Goal: Communication & Community: Answer question/provide support

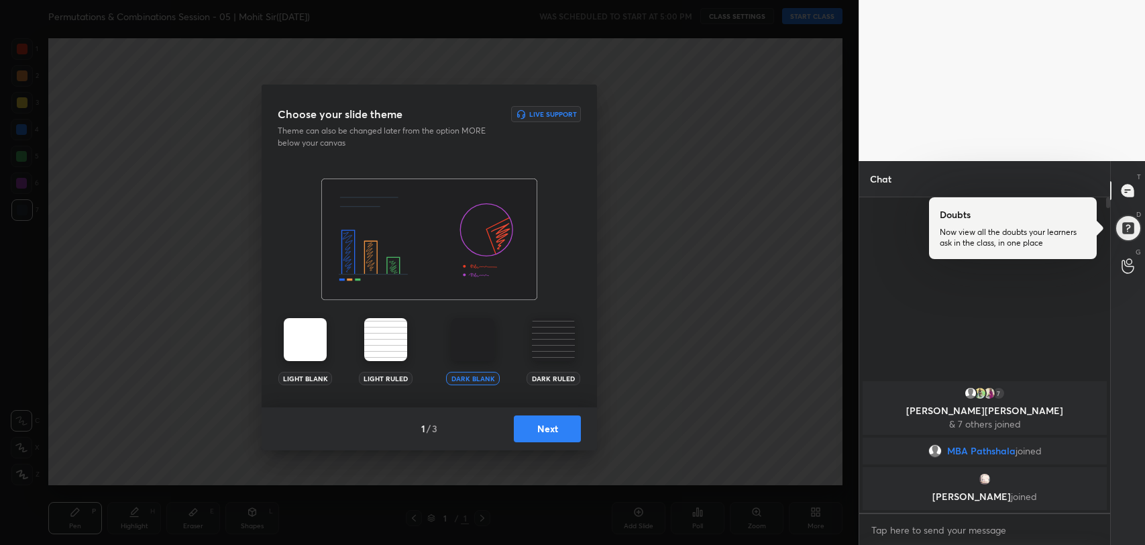
click at [553, 419] on button "Next" at bounding box center [547, 428] width 67 height 27
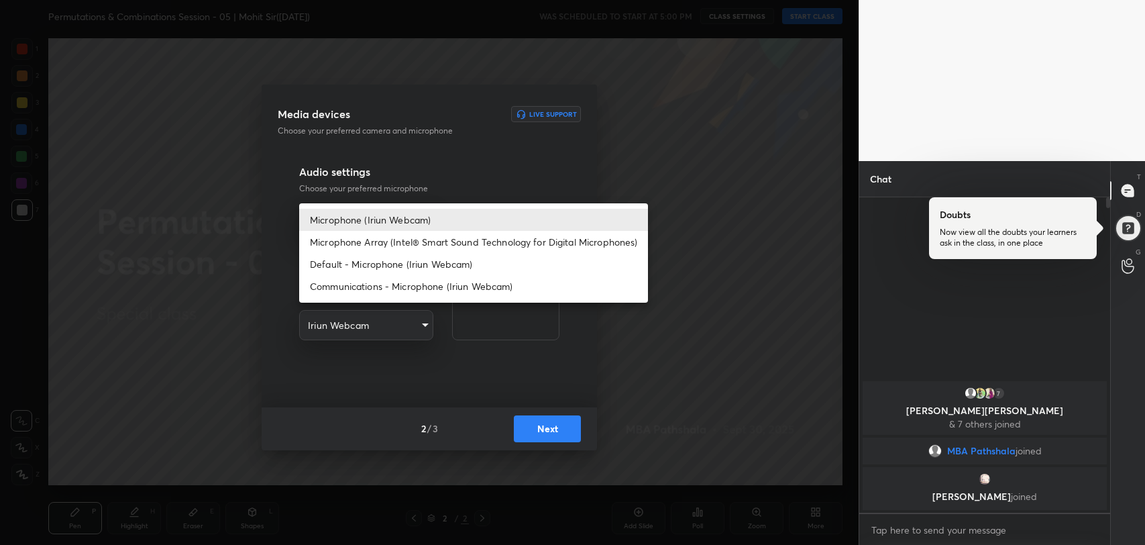
click at [419, 219] on body "1 2 3 4 5 6 7 R O A L C X Z Erase all C X Z Permutations & Combinations Session…" at bounding box center [572, 272] width 1145 height 545
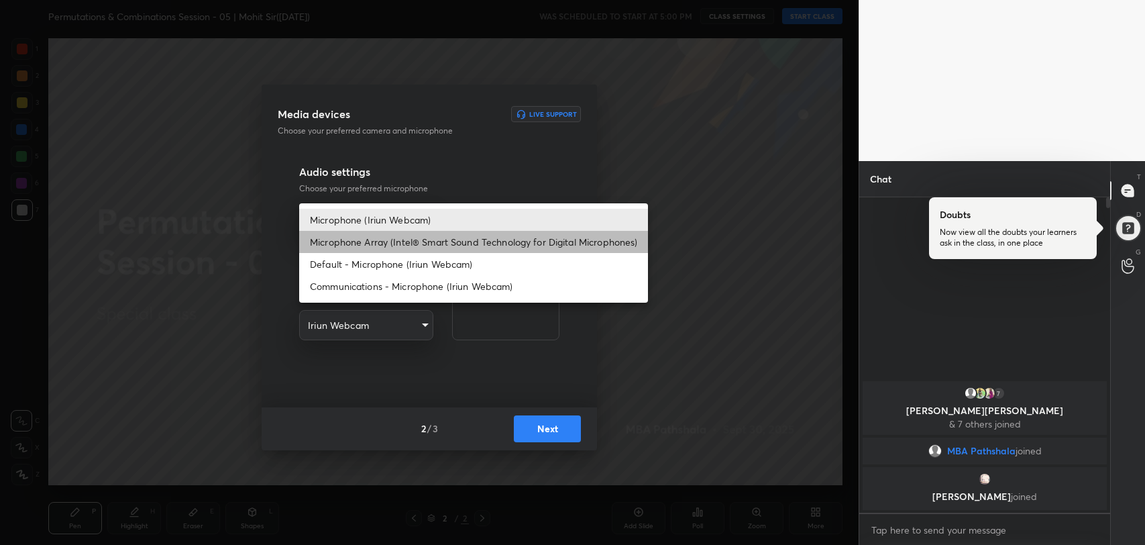
click at [415, 239] on li "Microphone Array (Intel® Smart Sound Technology for Digital Microphones)" at bounding box center [473, 242] width 349 height 22
type input "0456ef3dc600cbefbbb324f7ce7333774c58f4b13e705eea7adaa143bb23302f"
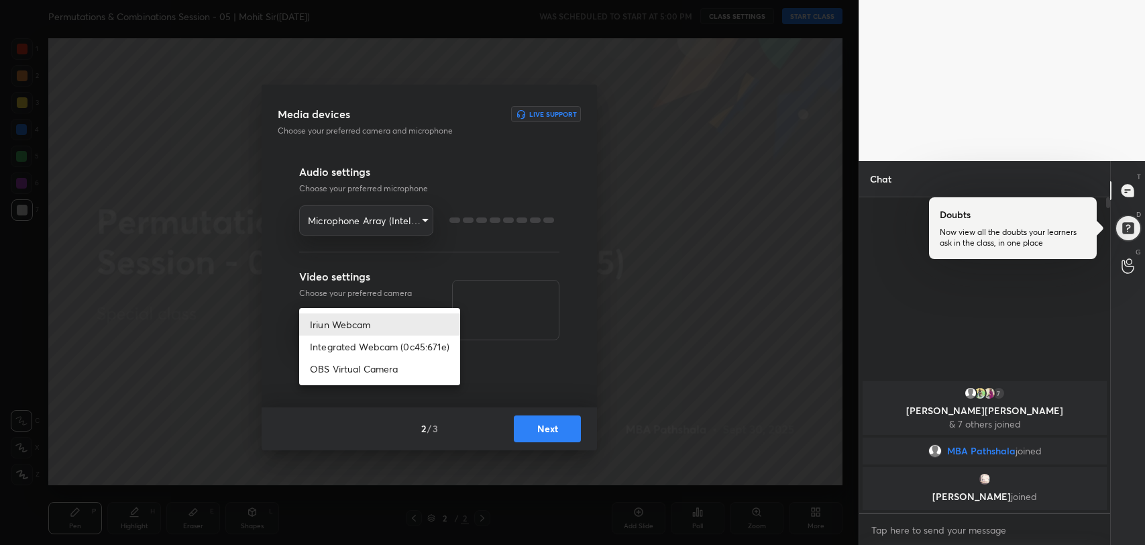
click at [391, 329] on body "1 2 3 4 5 6 7 R O A L C X Z Erase all C X Z Permutations & Combinations Session…" at bounding box center [572, 272] width 1145 height 545
click at [389, 346] on li "Integrated Webcam (0c45:671e)" at bounding box center [379, 346] width 161 height 22
type input "42adfd960d9d4dcecc09e7ff59bc1eff05b085836b70f7f6c72d2d87c888669e"
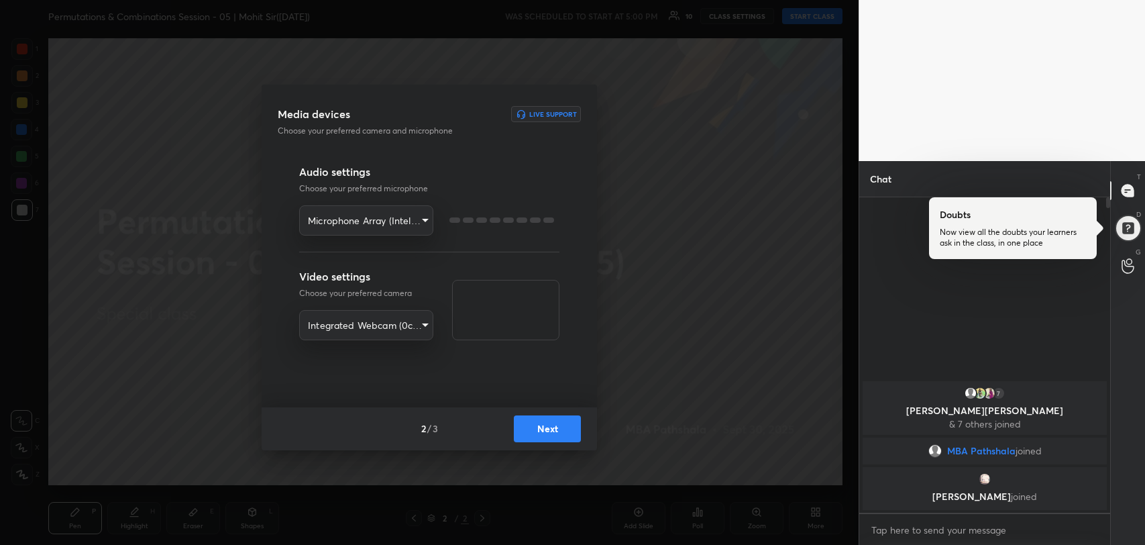
click at [544, 433] on button "Next" at bounding box center [547, 428] width 67 height 27
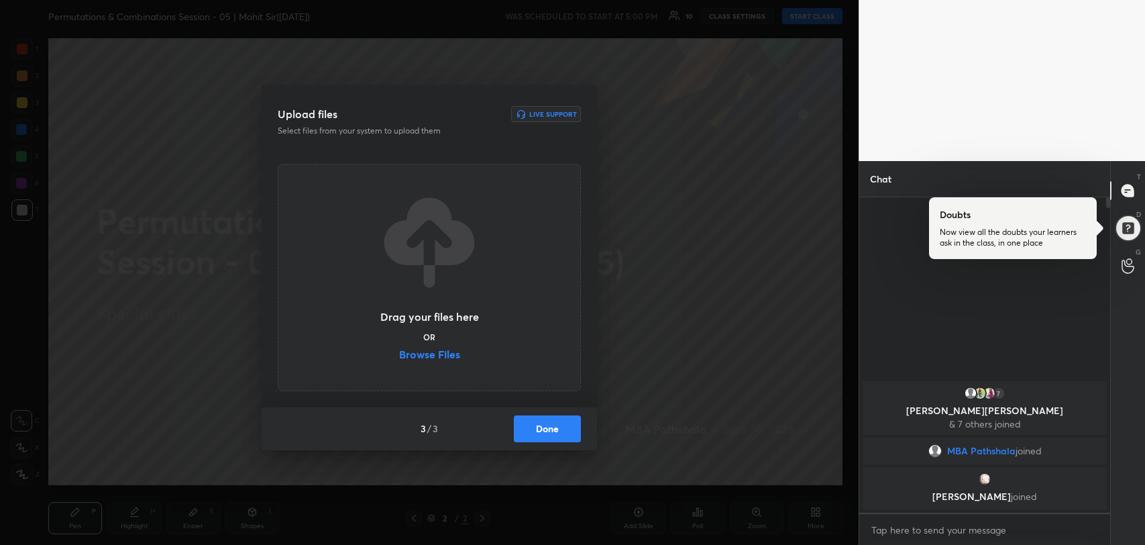
click at [437, 360] on label "Browse Files" at bounding box center [429, 356] width 61 height 14
click at [399, 360] on input "Browse Files" at bounding box center [399, 356] width 0 height 14
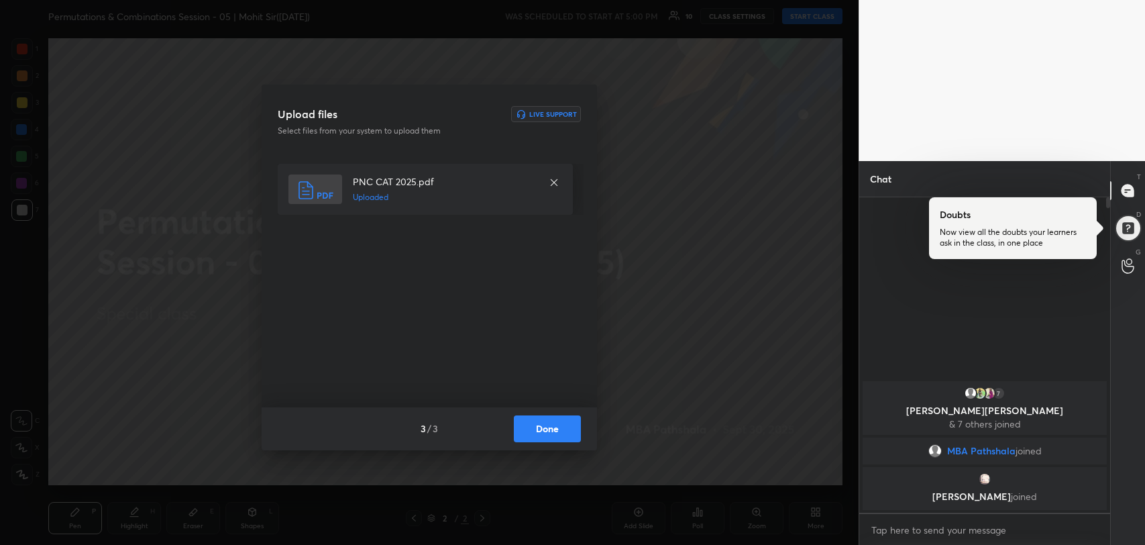
click at [548, 433] on button "Done" at bounding box center [547, 428] width 67 height 27
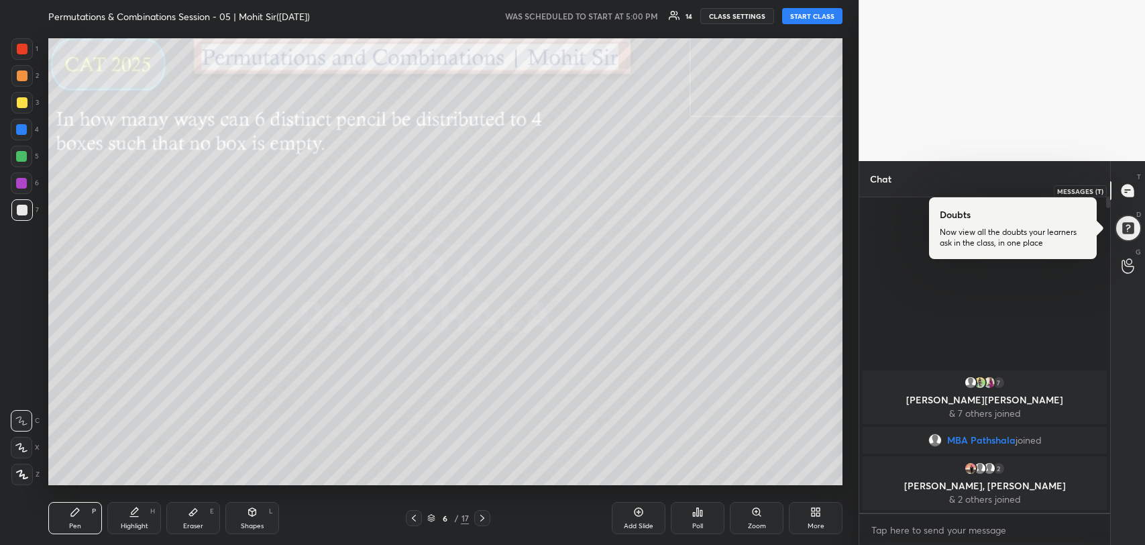
click at [1129, 187] on icon at bounding box center [1128, 191] width 12 height 12
click at [1127, 215] on div at bounding box center [1128, 228] width 27 height 27
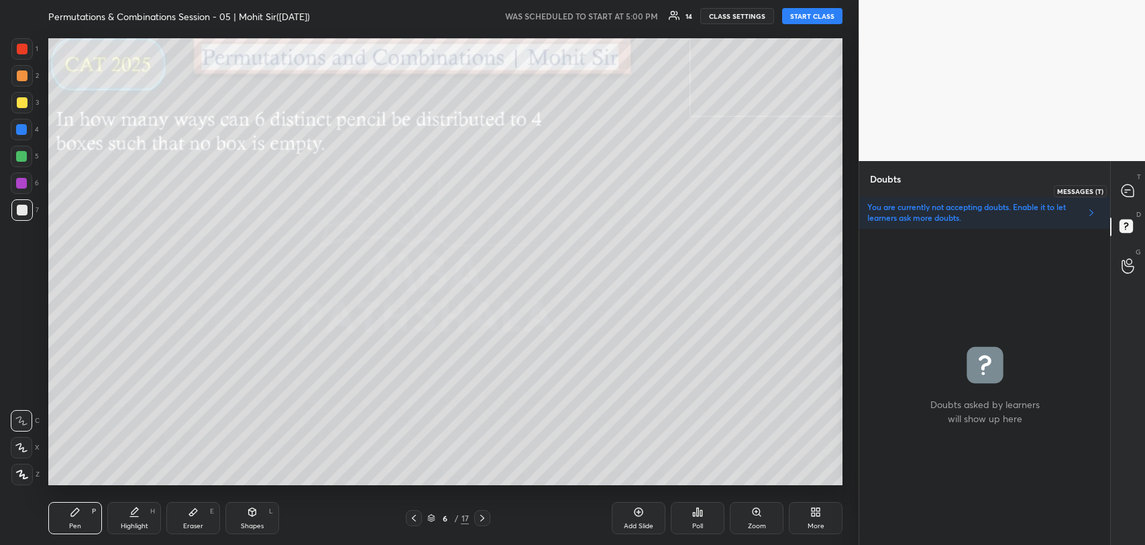
click at [1128, 192] on icon at bounding box center [1128, 191] width 12 height 12
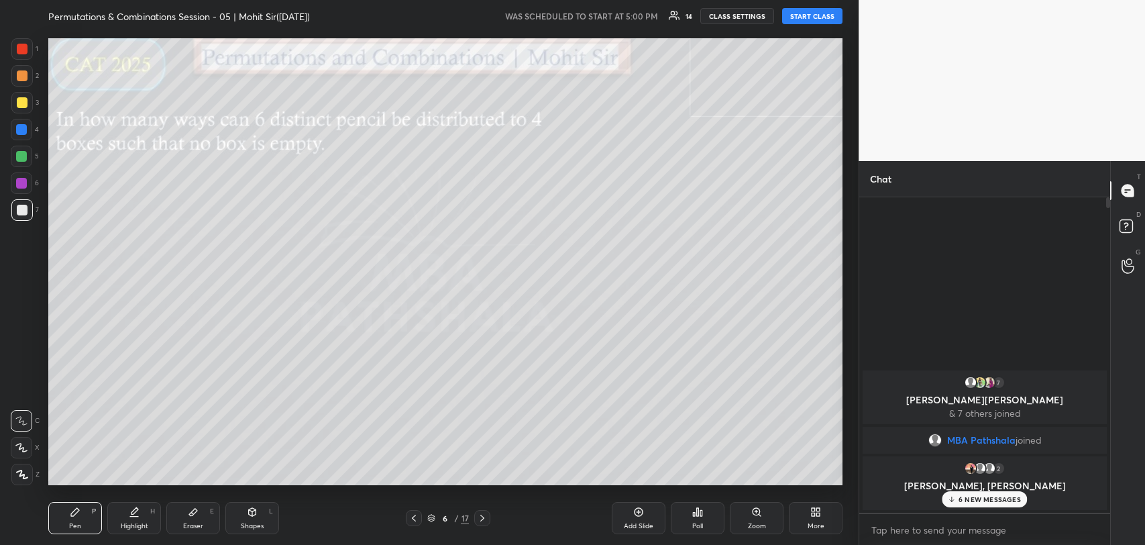
scroll to position [311, 247]
click at [817, 16] on button "START CLASS" at bounding box center [812, 16] width 60 height 16
click at [991, 497] on p "9 NEW MESSAGES" at bounding box center [990, 499] width 62 height 8
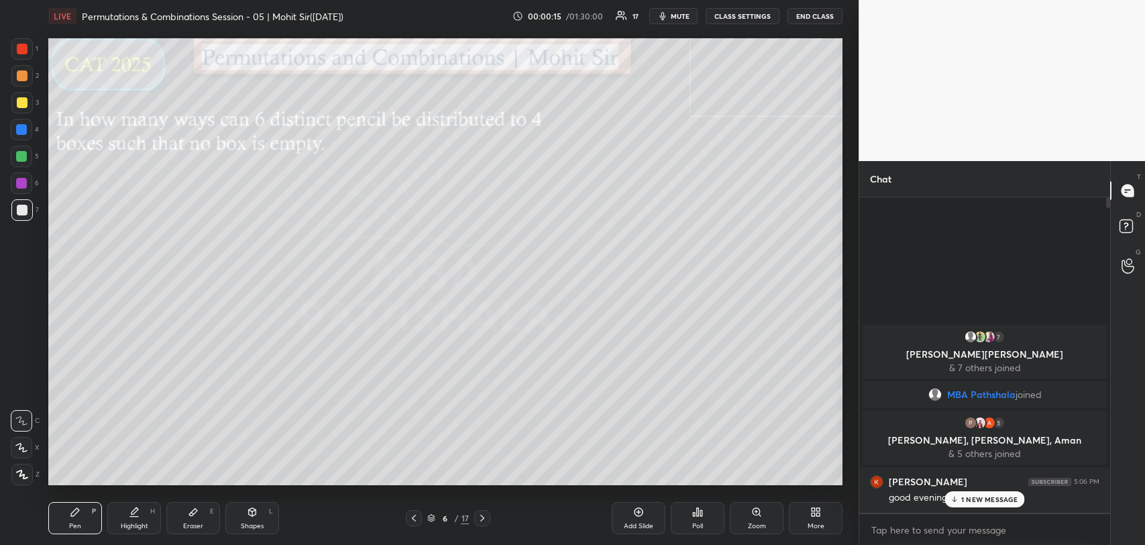
click at [974, 495] on p "1 NEW MESSAGE" at bounding box center [990, 499] width 57 height 8
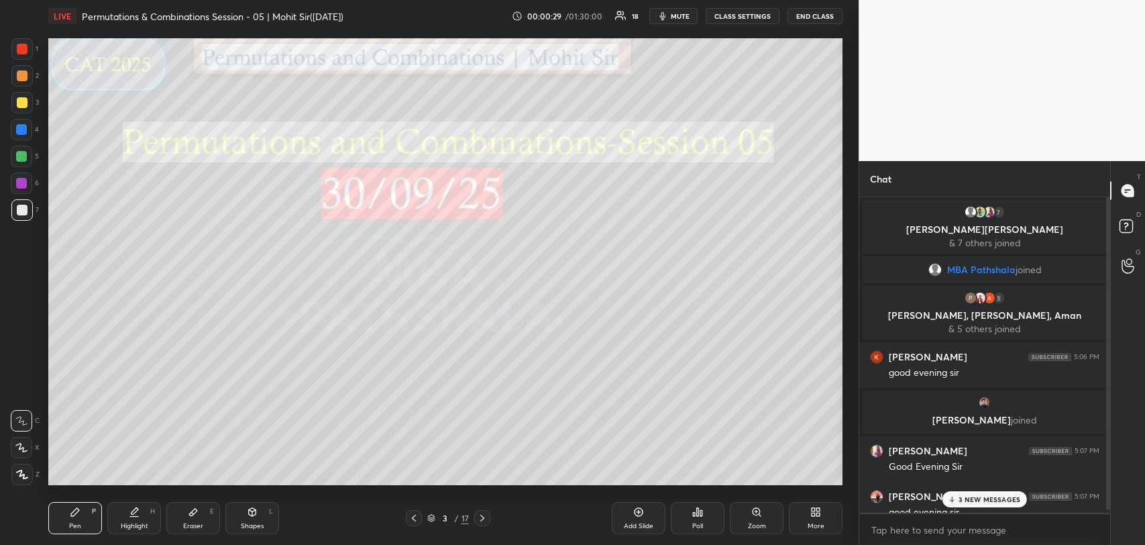
click at [974, 495] on p "3 NEW MESSAGES" at bounding box center [990, 499] width 62 height 8
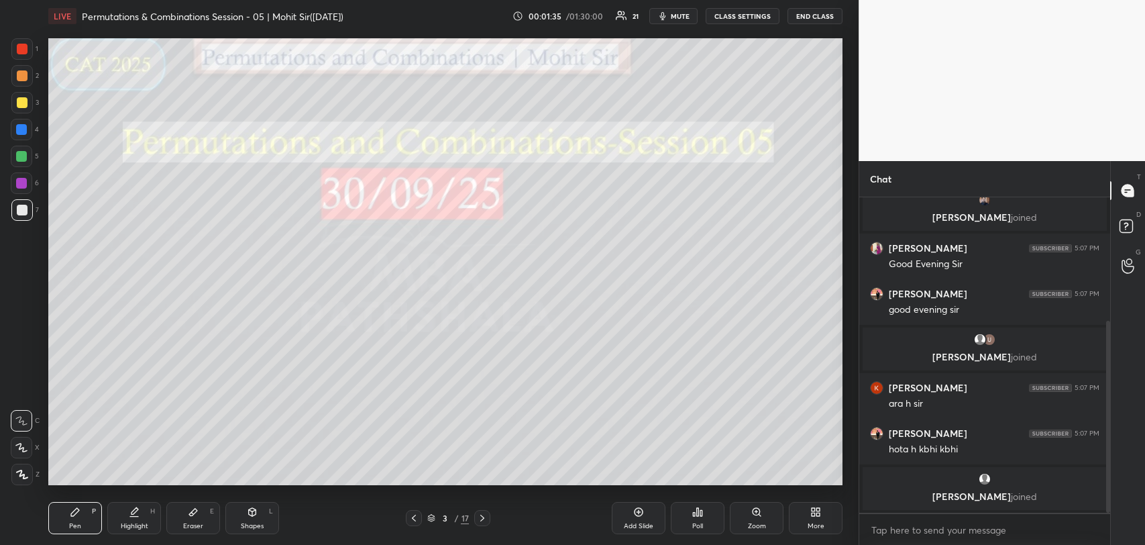
scroll to position [226, 0]
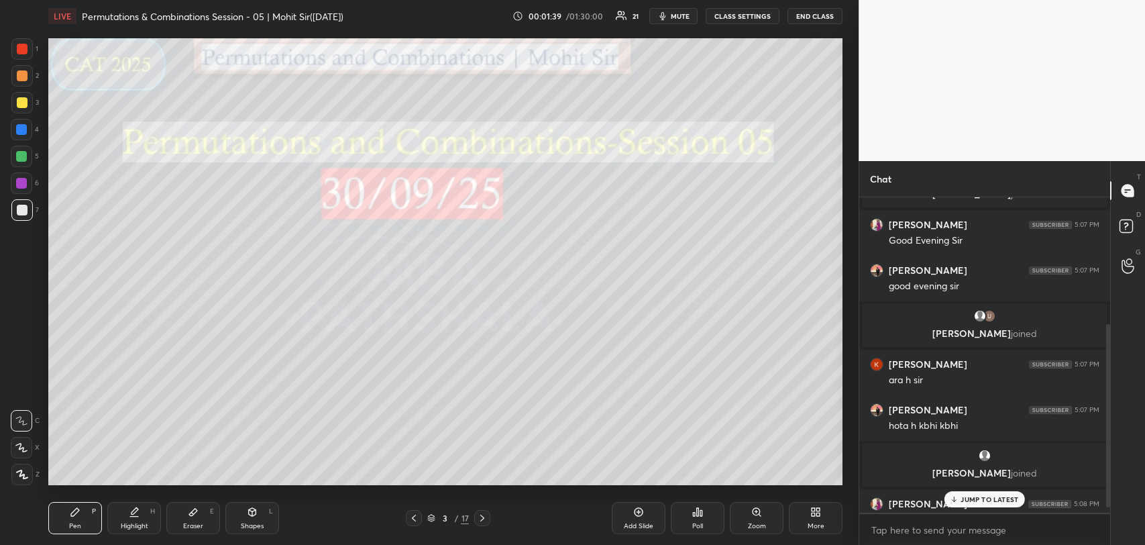
click at [983, 497] on p "JUMP TO LATEST" at bounding box center [990, 499] width 58 height 8
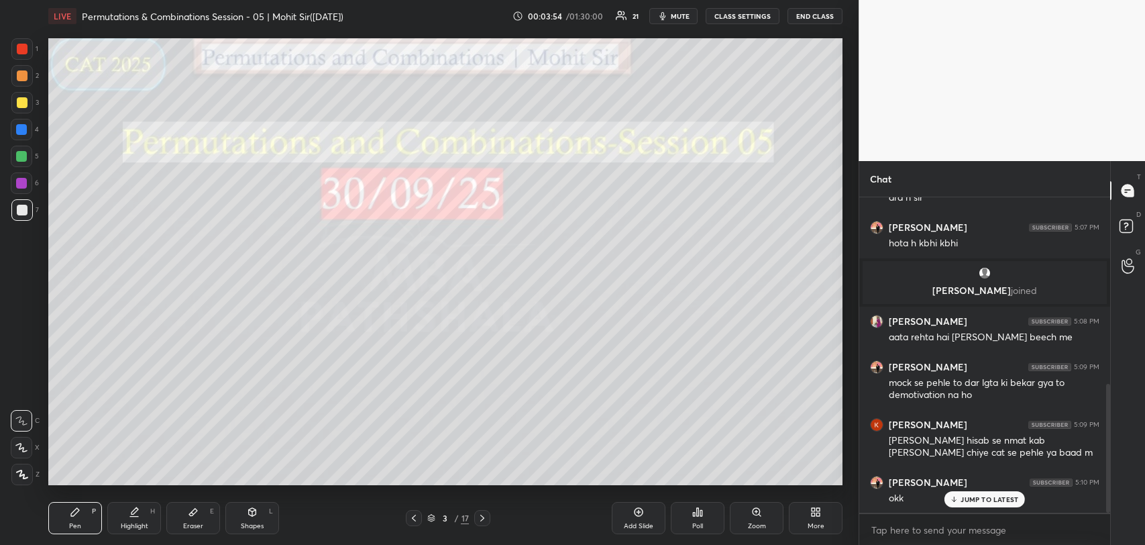
scroll to position [457, 0]
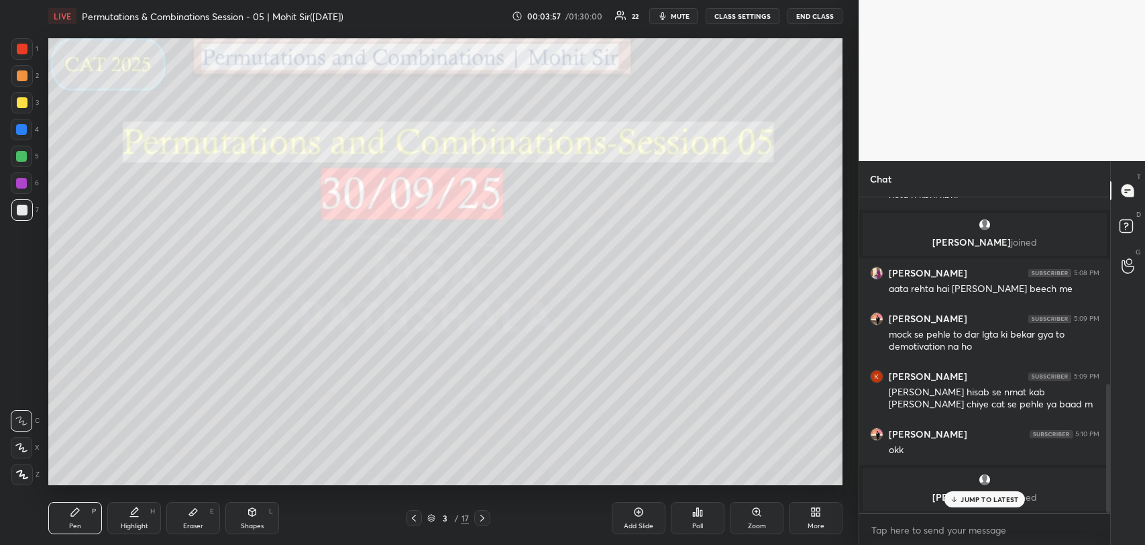
click at [967, 504] on div "JUMP TO LATEST" at bounding box center [985, 499] width 81 height 16
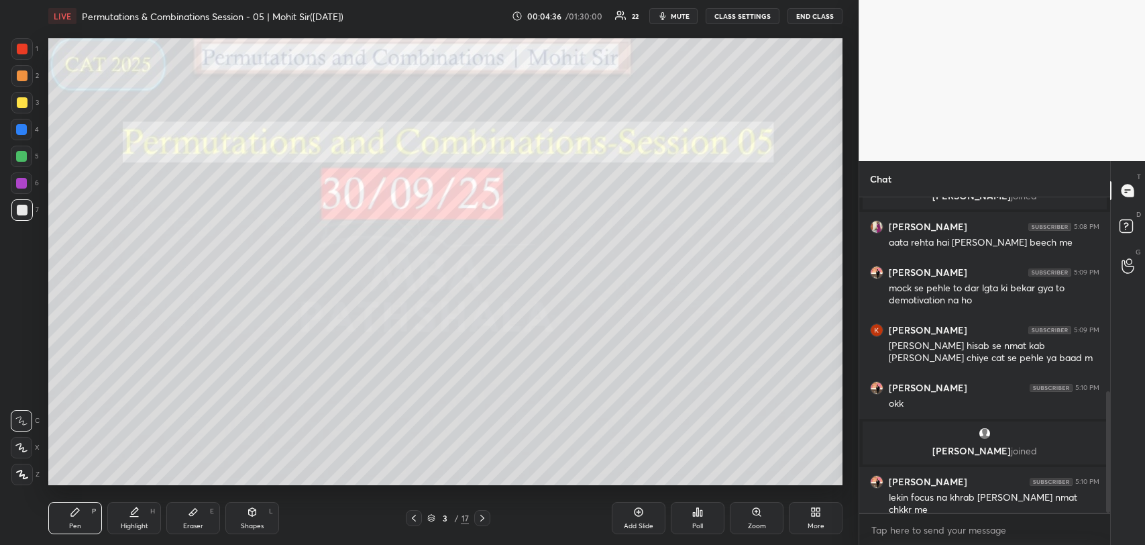
scroll to position [548, 0]
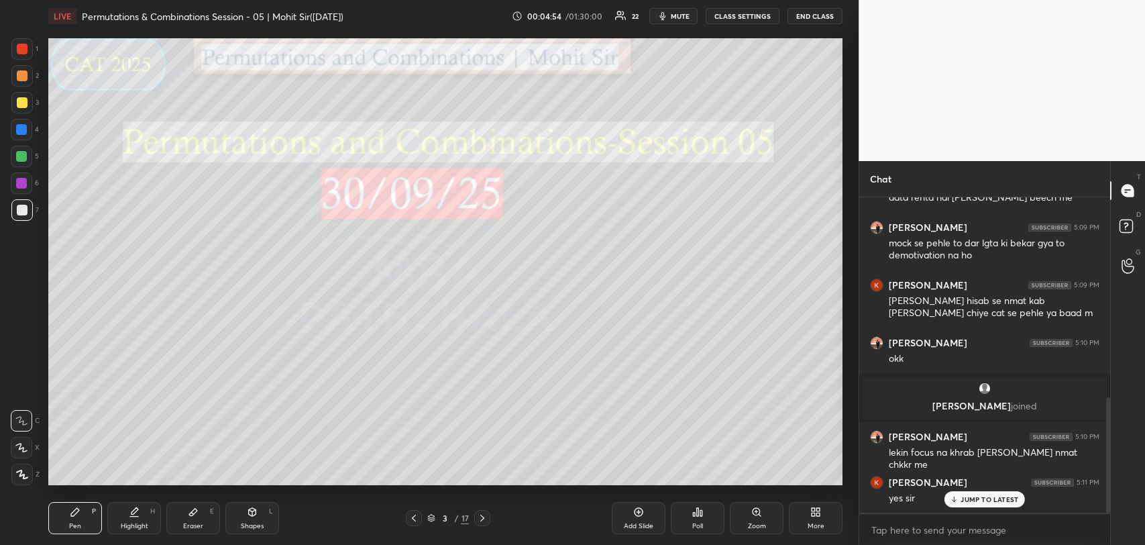
click at [966, 491] on div "JUMP TO LATEST" at bounding box center [985, 499] width 81 height 16
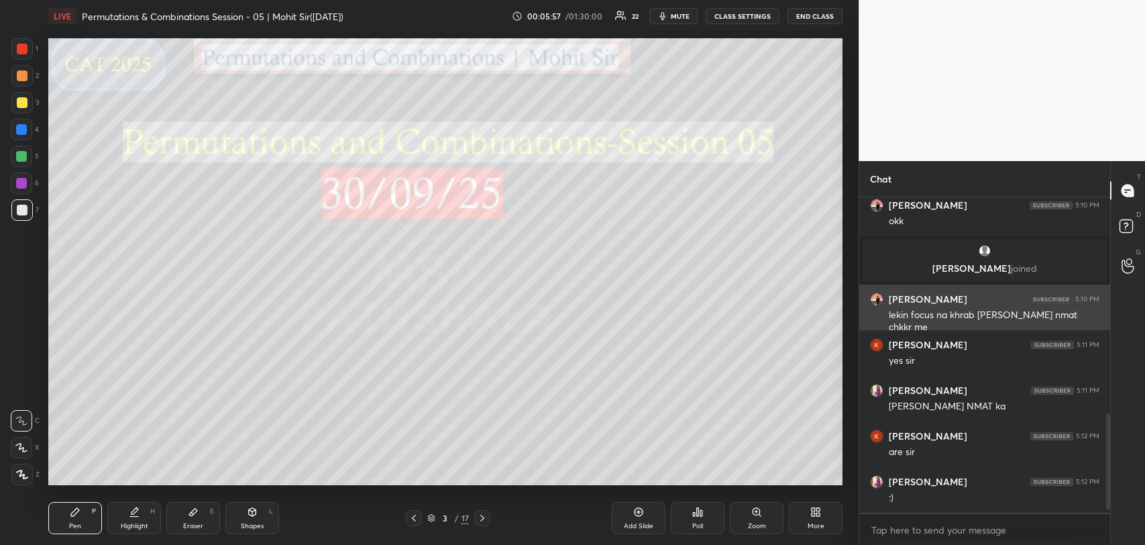
scroll to position [743, 0]
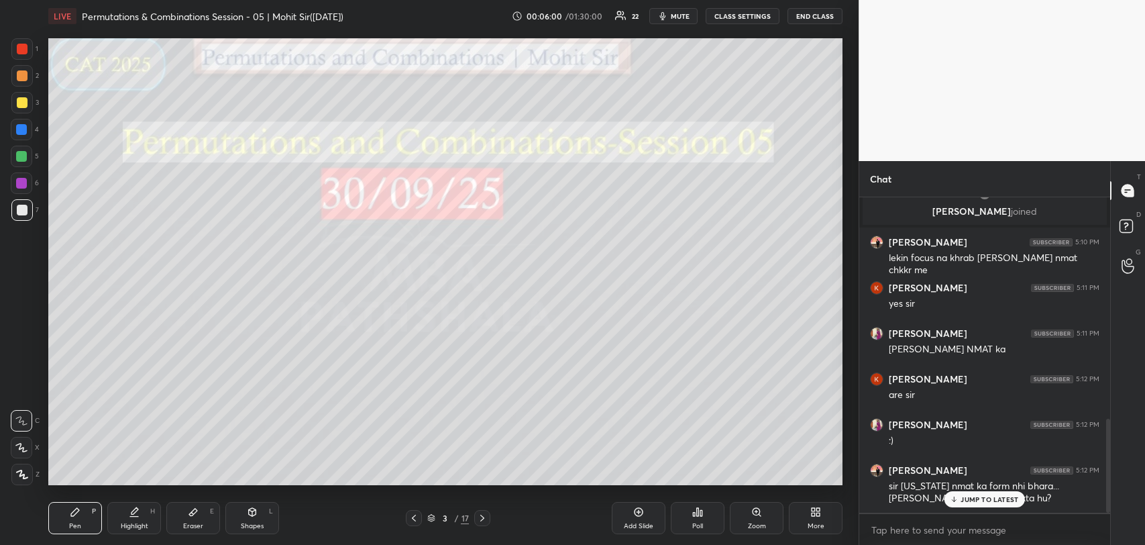
click at [968, 501] on p "JUMP TO LATEST" at bounding box center [990, 499] width 58 height 8
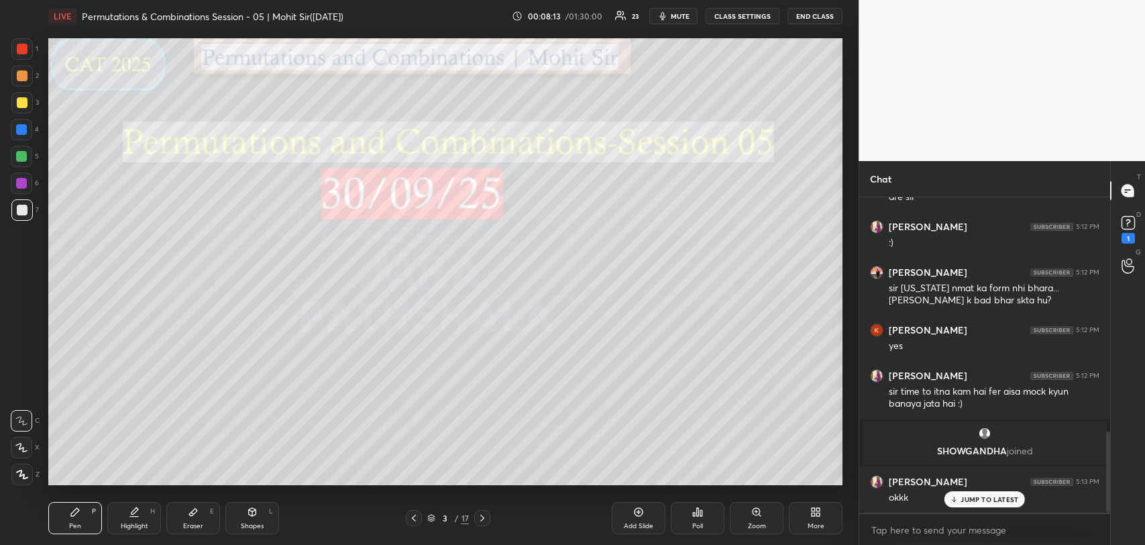
scroll to position [915, 0]
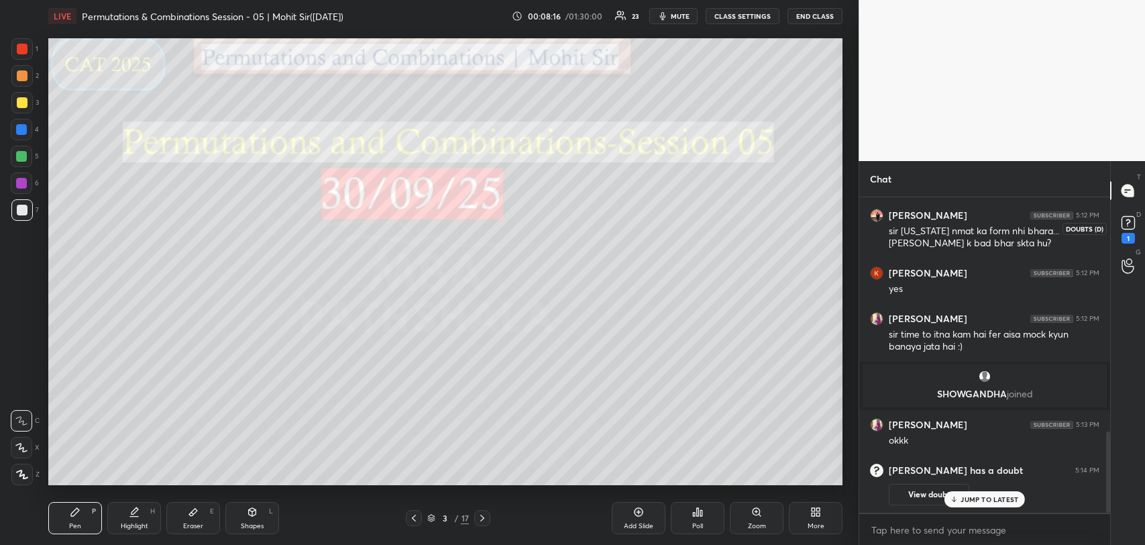
click at [1123, 213] on icon at bounding box center [1129, 223] width 20 height 20
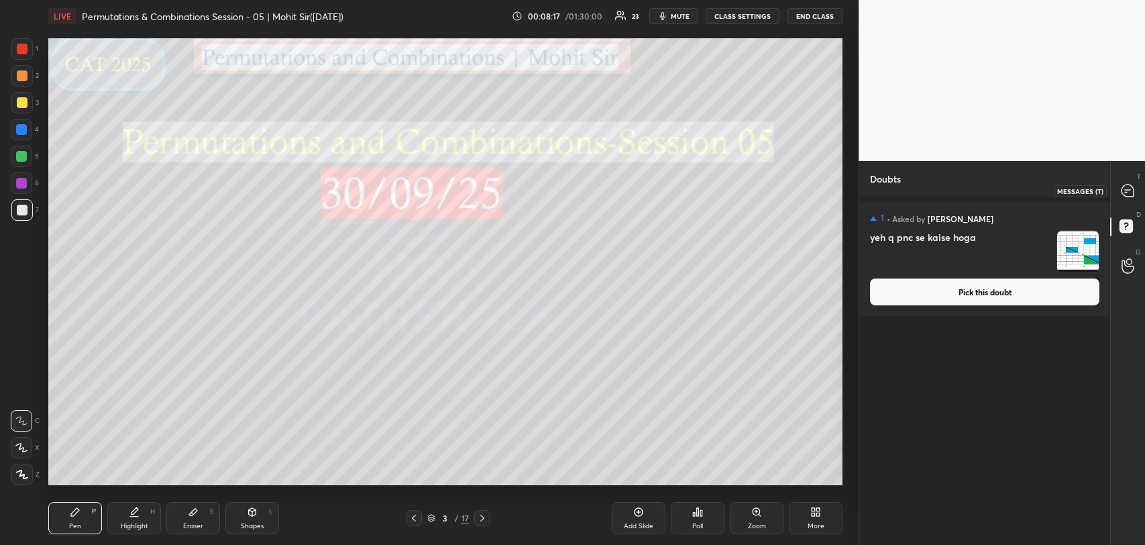
click at [1128, 190] on icon at bounding box center [1127, 190] width 5 height 0
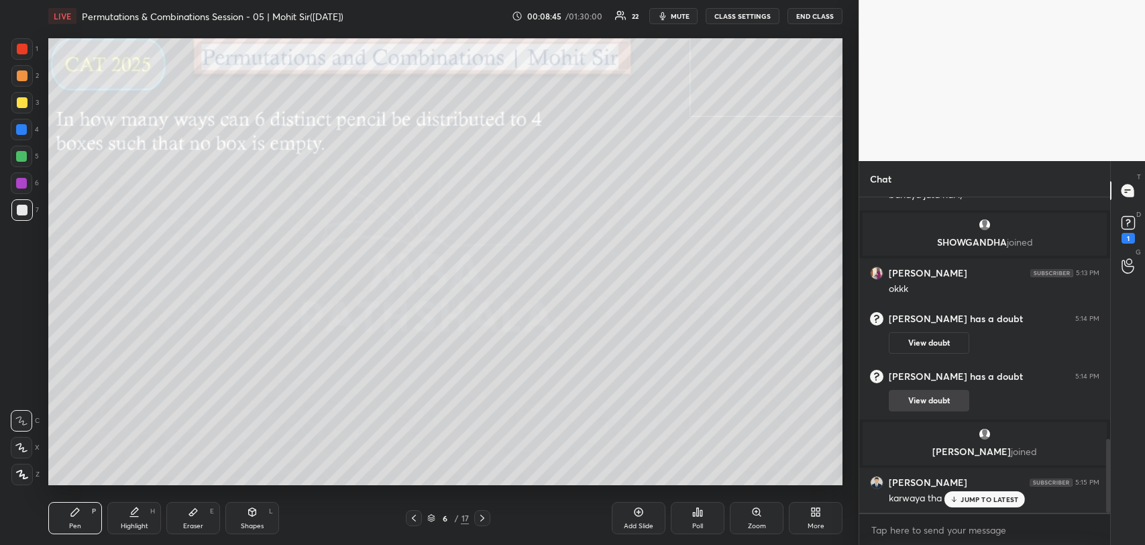
scroll to position [1041, 0]
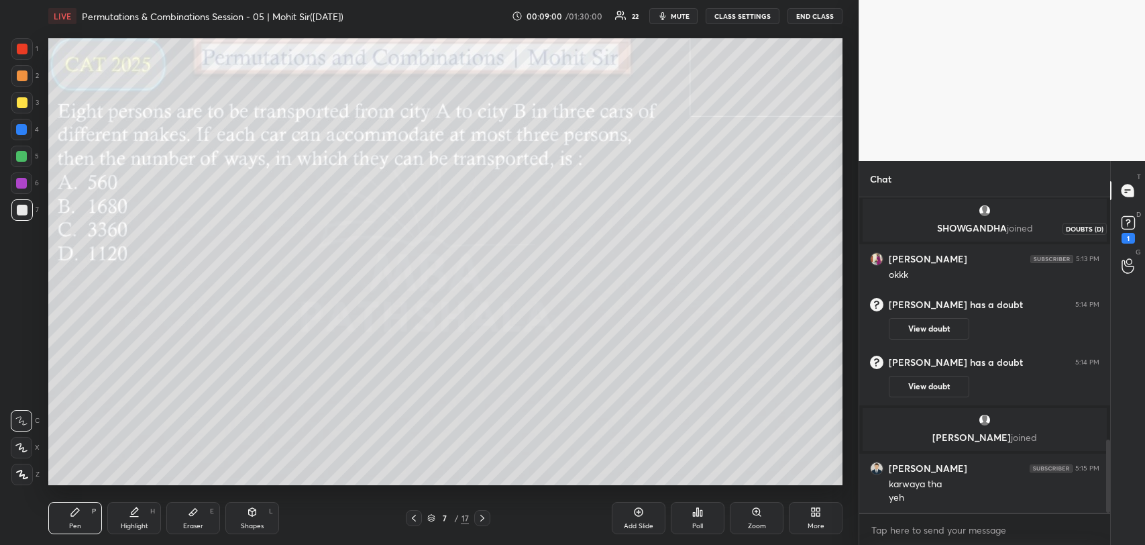
click at [1119, 225] on icon at bounding box center [1129, 223] width 20 height 20
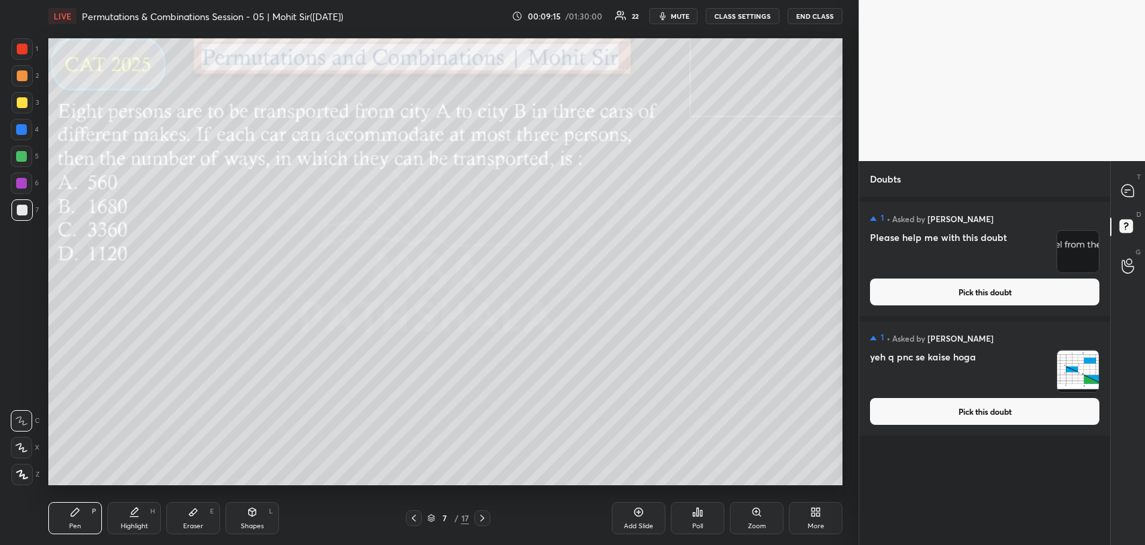
click at [1035, 413] on button "Pick this doubt" at bounding box center [984, 411] width 229 height 27
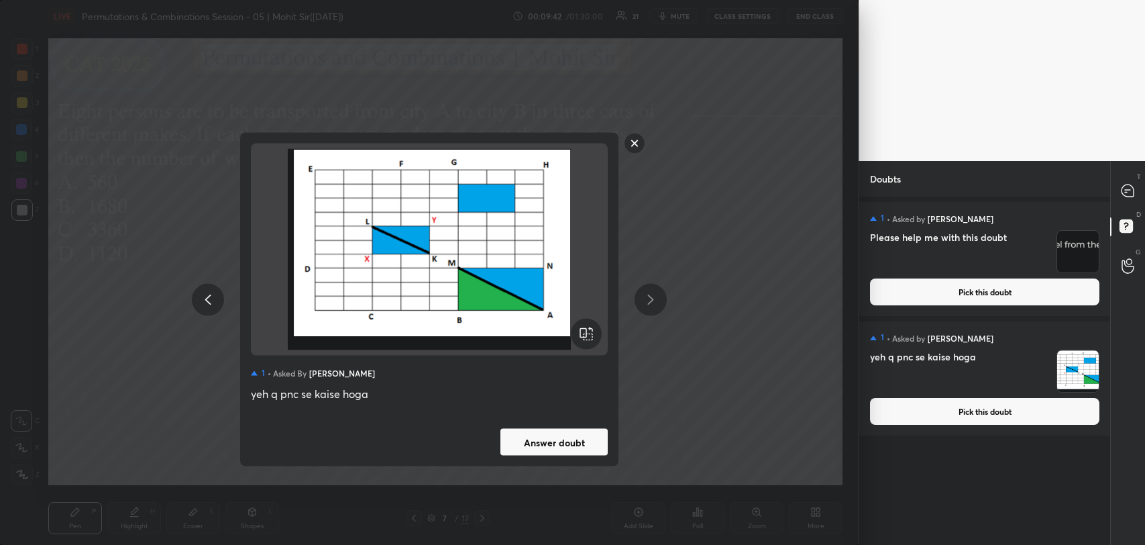
click at [628, 137] on rect at bounding box center [635, 143] width 21 height 21
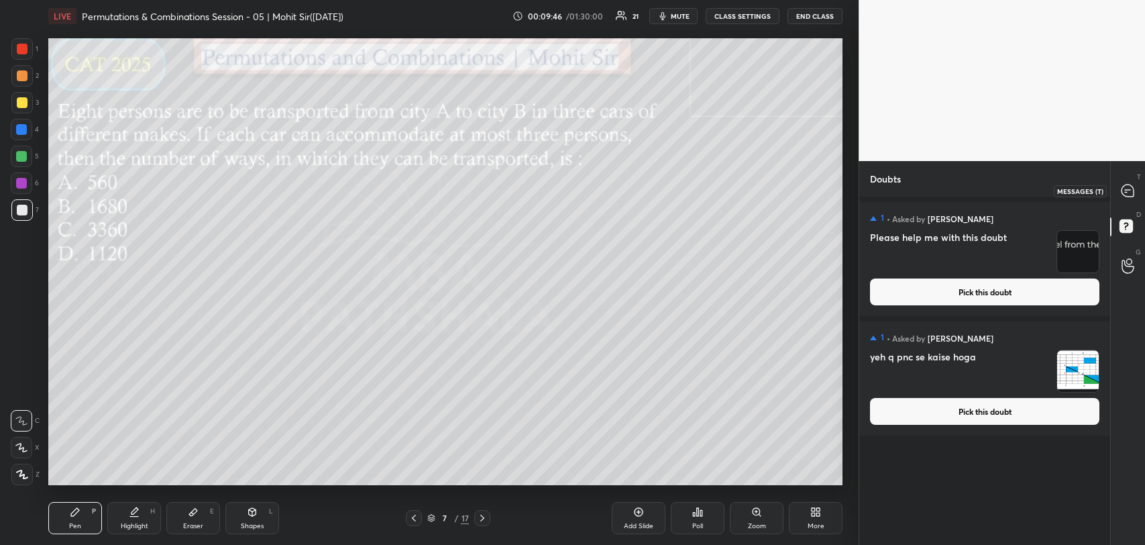
click at [1122, 185] on icon at bounding box center [1128, 191] width 14 height 14
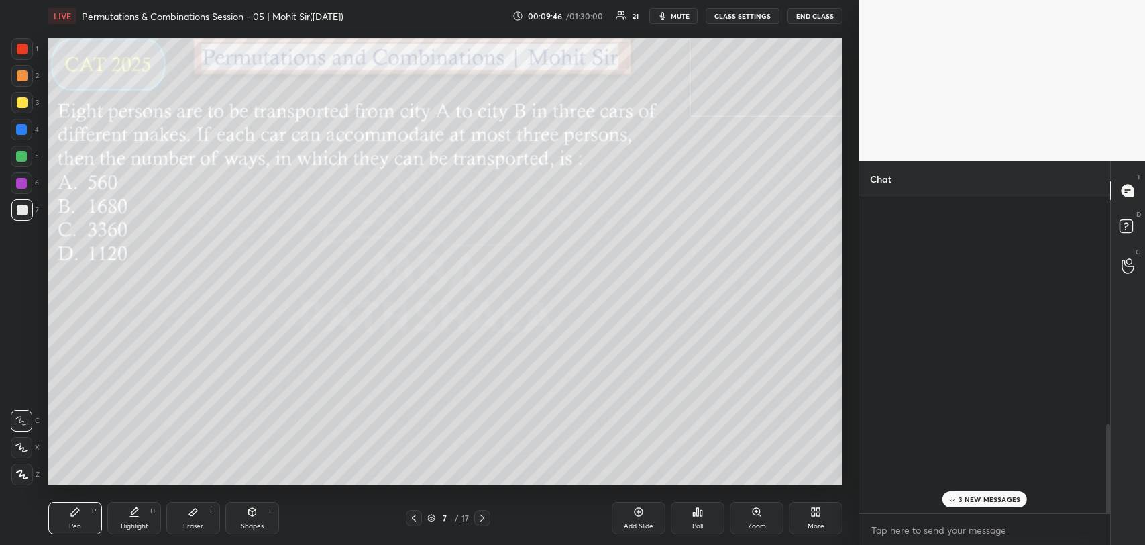
scroll to position [311, 247]
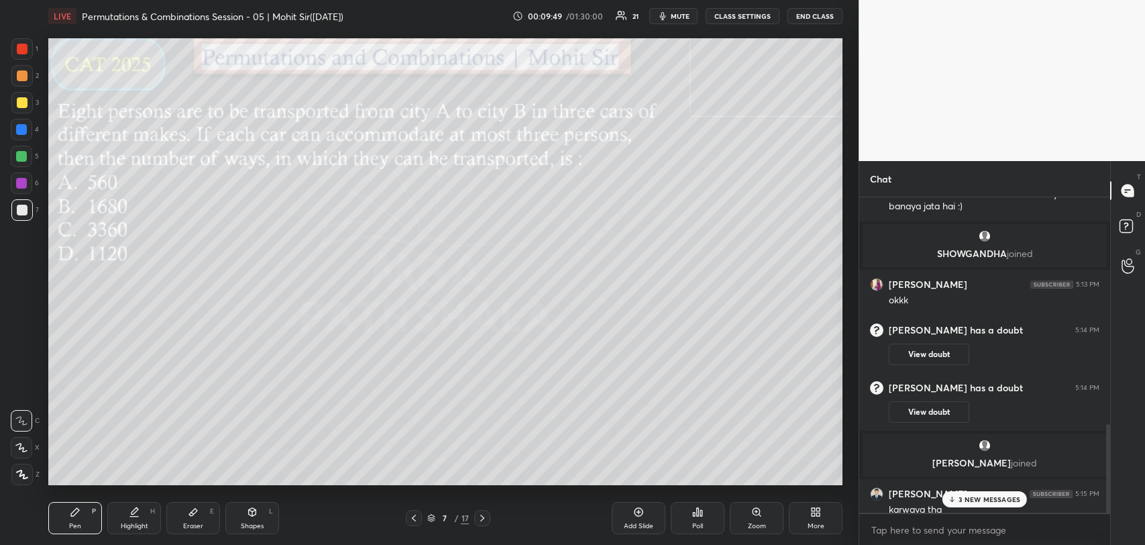
click at [980, 497] on p "3 NEW MESSAGES" at bounding box center [990, 499] width 62 height 8
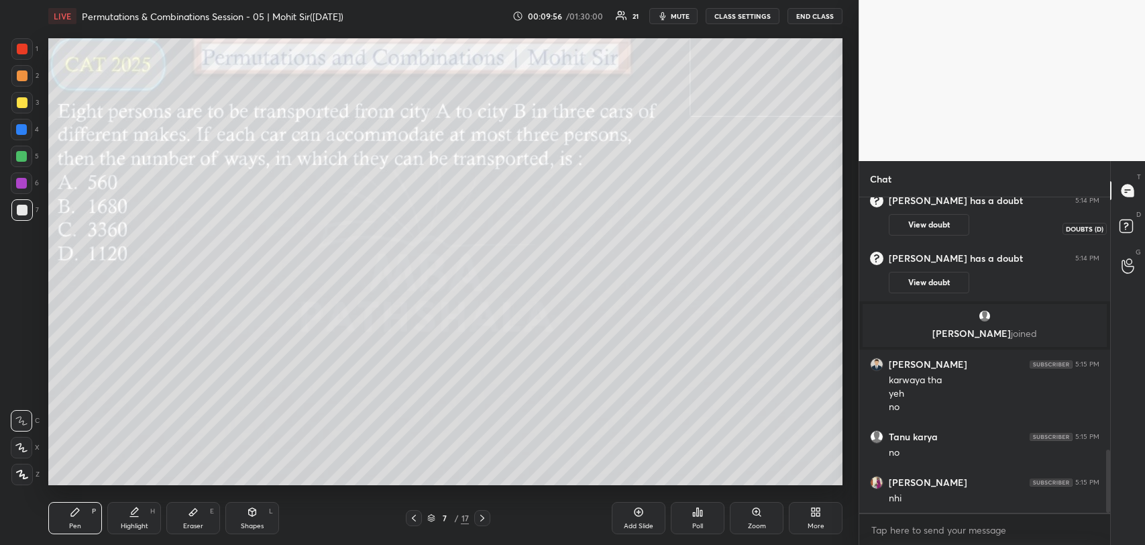
click at [1120, 227] on rect at bounding box center [1126, 226] width 13 height 13
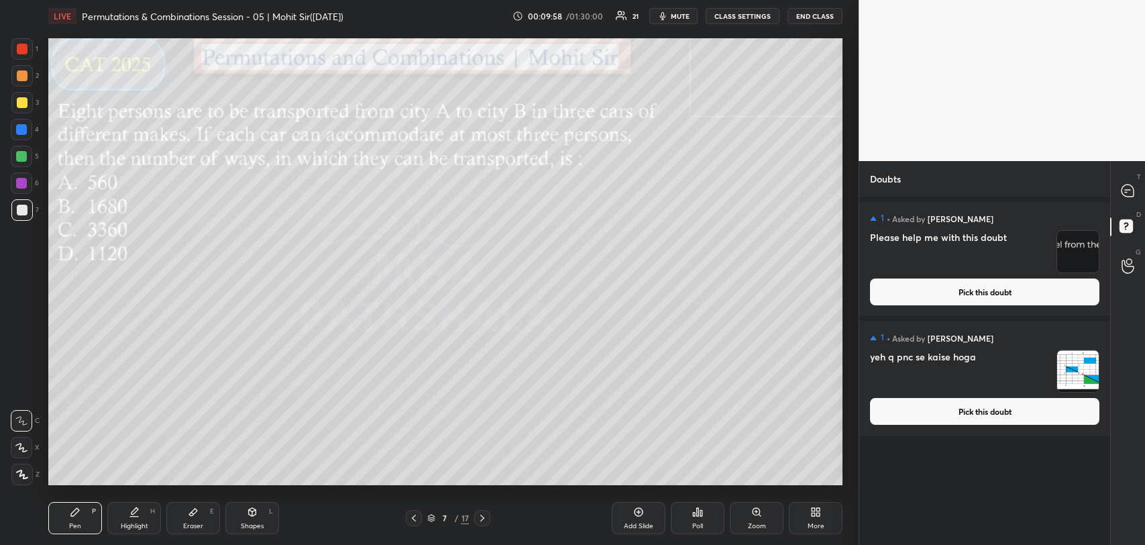
click at [1067, 256] on img "grid" at bounding box center [1078, 252] width 42 height 42
click at [1063, 245] on img "grid" at bounding box center [1078, 252] width 42 height 42
click at [900, 238] on h4 "Please help me with this doubt" at bounding box center [960, 251] width 181 height 43
click at [1132, 187] on icon at bounding box center [1128, 191] width 12 height 12
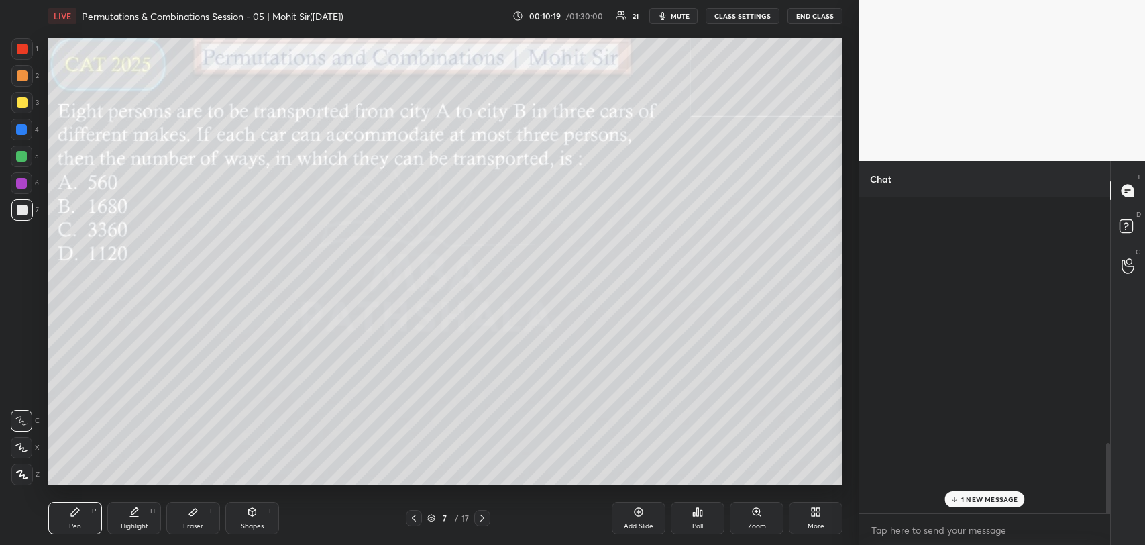
scroll to position [311, 247]
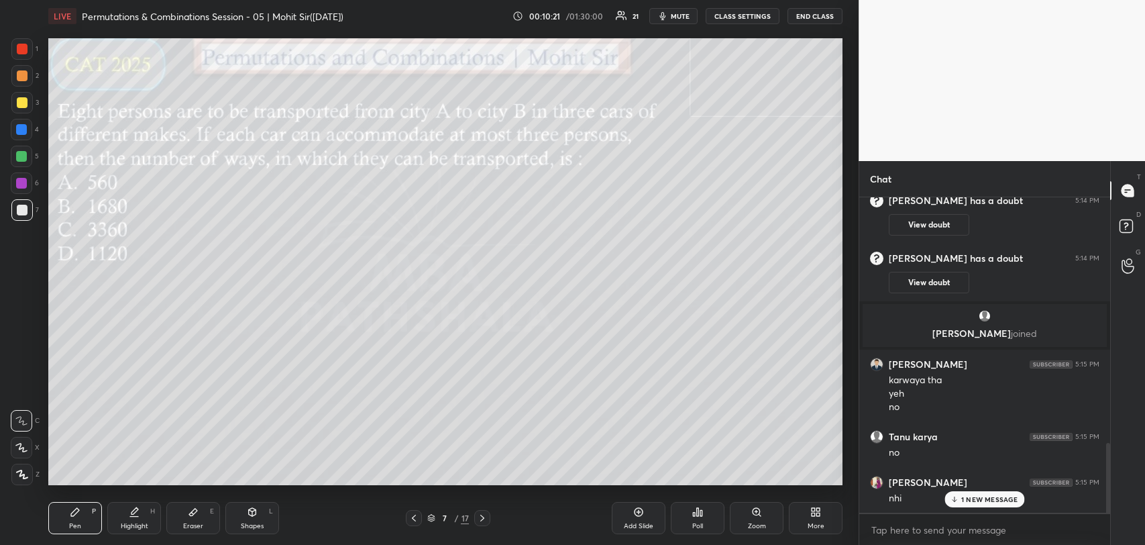
click at [989, 498] on p "1 NEW MESSAGE" at bounding box center [990, 499] width 57 height 8
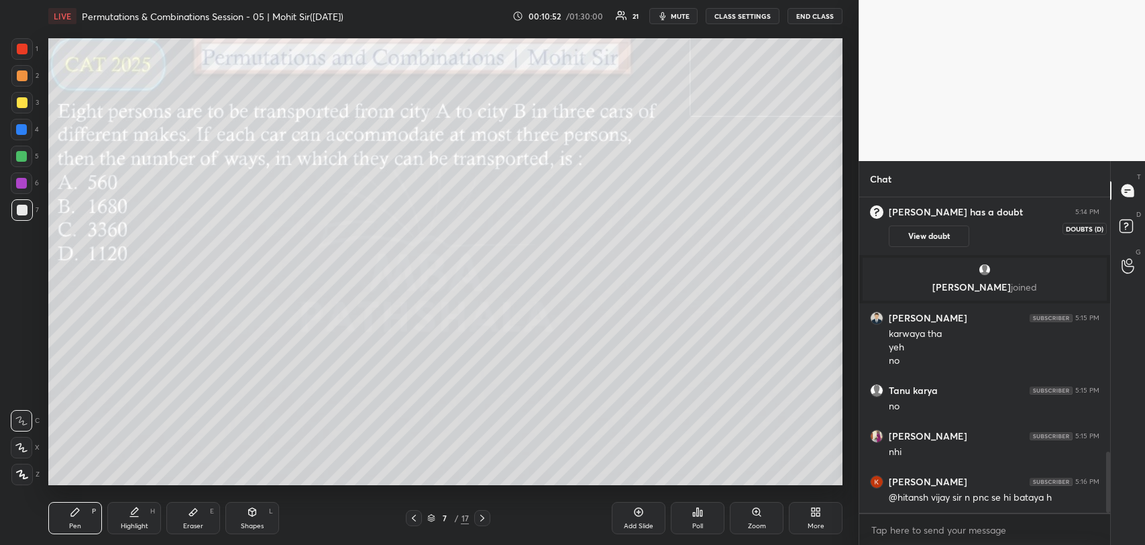
click at [1122, 227] on rect at bounding box center [1126, 226] width 13 height 13
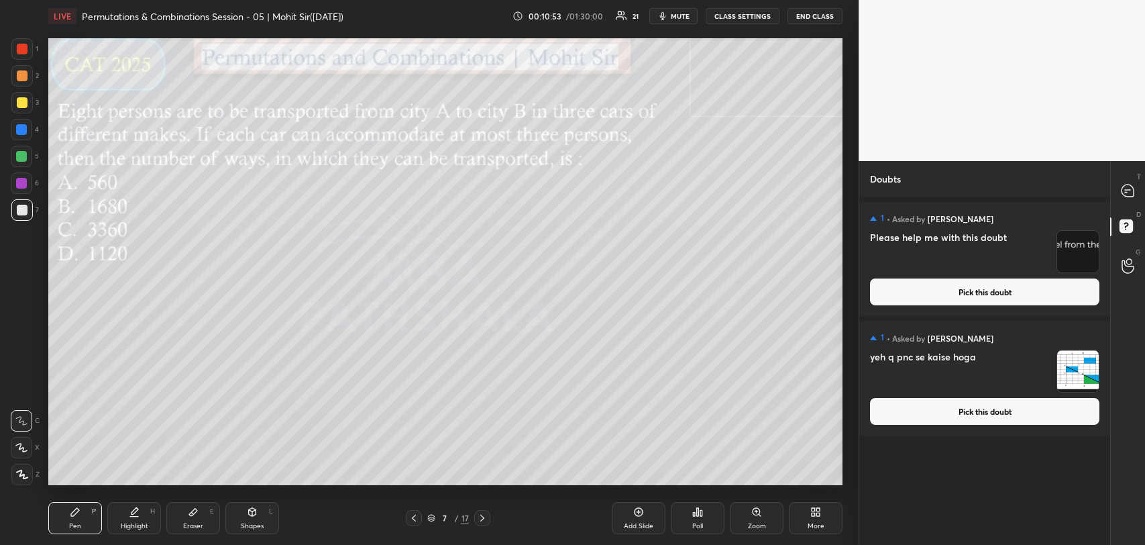
click at [1035, 293] on button "Pick this doubt" at bounding box center [984, 291] width 229 height 27
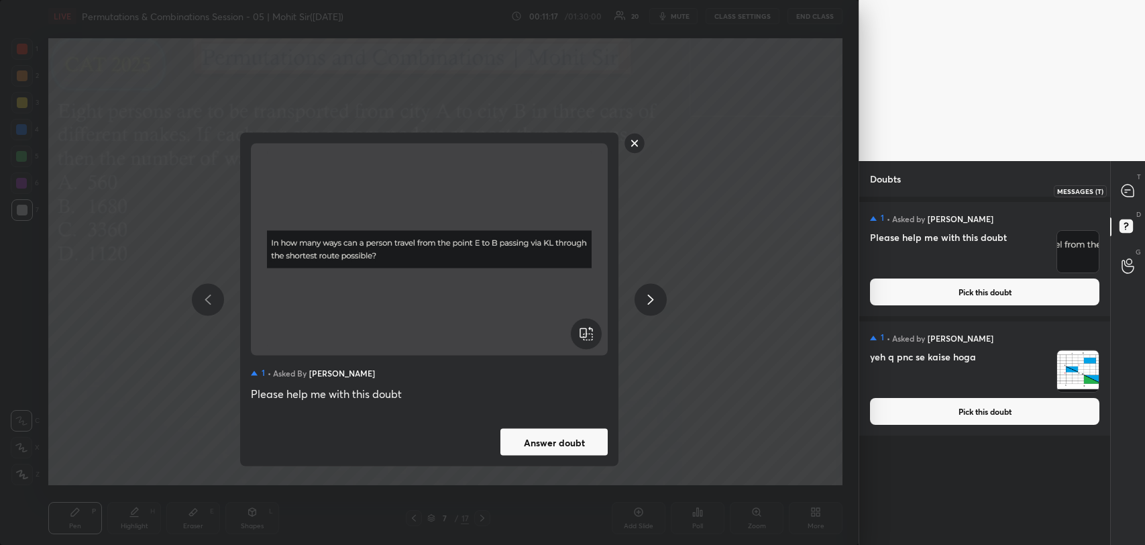
click at [1127, 190] on icon at bounding box center [1127, 190] width 5 height 0
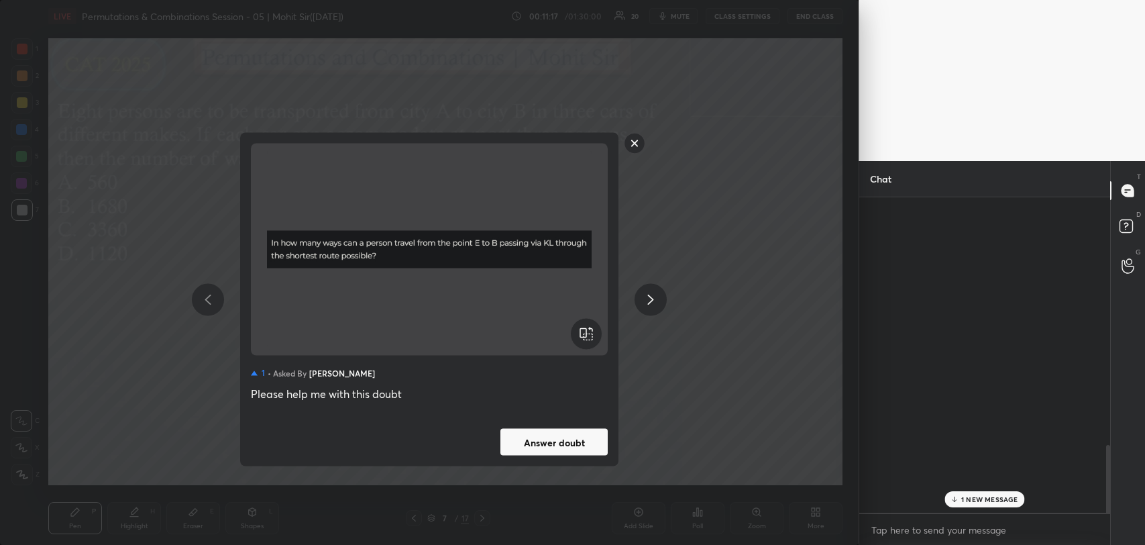
scroll to position [311, 247]
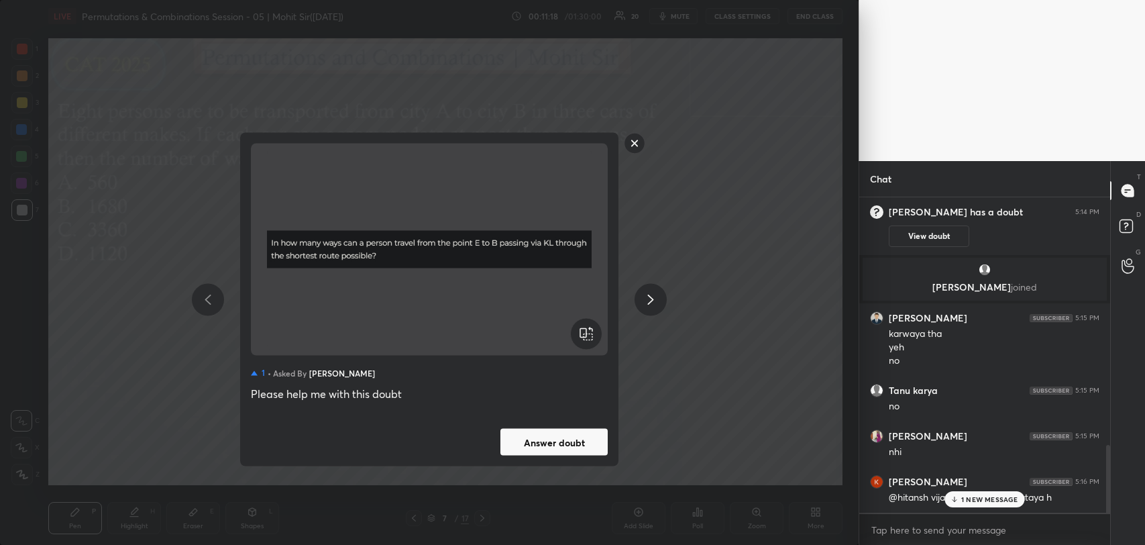
click at [979, 499] on p "1 NEW MESSAGE" at bounding box center [990, 499] width 57 height 8
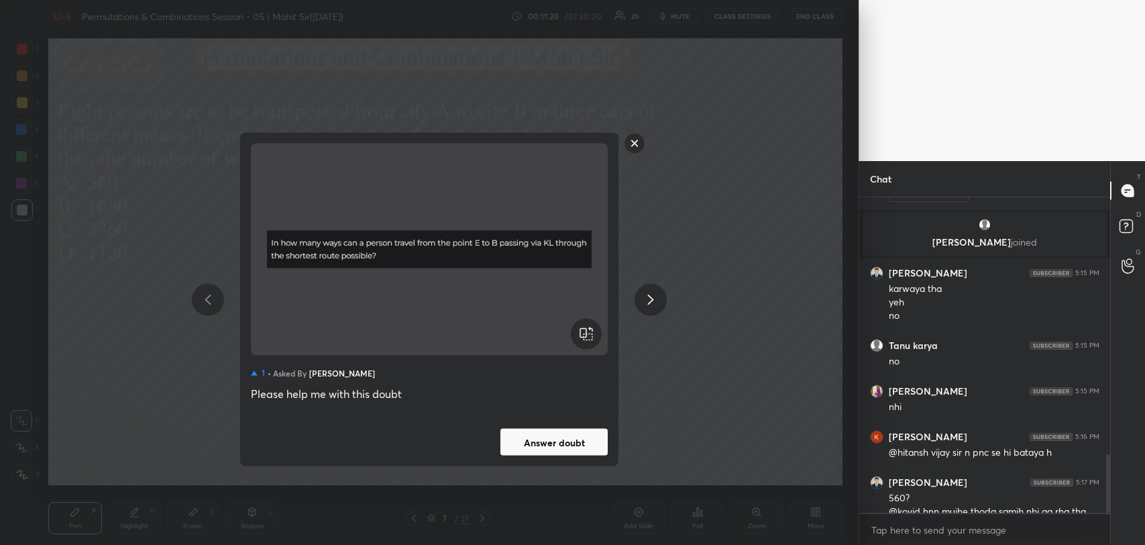
scroll to position [1385, 0]
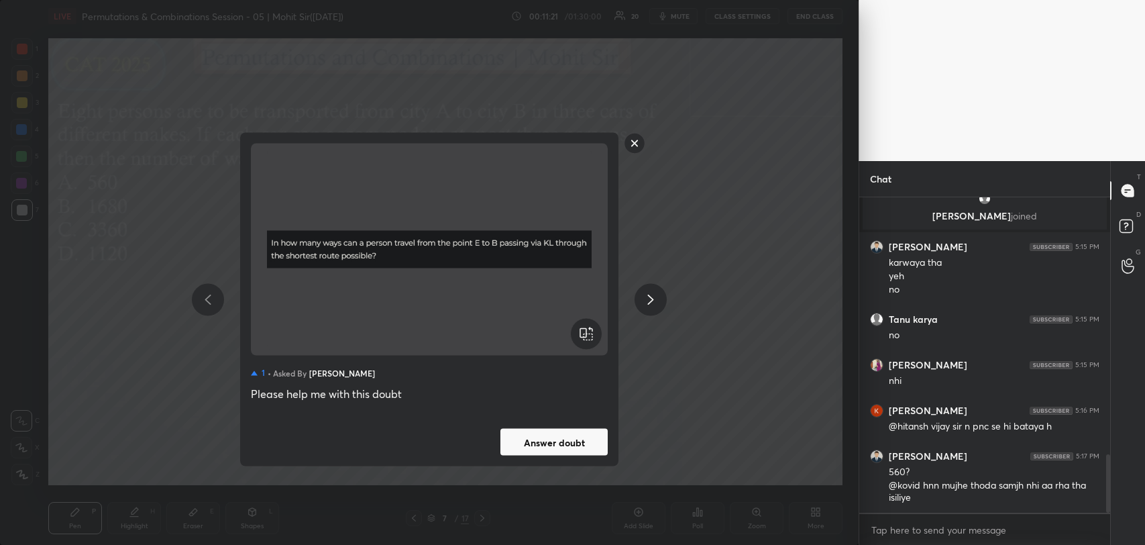
click at [637, 146] on rect at bounding box center [635, 143] width 21 height 21
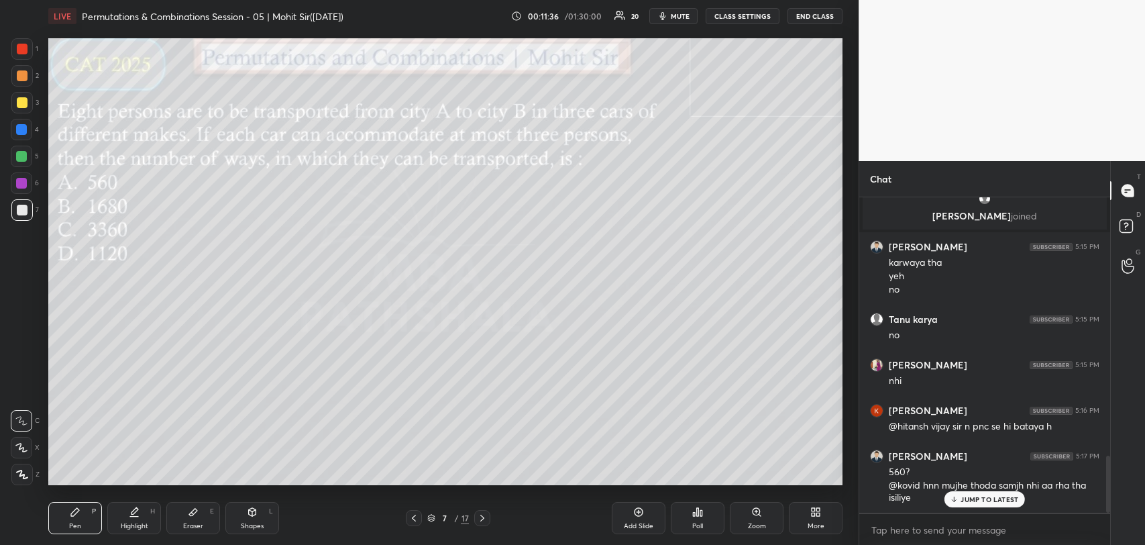
scroll to position [1430, 0]
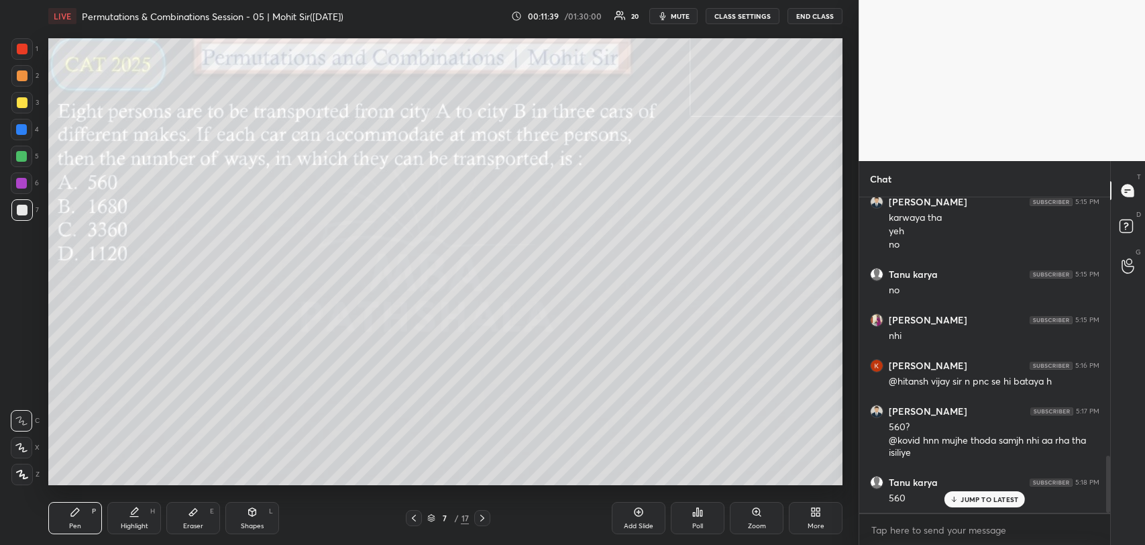
click at [964, 497] on p "JUMP TO LATEST" at bounding box center [990, 499] width 58 height 8
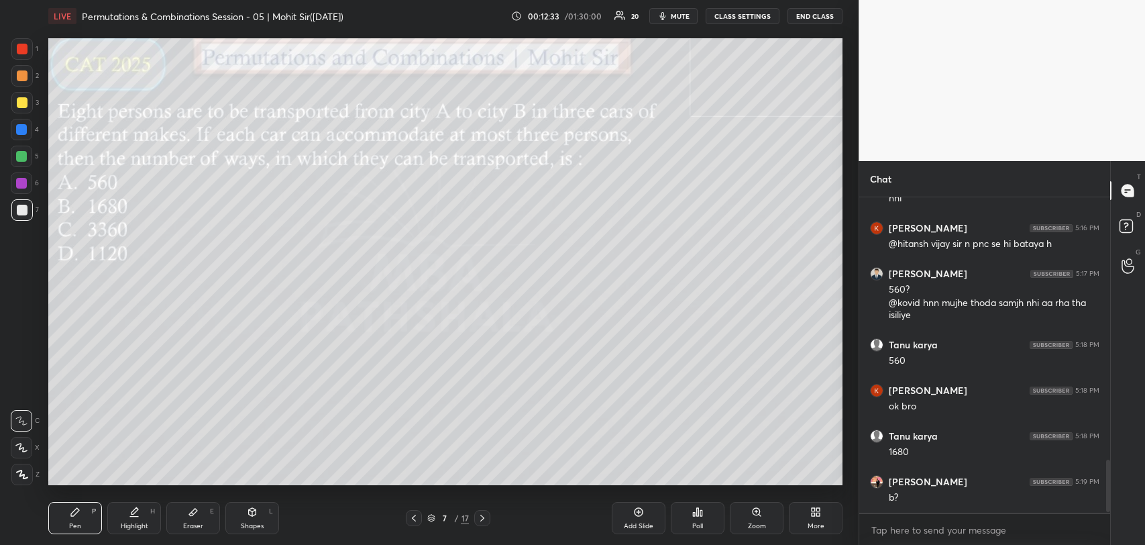
scroll to position [1616, 0]
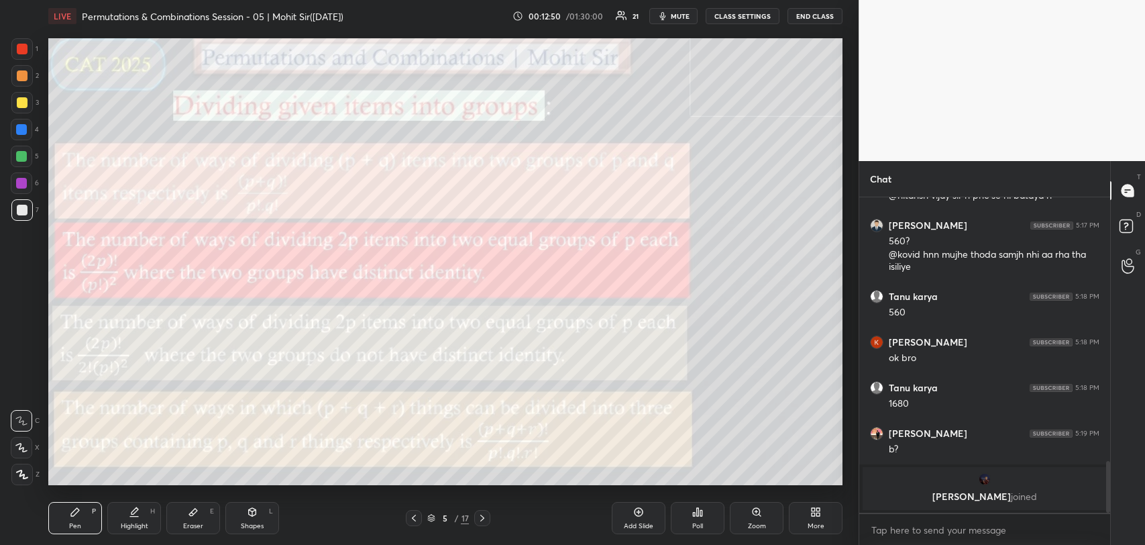
click at [637, 519] on div "Add Slide" at bounding box center [639, 518] width 54 height 32
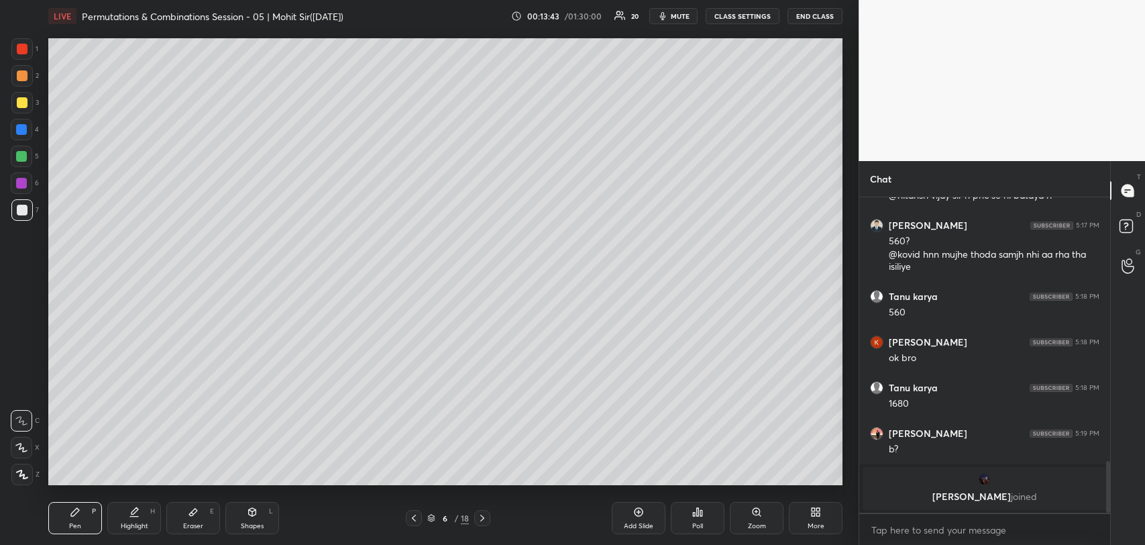
click at [484, 521] on icon at bounding box center [482, 518] width 11 height 11
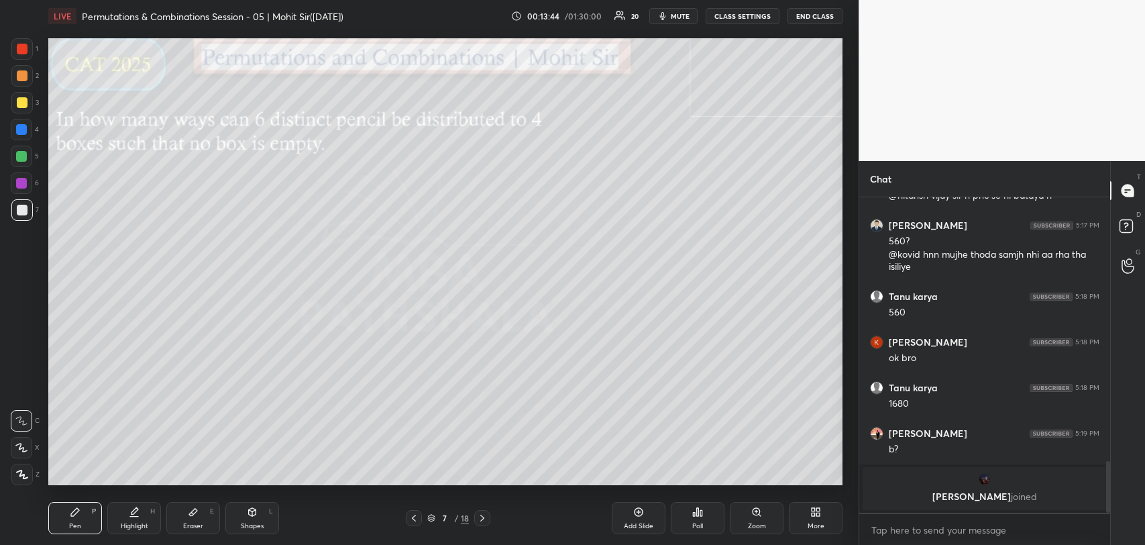
click at [484, 517] on icon at bounding box center [482, 518] width 4 height 7
click at [21, 105] on div at bounding box center [22, 102] width 11 height 11
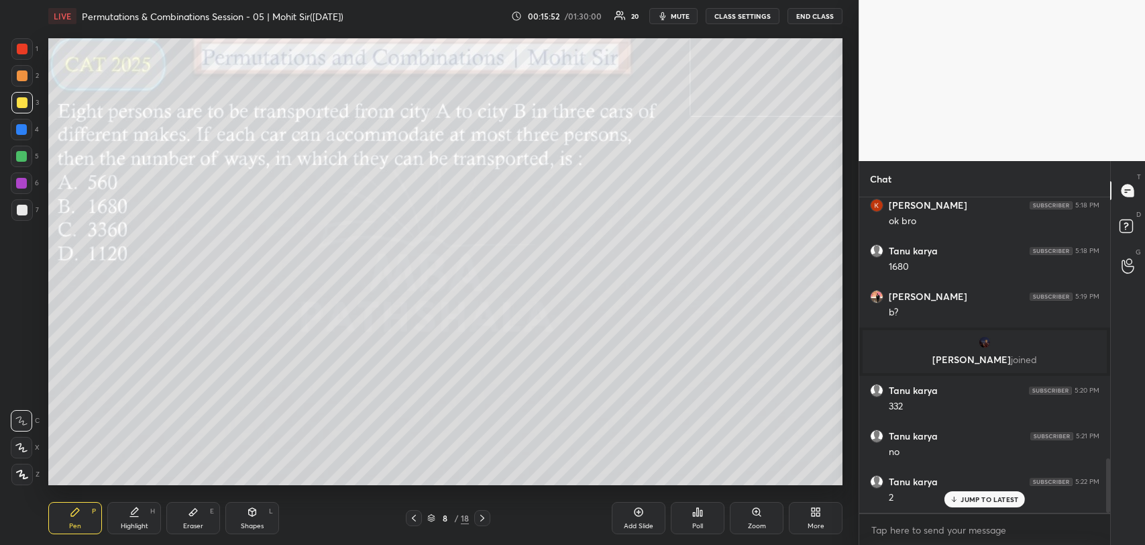
scroll to position [1525, 0]
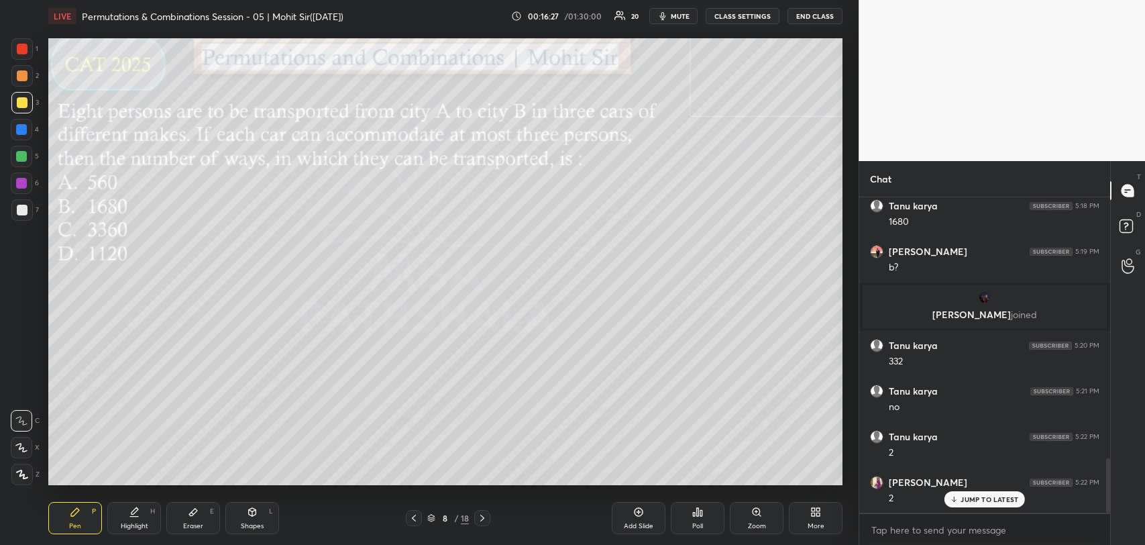
click at [413, 515] on icon at bounding box center [414, 518] width 11 height 11
click at [408, 511] on div at bounding box center [414, 518] width 16 height 16
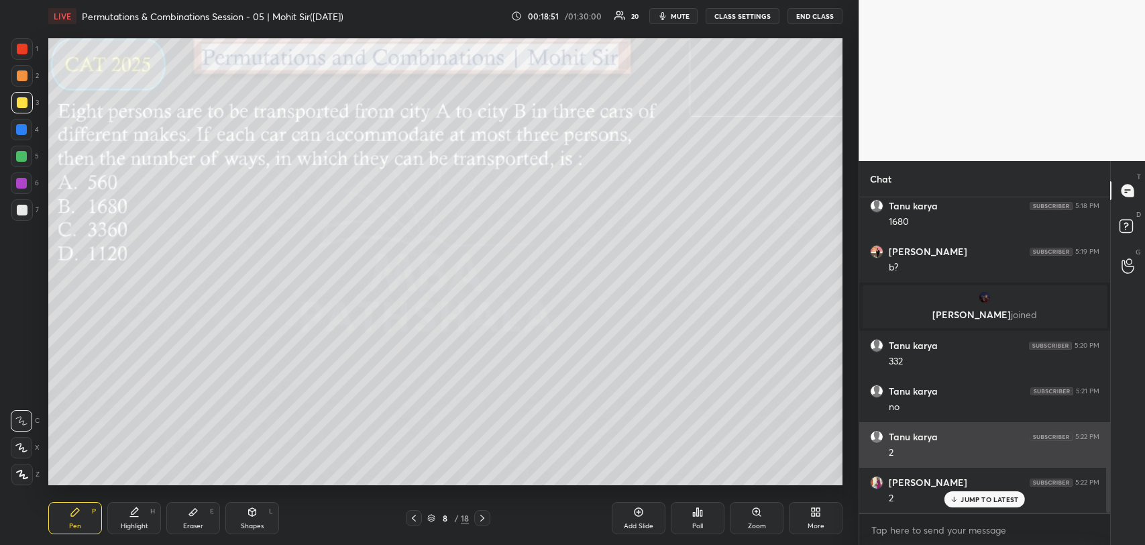
click at [978, 495] on p "JUMP TO LATEST" at bounding box center [990, 499] width 58 height 8
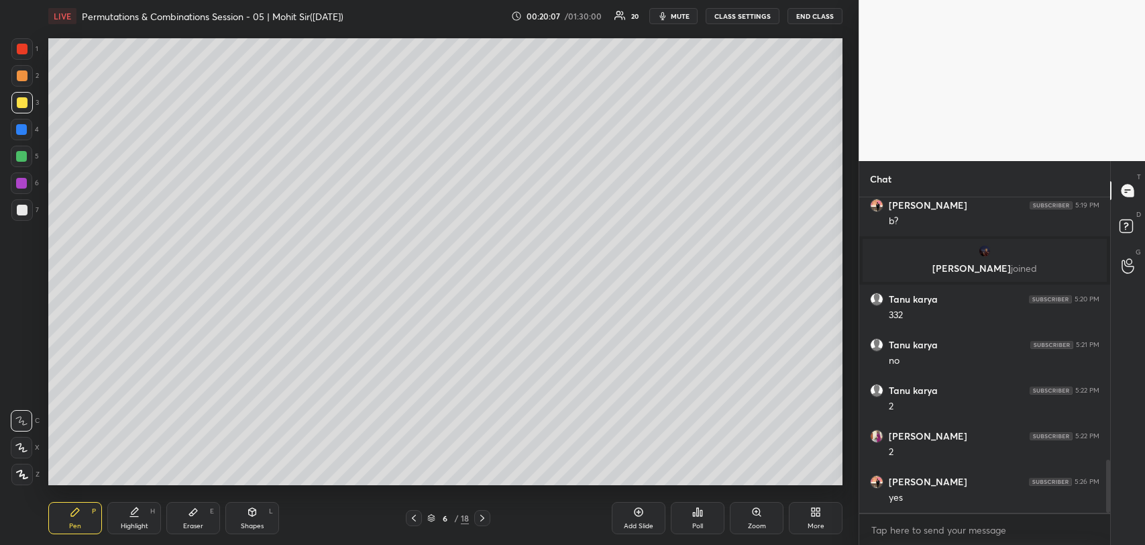
scroll to position [1616, 0]
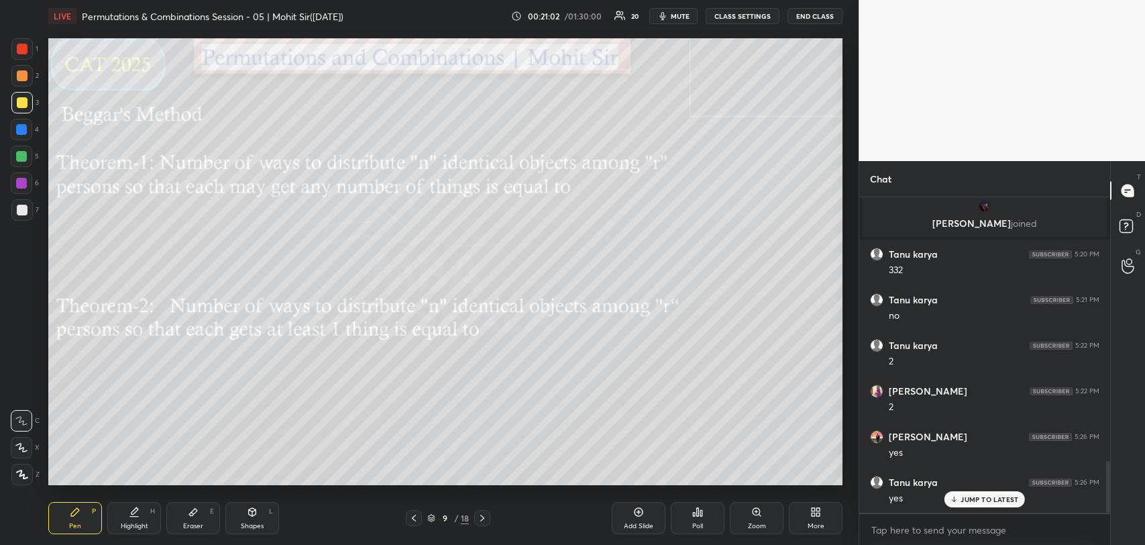
click at [628, 523] on div "Add Slide" at bounding box center [639, 526] width 30 height 7
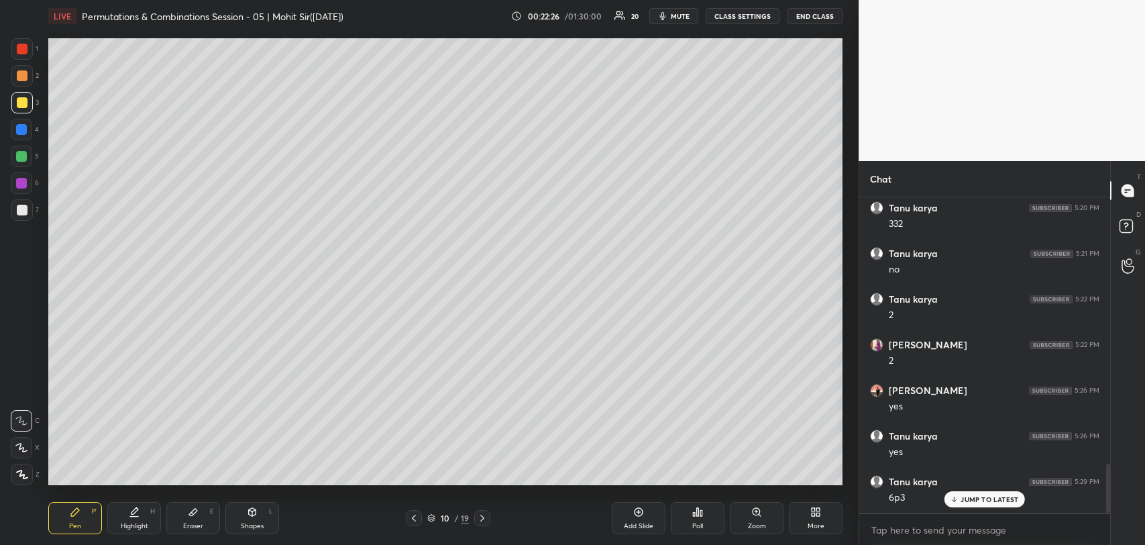
scroll to position [1708, 0]
click at [21, 130] on div at bounding box center [21, 129] width 11 height 11
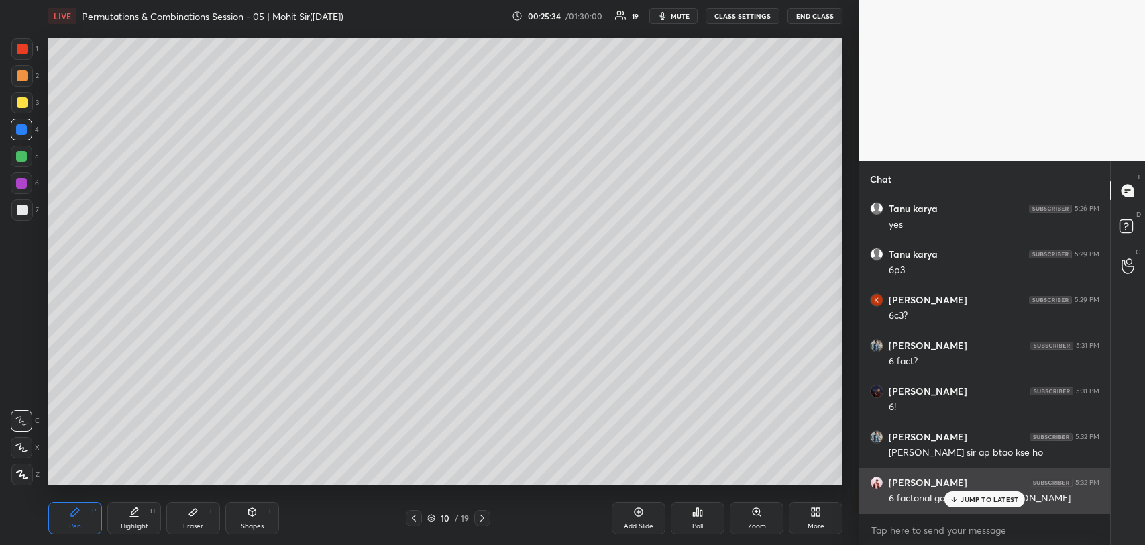
click at [978, 497] on p "JUMP TO LATEST" at bounding box center [990, 499] width 58 height 8
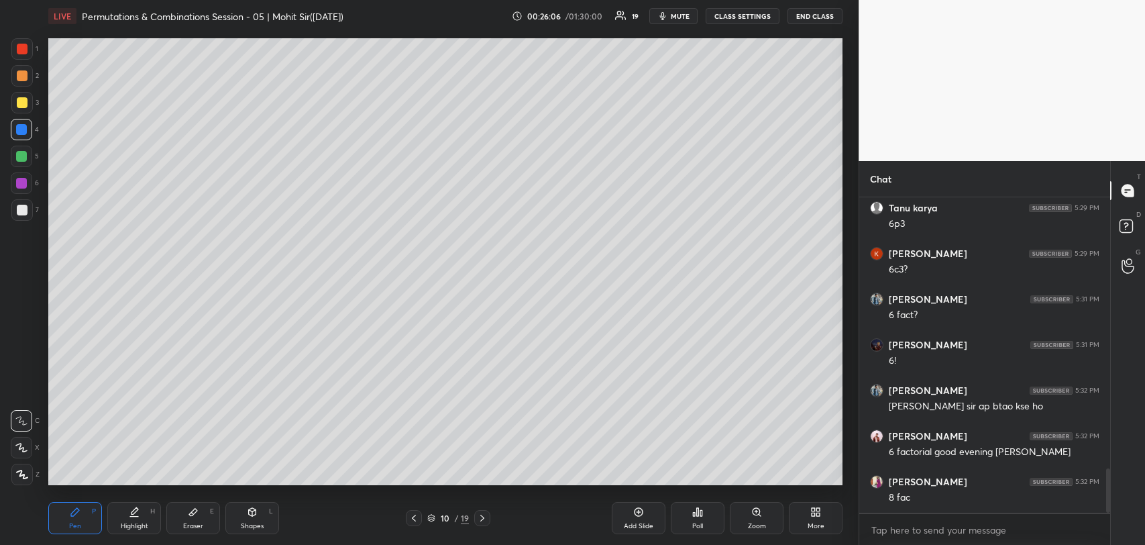
scroll to position [1981, 0]
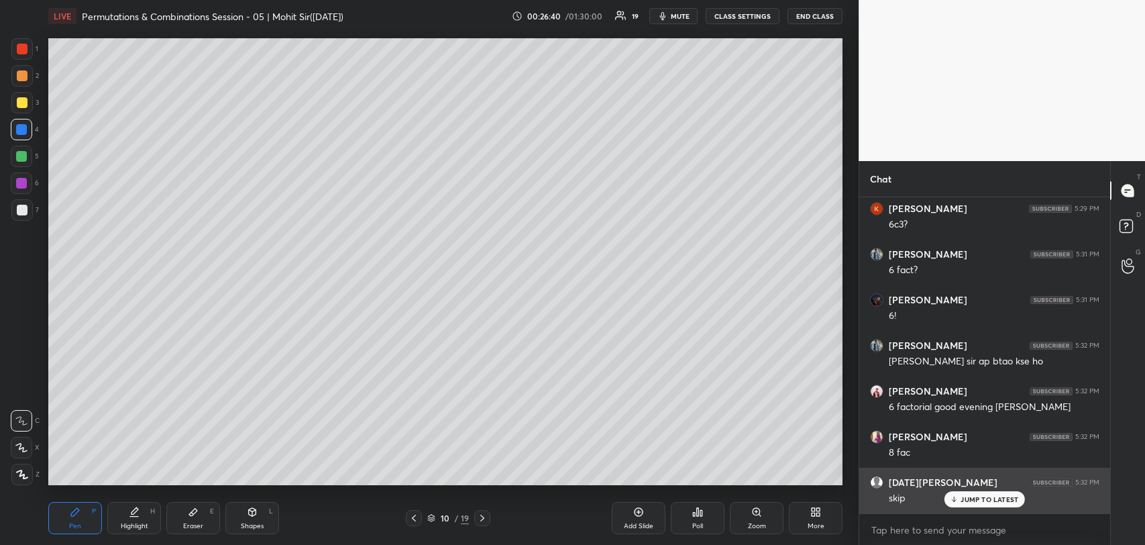
click at [953, 498] on icon at bounding box center [954, 499] width 9 height 8
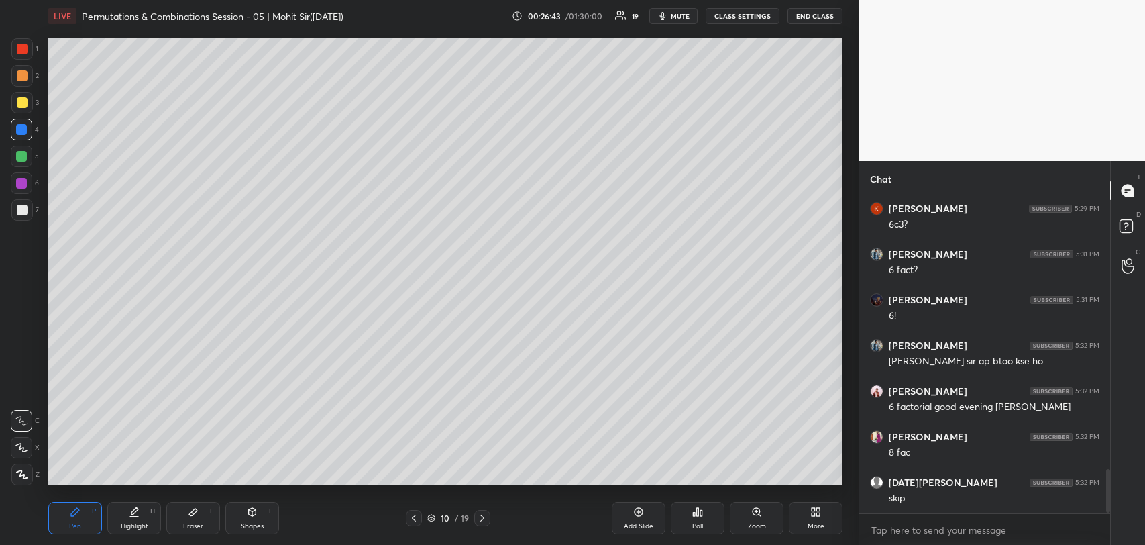
click at [21, 101] on div at bounding box center [22, 102] width 11 height 11
click at [191, 513] on icon at bounding box center [193, 512] width 8 height 7
click at [73, 511] on icon at bounding box center [75, 512] width 8 height 8
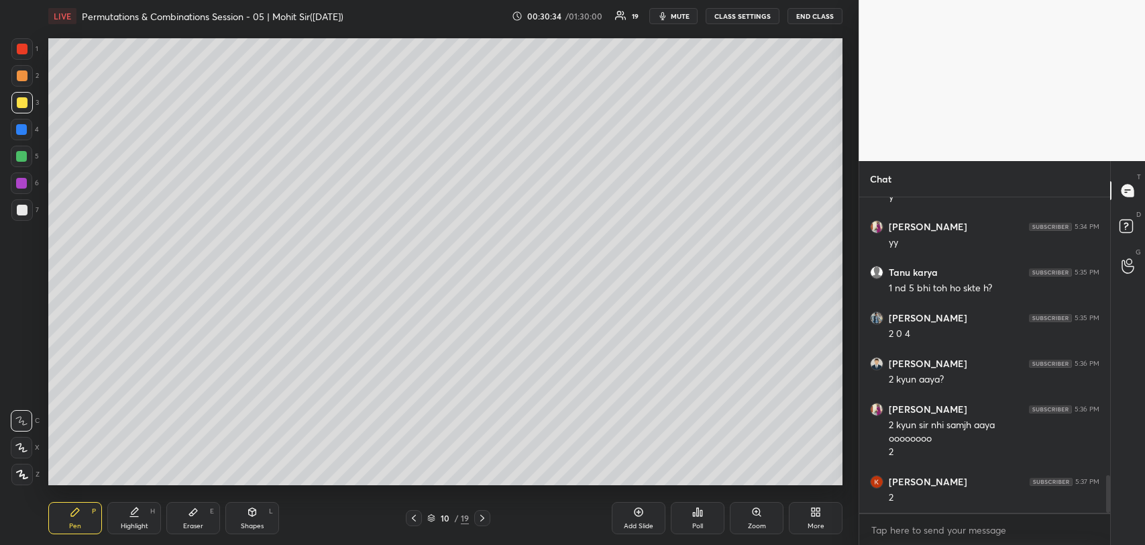
scroll to position [2373, 0]
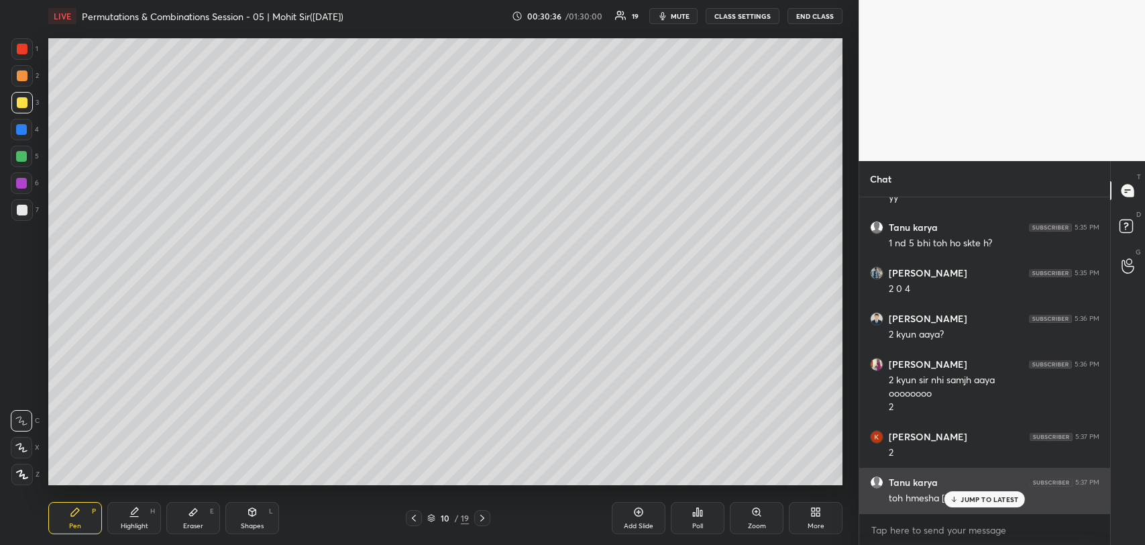
click at [980, 503] on p "JUMP TO LATEST" at bounding box center [990, 499] width 58 height 8
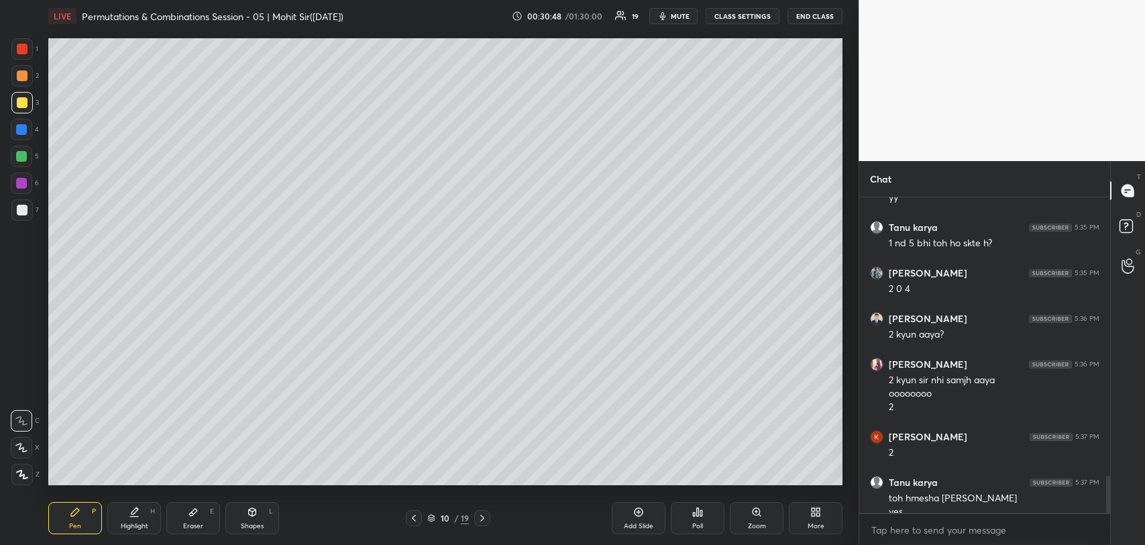
scroll to position [2387, 0]
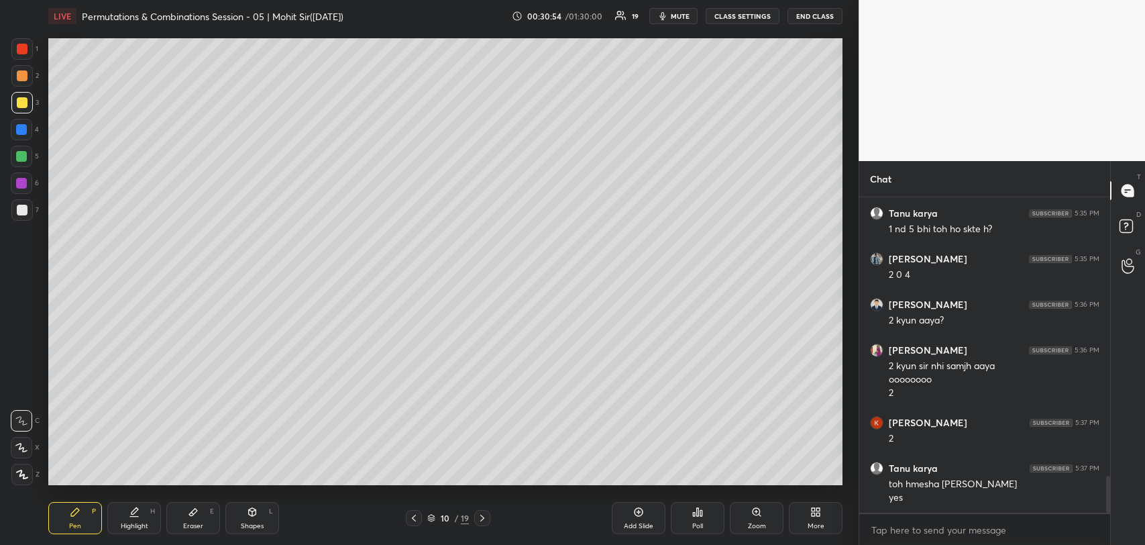
click at [639, 517] on div "Add Slide" at bounding box center [639, 518] width 54 height 32
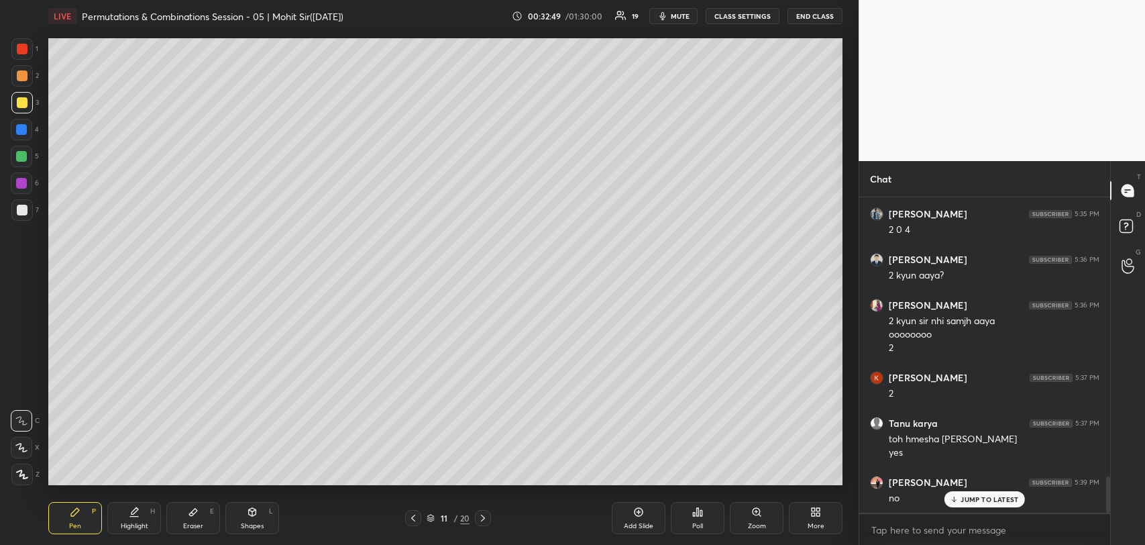
click at [411, 519] on icon at bounding box center [413, 518] width 11 height 11
click at [411, 521] on icon at bounding box center [413, 518] width 11 height 11
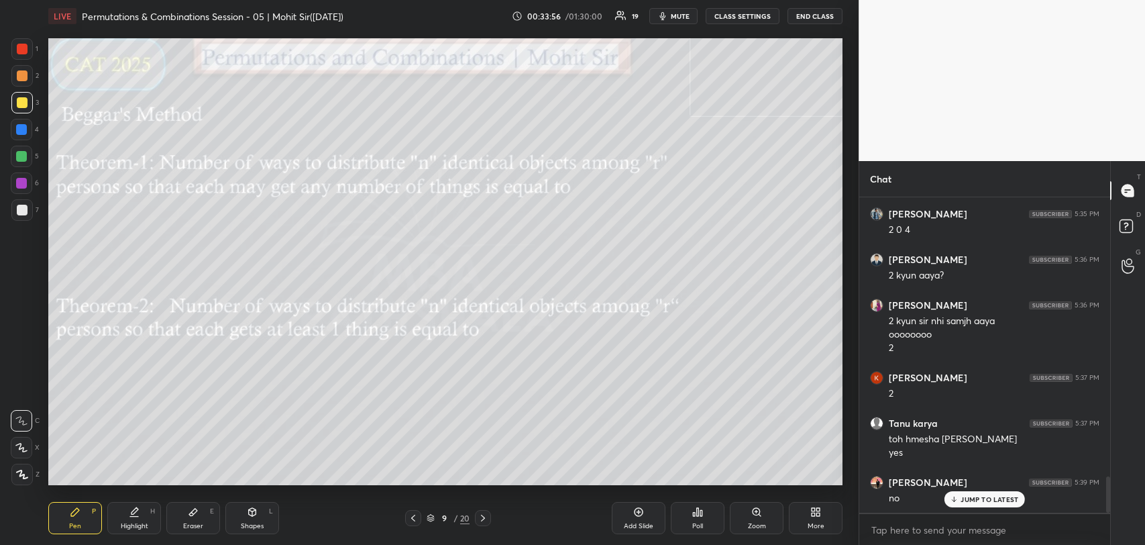
click at [481, 519] on icon at bounding box center [483, 518] width 11 height 11
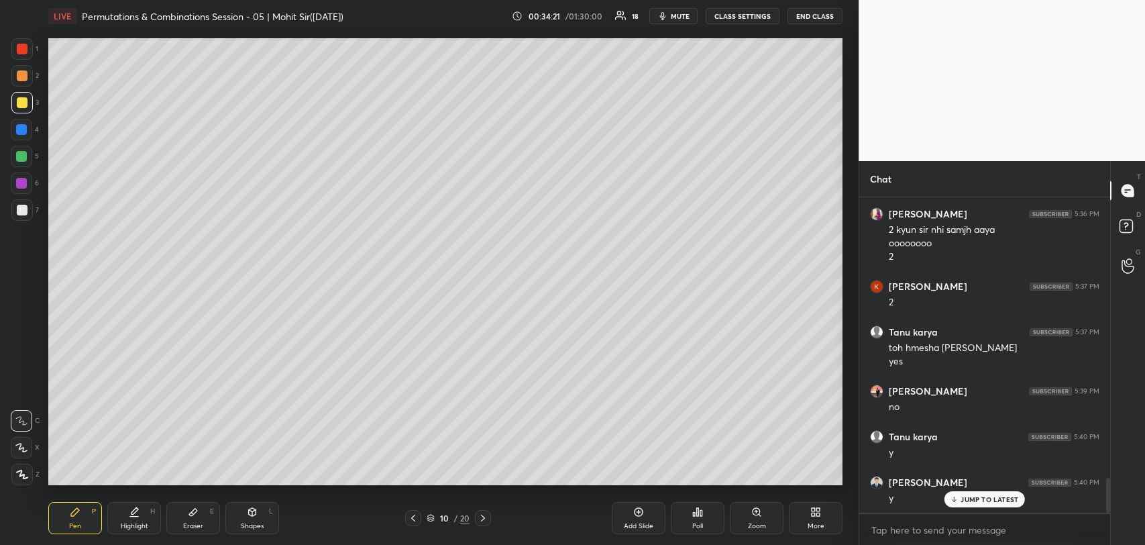
scroll to position [2570, 0]
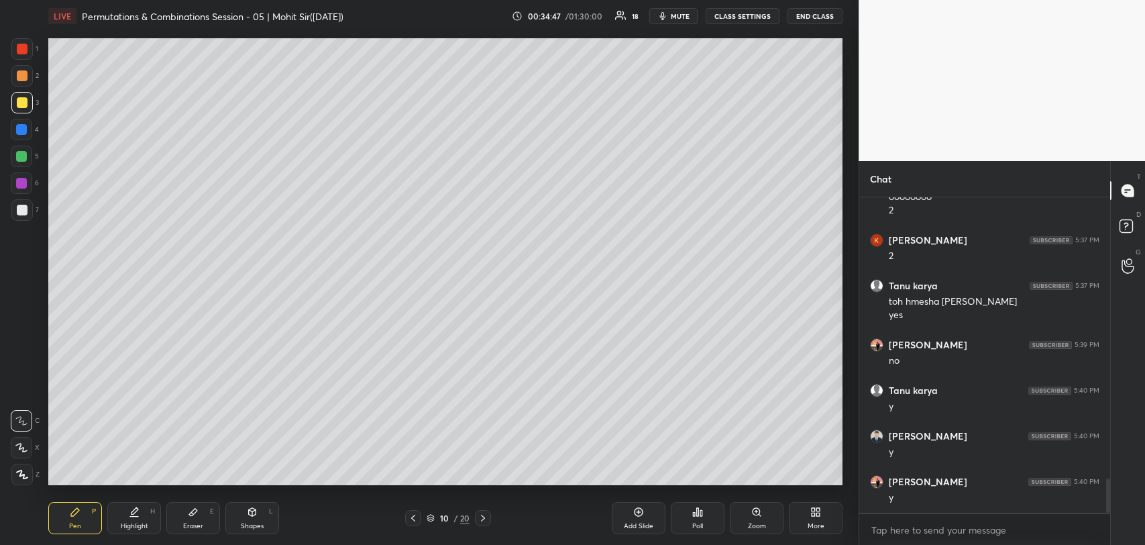
click at [413, 517] on icon at bounding box center [413, 518] width 4 height 7
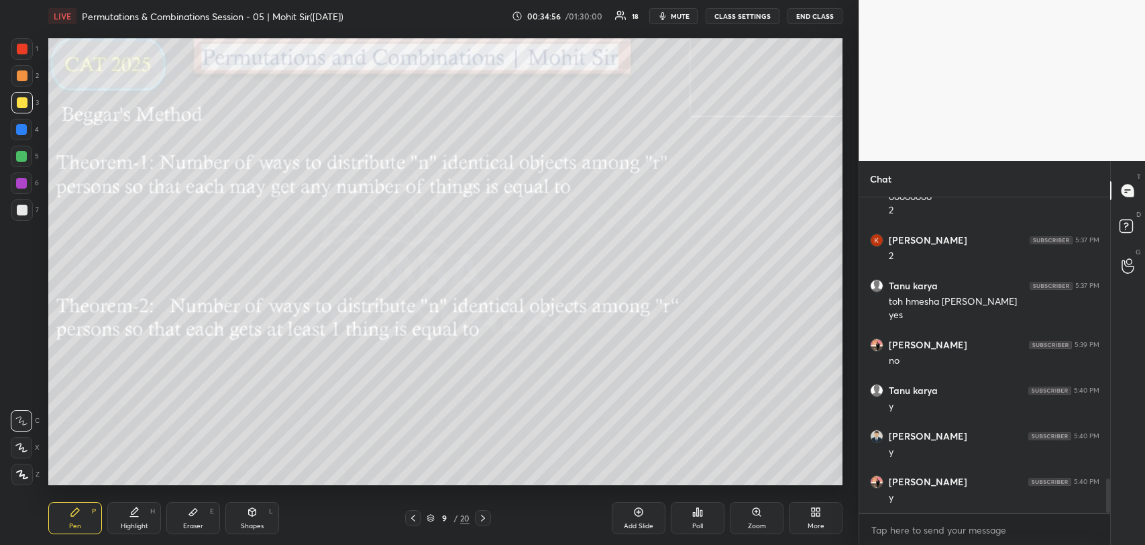
click at [633, 515] on icon at bounding box center [638, 512] width 11 height 11
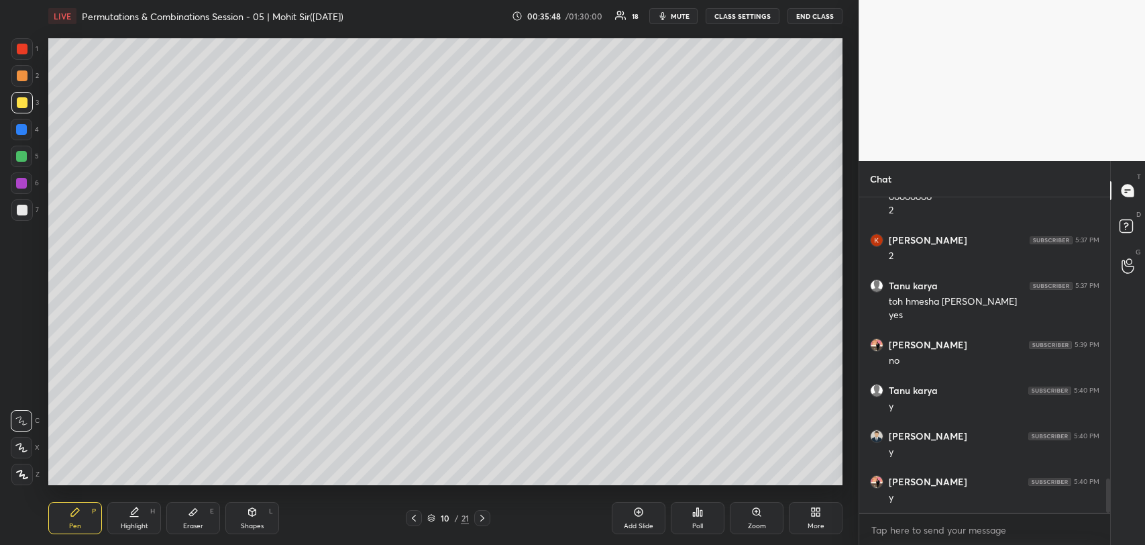
click at [183, 513] on div "Eraser E" at bounding box center [193, 518] width 54 height 32
click at [81, 522] on div "Pen P" at bounding box center [75, 518] width 54 height 32
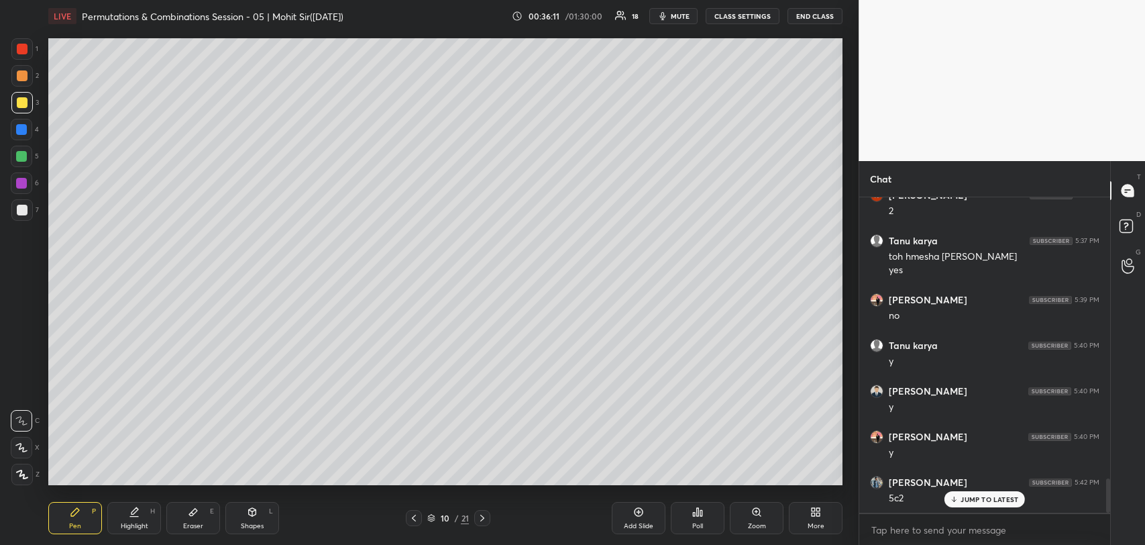
scroll to position [2661, 0]
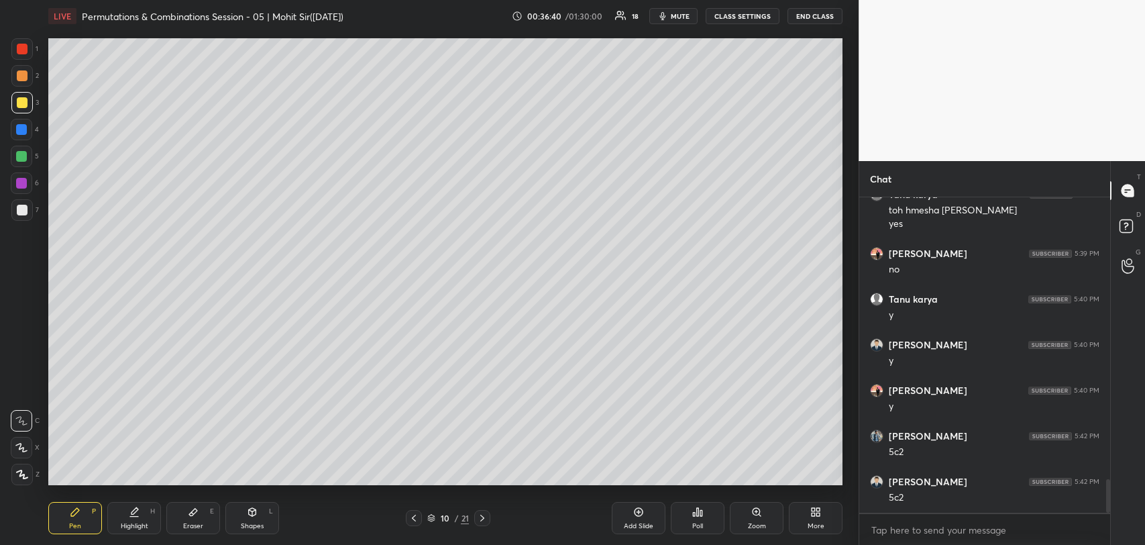
click at [413, 517] on icon at bounding box center [414, 518] width 11 height 11
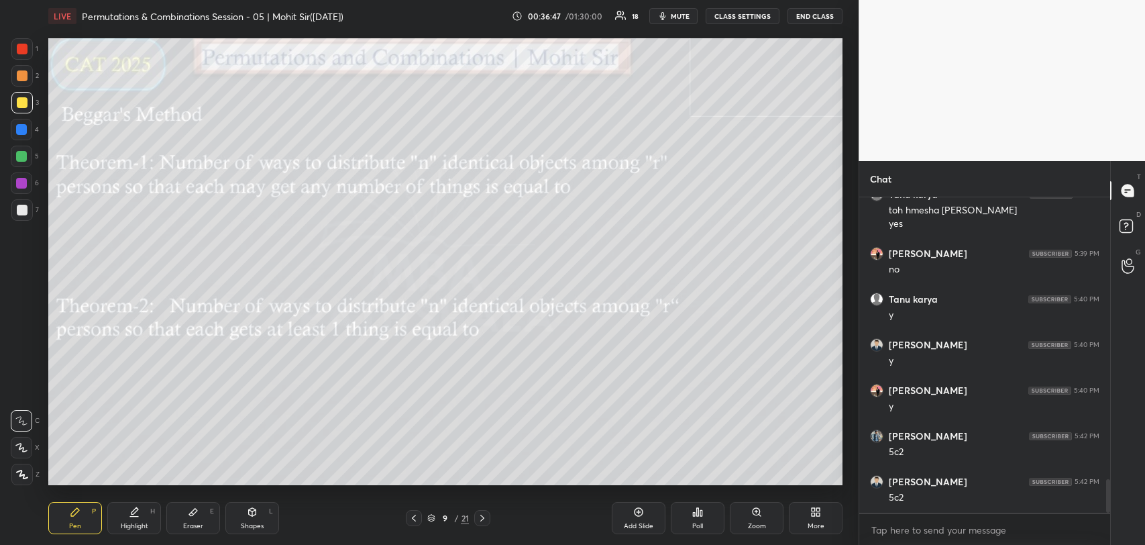
click at [196, 513] on icon at bounding box center [193, 512] width 11 height 11
click at [72, 512] on icon at bounding box center [75, 512] width 8 height 8
click at [482, 514] on icon at bounding box center [482, 518] width 11 height 11
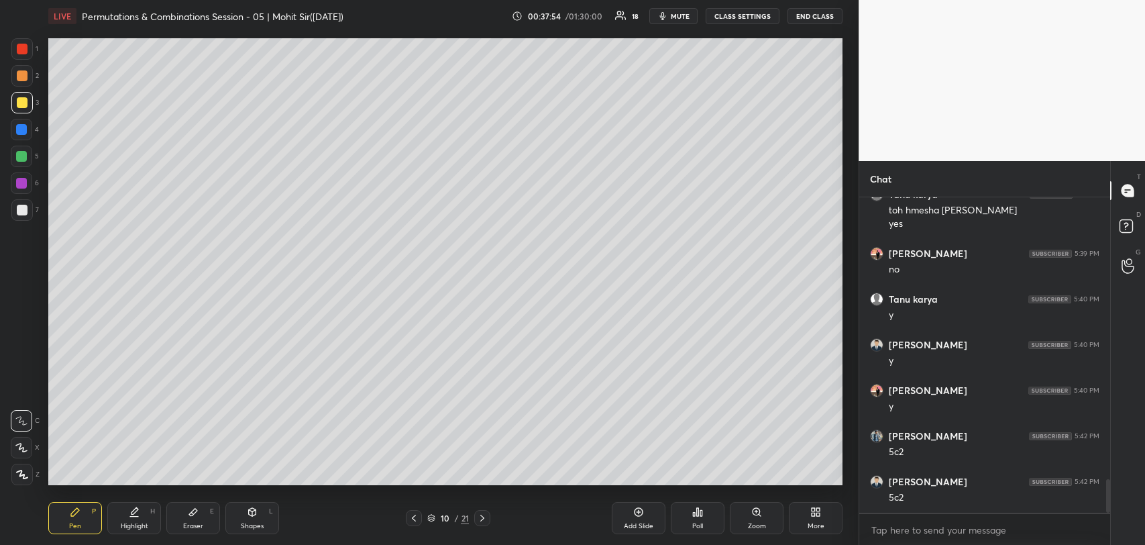
click at [189, 514] on icon at bounding box center [193, 512] width 8 height 7
click at [86, 511] on div "Pen P" at bounding box center [75, 518] width 54 height 32
click at [415, 516] on icon at bounding box center [414, 518] width 11 height 11
click at [639, 523] on div "Add Slide" at bounding box center [639, 526] width 30 height 7
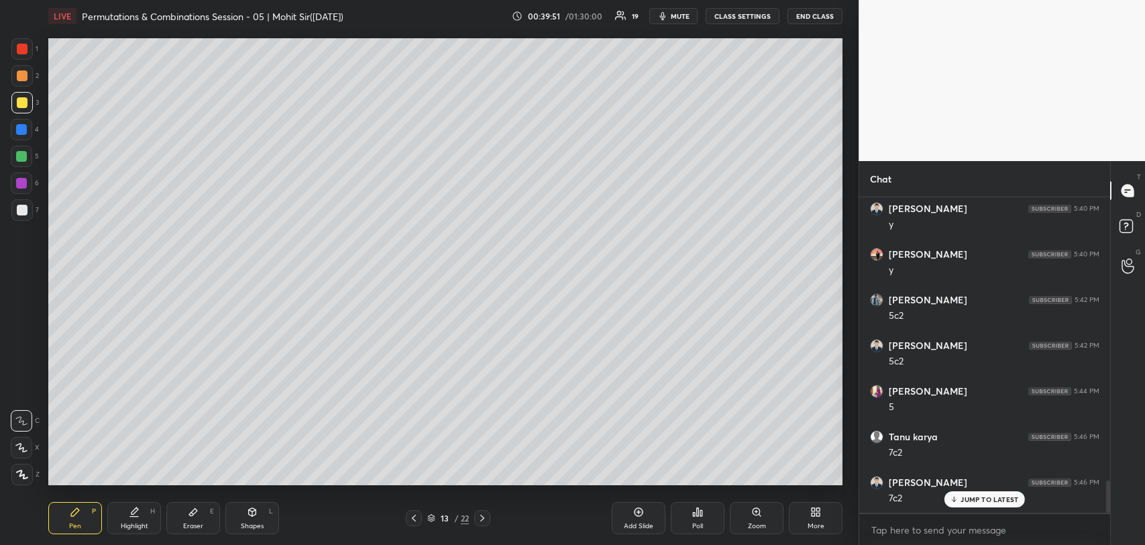
scroll to position [2844, 0]
click at [411, 517] on icon at bounding box center [414, 518] width 11 height 11
click at [407, 517] on div at bounding box center [414, 518] width 16 height 16
click at [412, 517] on icon at bounding box center [414, 518] width 11 height 11
click at [409, 515] on icon at bounding box center [414, 518] width 11 height 11
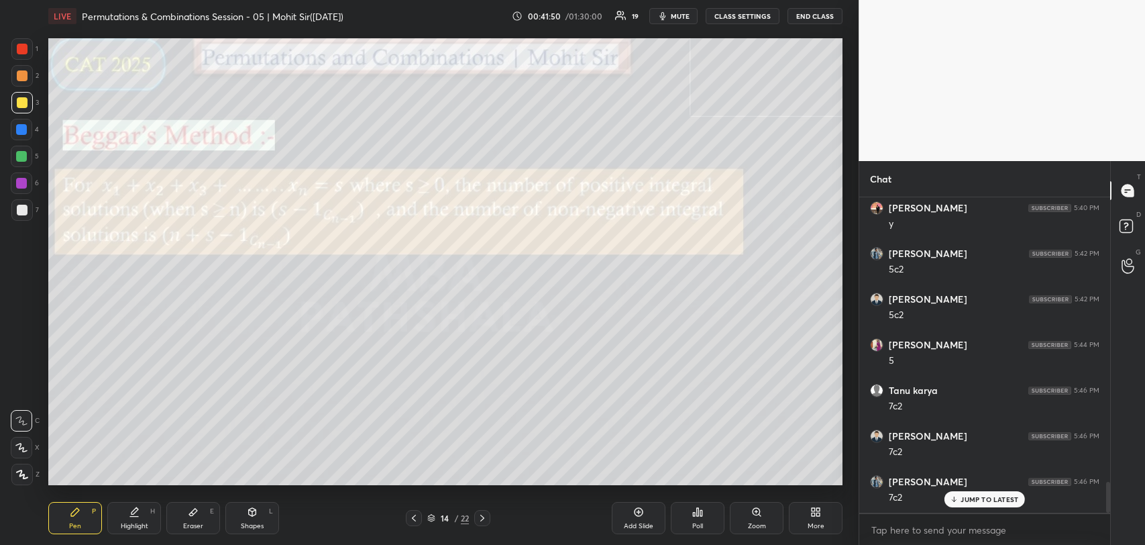
scroll to position [2889, 0]
click at [416, 517] on icon at bounding box center [414, 518] width 11 height 11
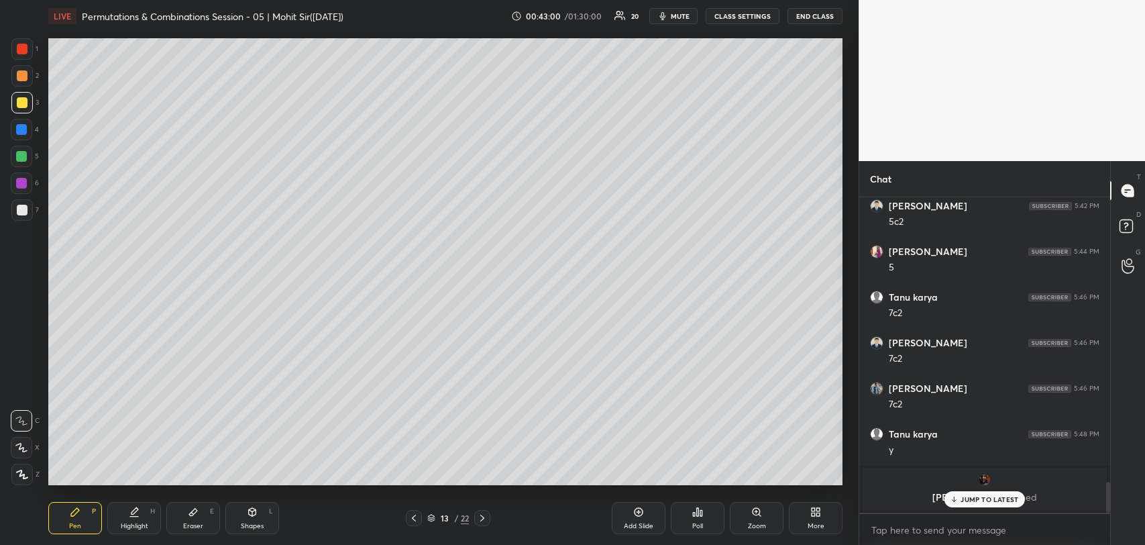
scroll to position [2983, 0]
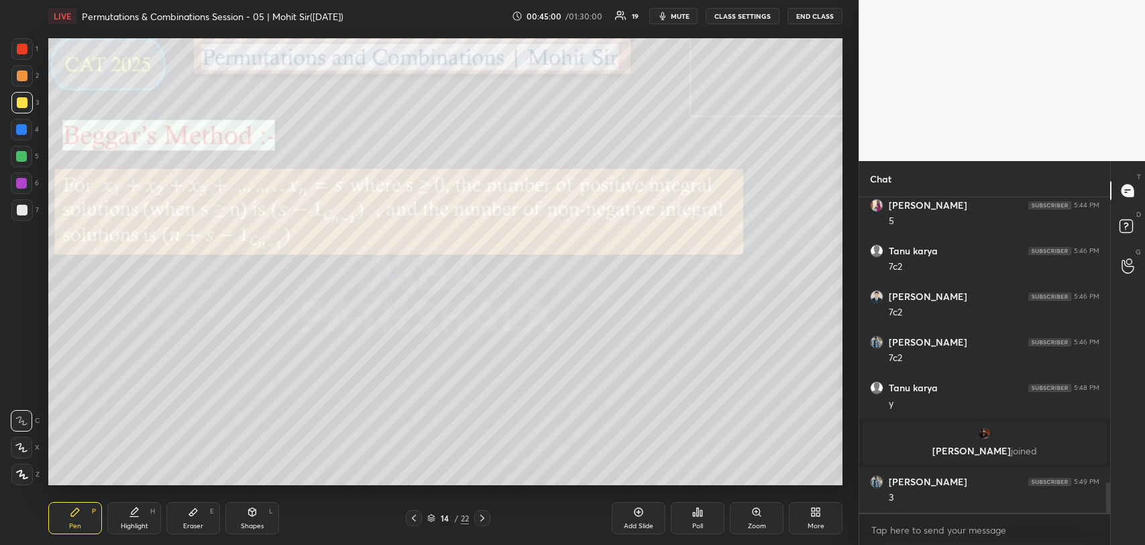
click at [633, 517] on div "Add Slide" at bounding box center [639, 518] width 54 height 32
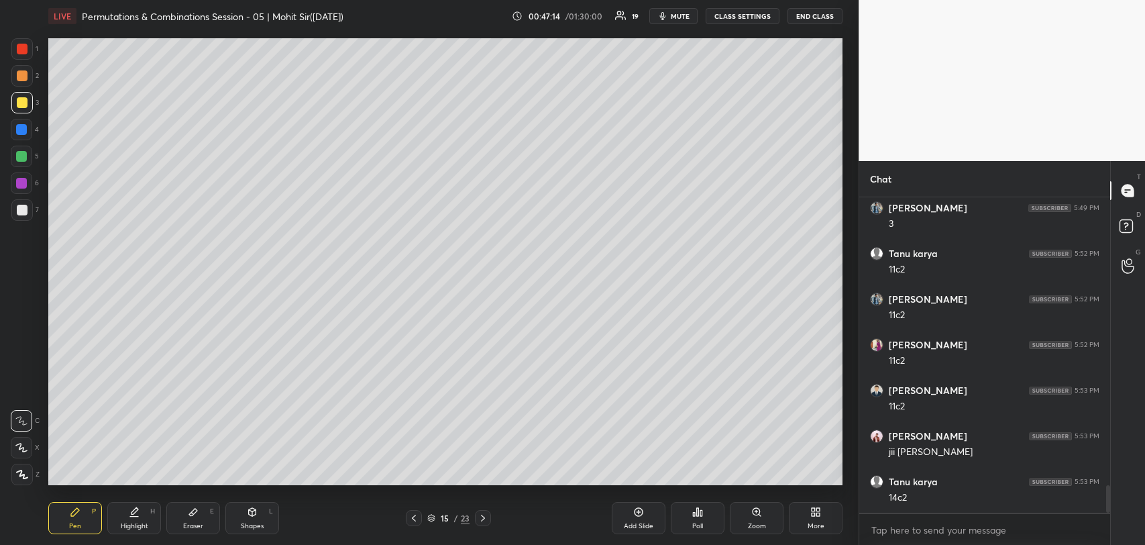
scroll to position [3302, 0]
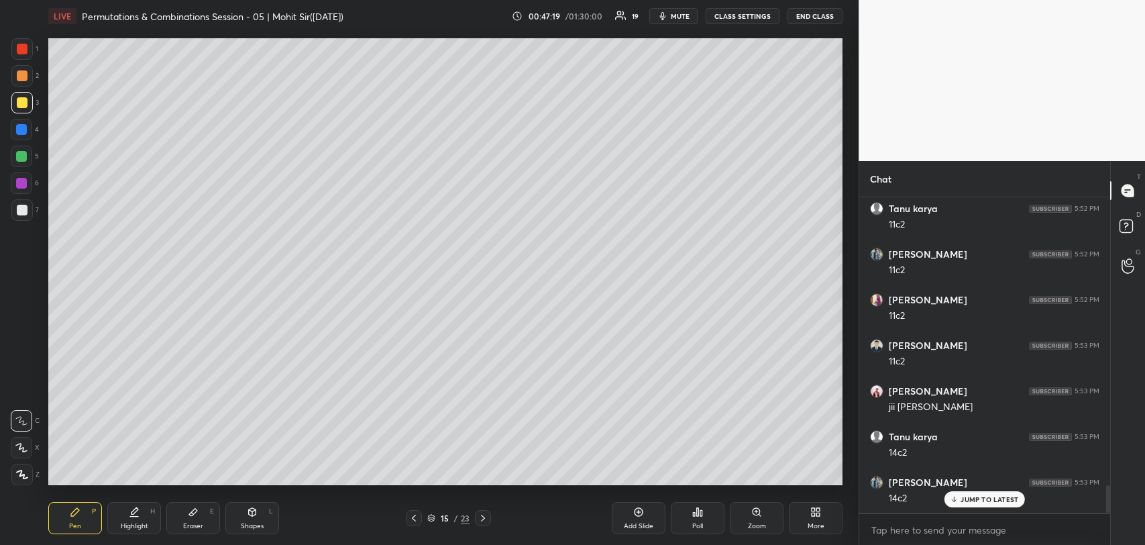
click at [24, 209] on div at bounding box center [22, 210] width 11 height 11
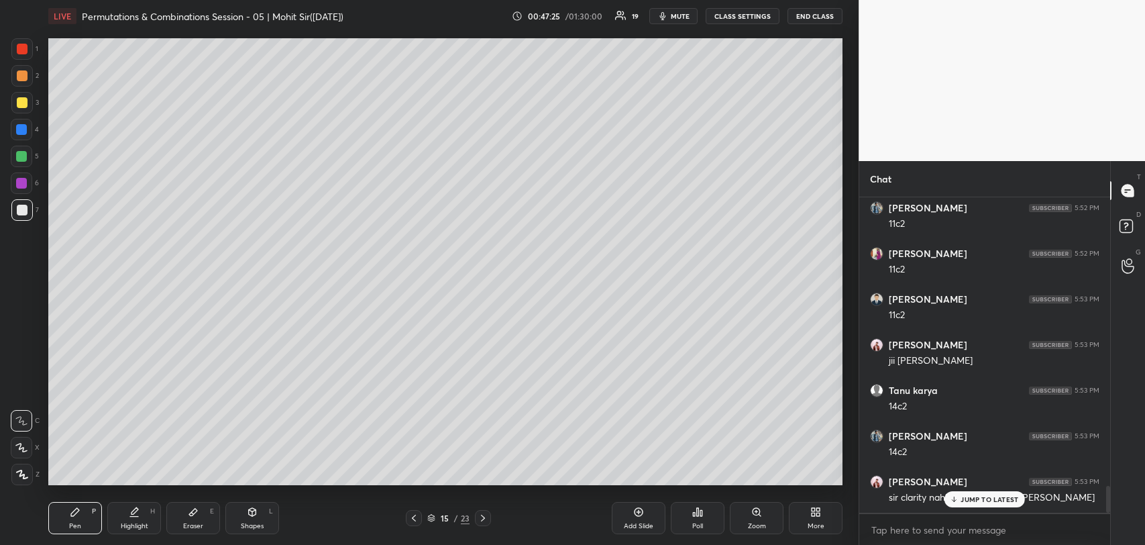
scroll to position [3393, 0]
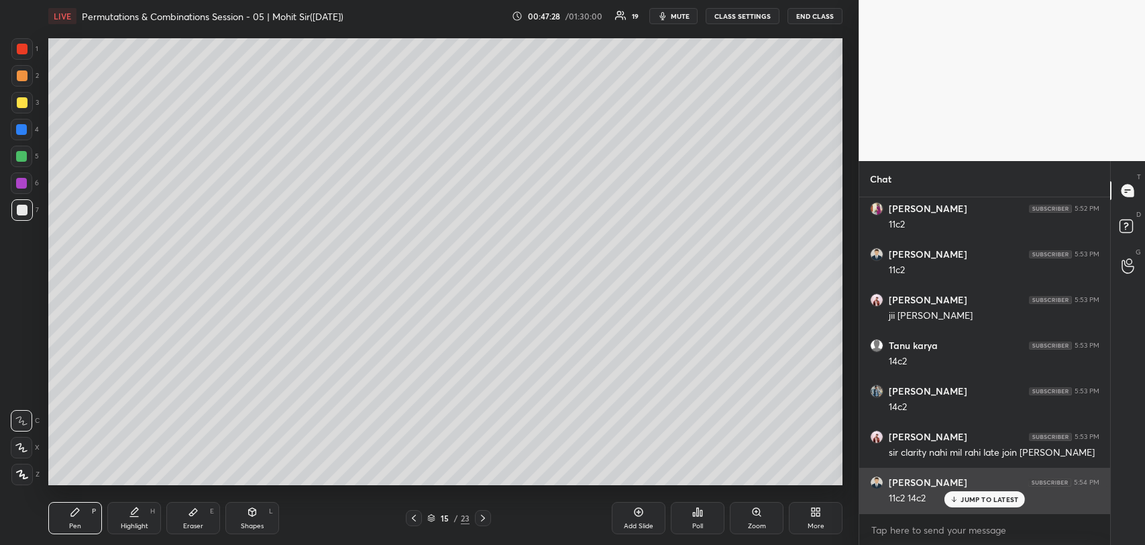
click at [963, 499] on p "JUMP TO LATEST" at bounding box center [990, 499] width 58 height 8
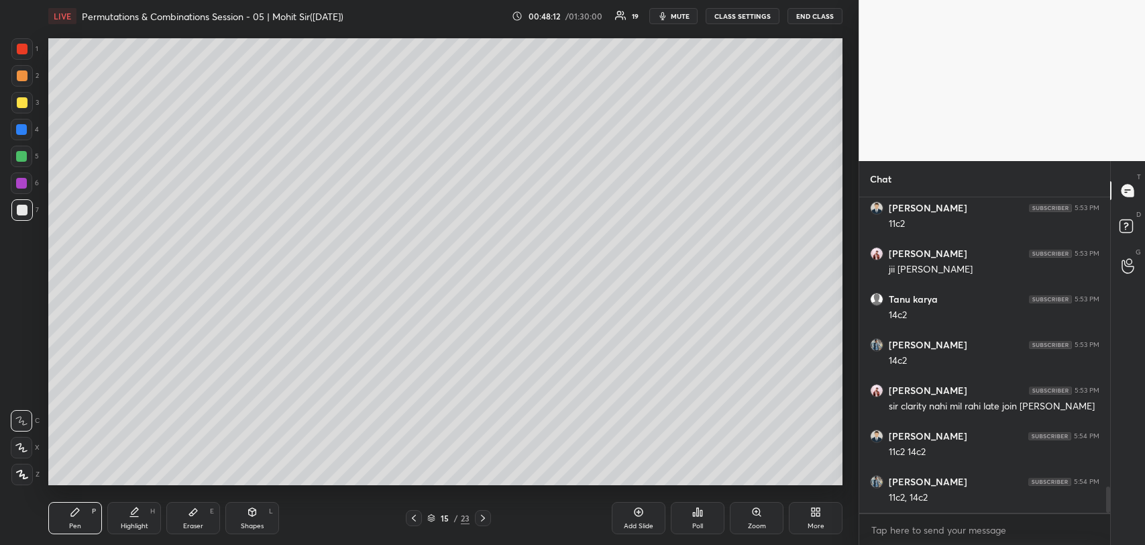
scroll to position [3484, 0]
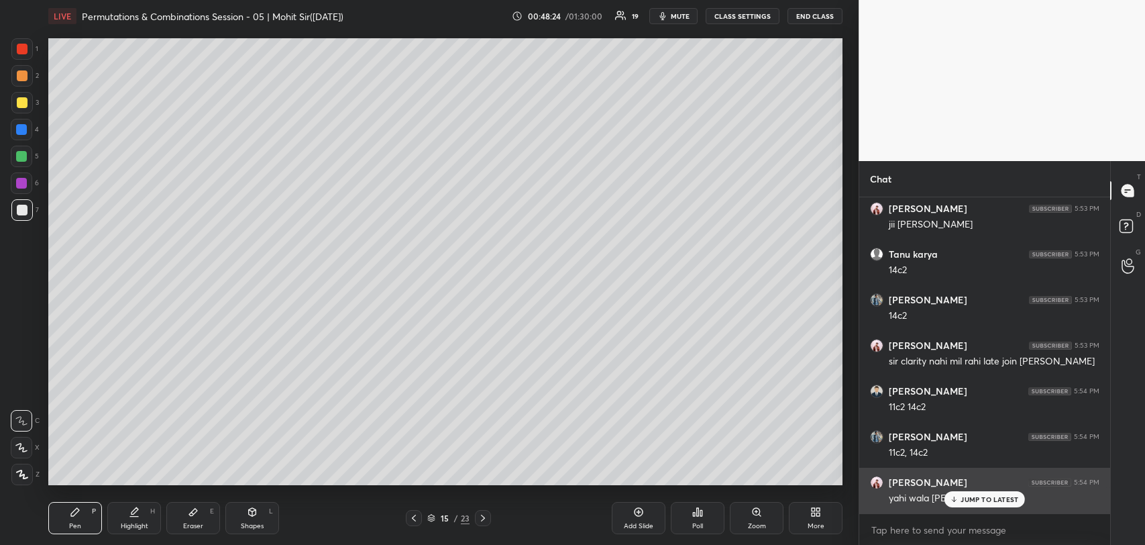
click at [966, 495] on p "JUMP TO LATEST" at bounding box center [990, 499] width 58 height 8
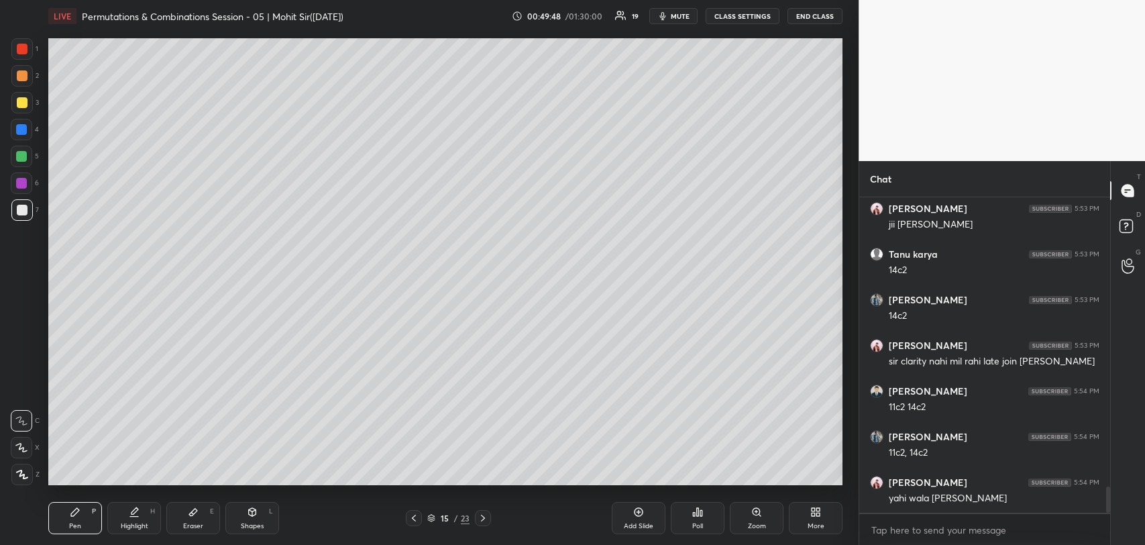
click at [190, 511] on icon at bounding box center [193, 512] width 11 height 11
click at [70, 507] on icon at bounding box center [75, 512] width 11 height 11
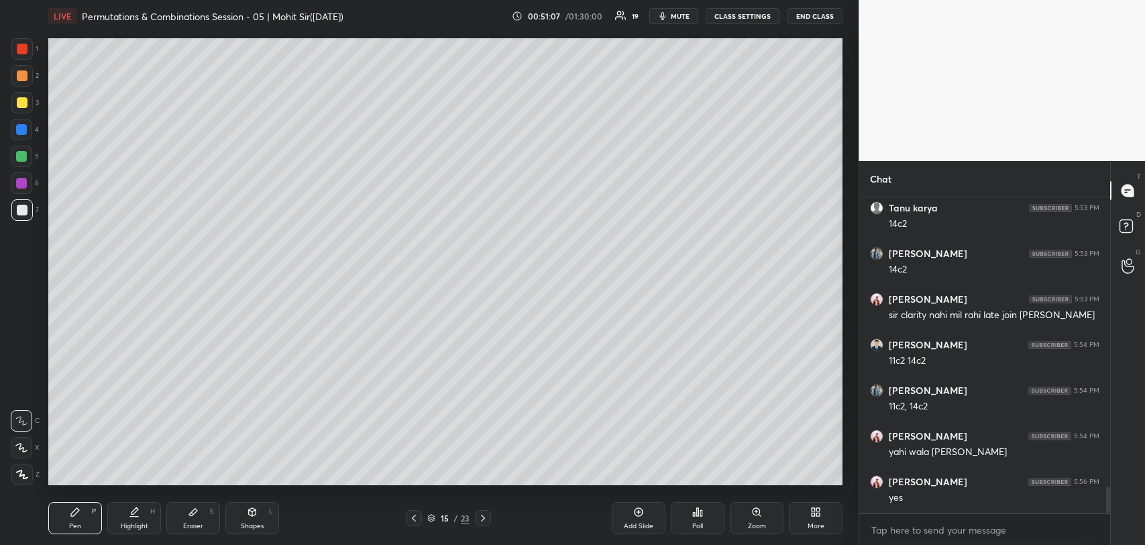
click at [417, 519] on icon at bounding box center [414, 518] width 11 height 11
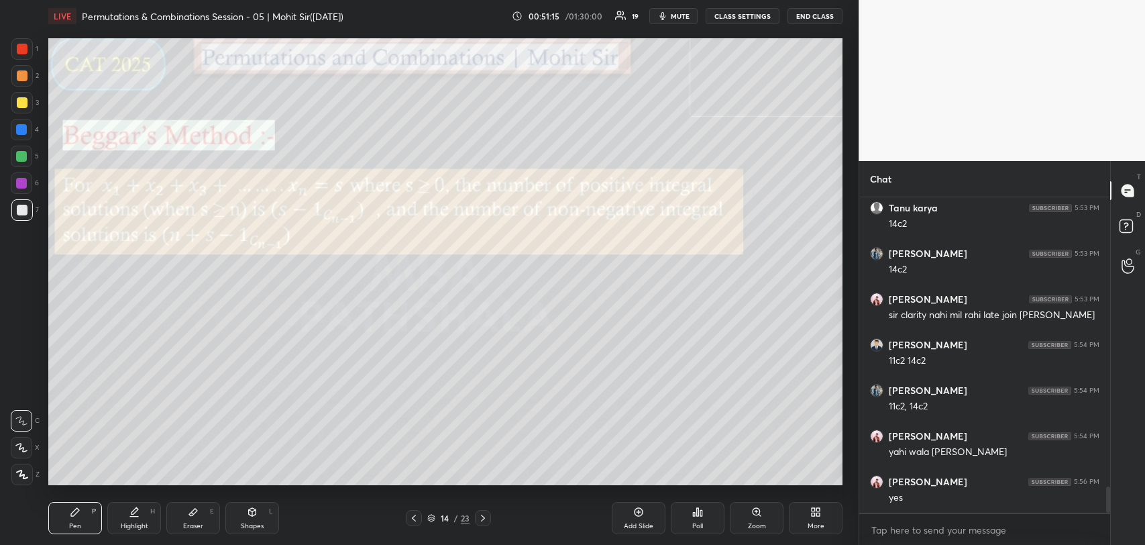
click at [486, 519] on icon at bounding box center [483, 518] width 11 height 11
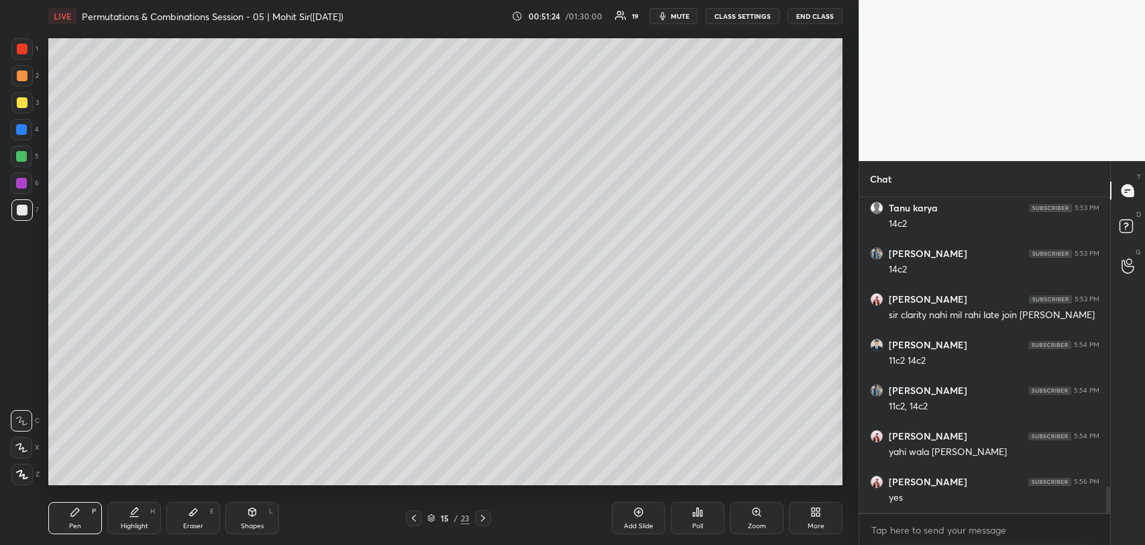
click at [23, 160] on div at bounding box center [21, 156] width 11 height 11
click at [413, 519] on icon at bounding box center [414, 518] width 4 height 7
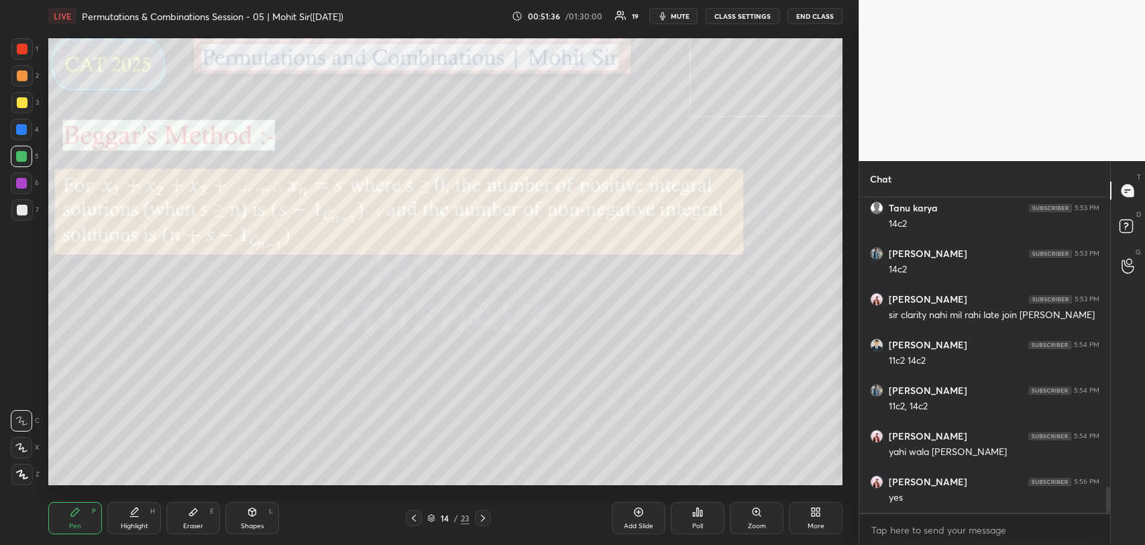
click at [488, 521] on div at bounding box center [483, 518] width 16 height 16
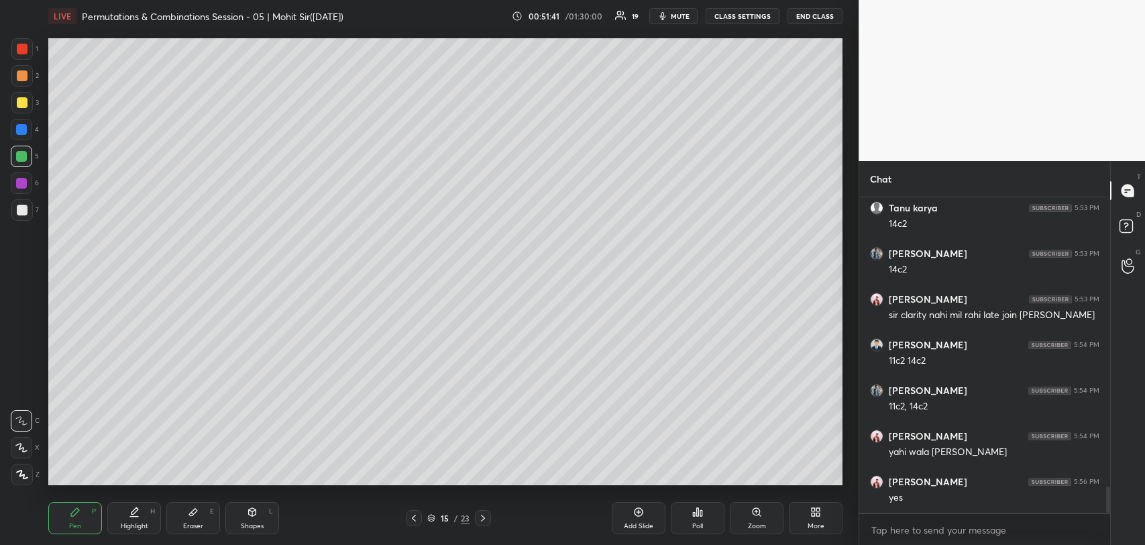
click at [413, 517] on icon at bounding box center [414, 518] width 11 height 11
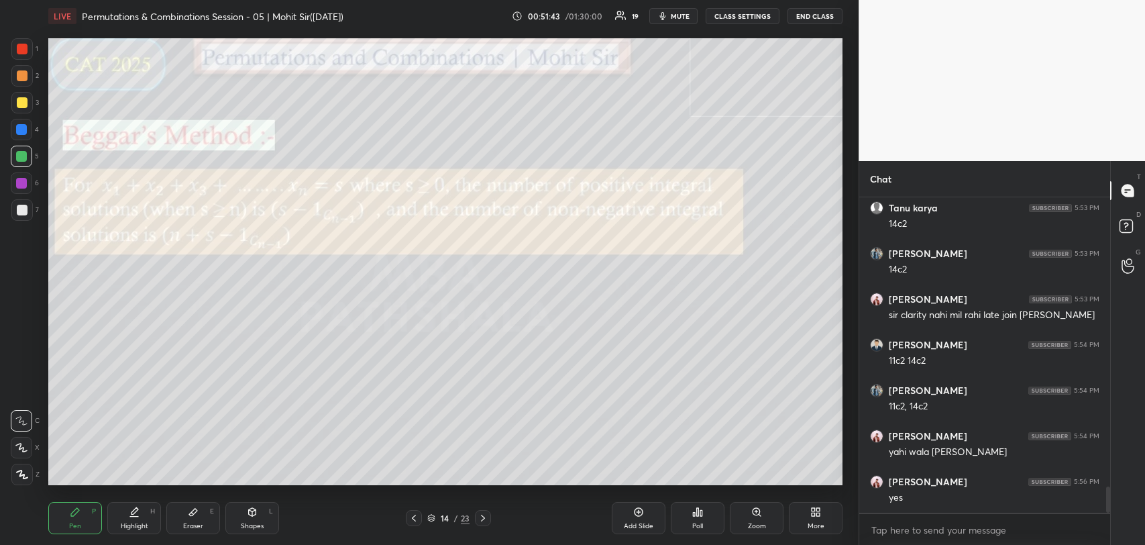
click at [482, 517] on icon at bounding box center [483, 518] width 11 height 11
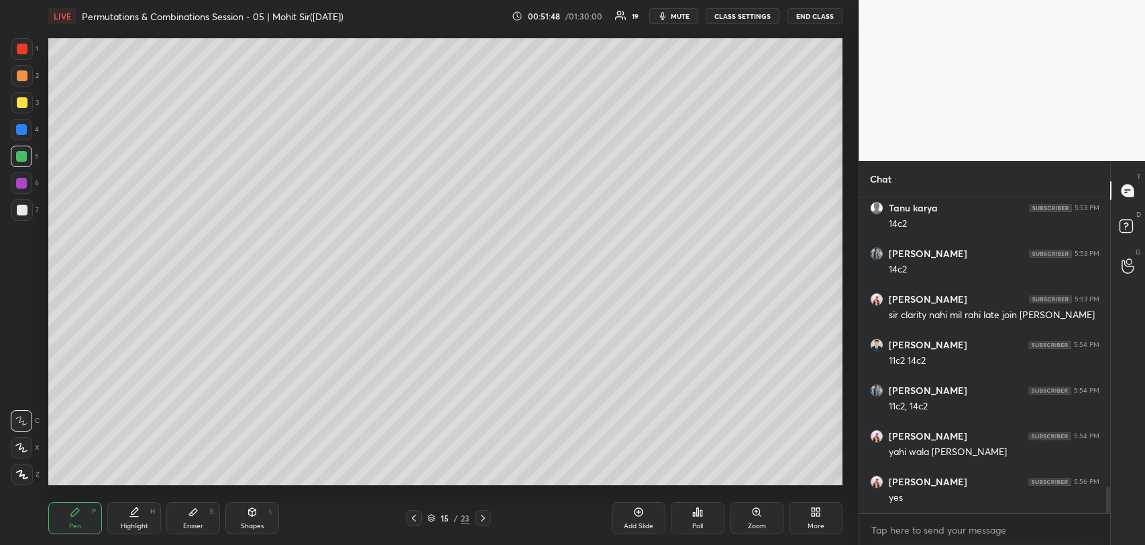
click at [406, 520] on div at bounding box center [414, 518] width 16 height 16
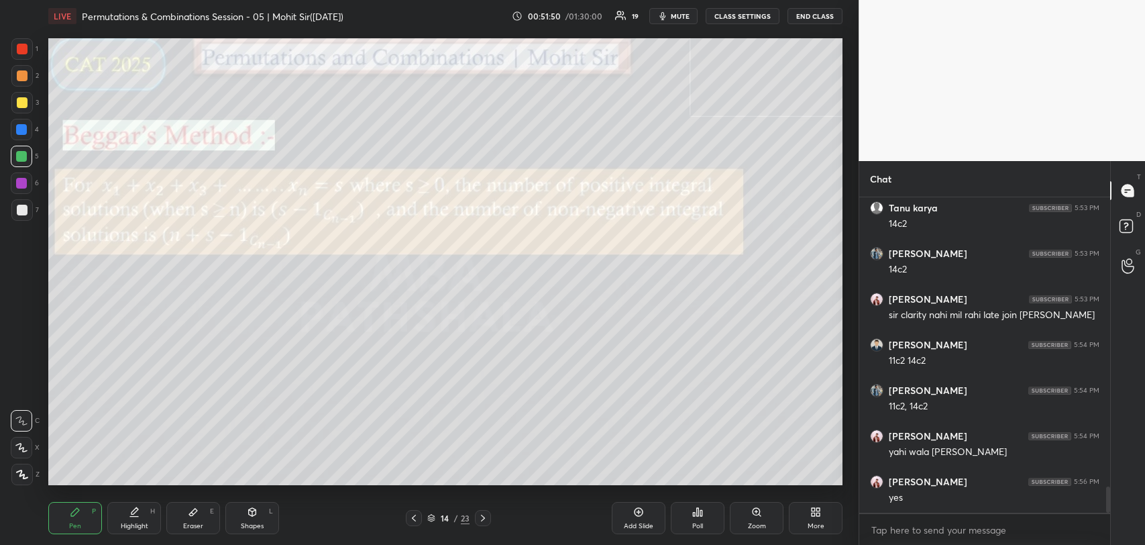
click at [484, 513] on icon at bounding box center [483, 518] width 11 height 11
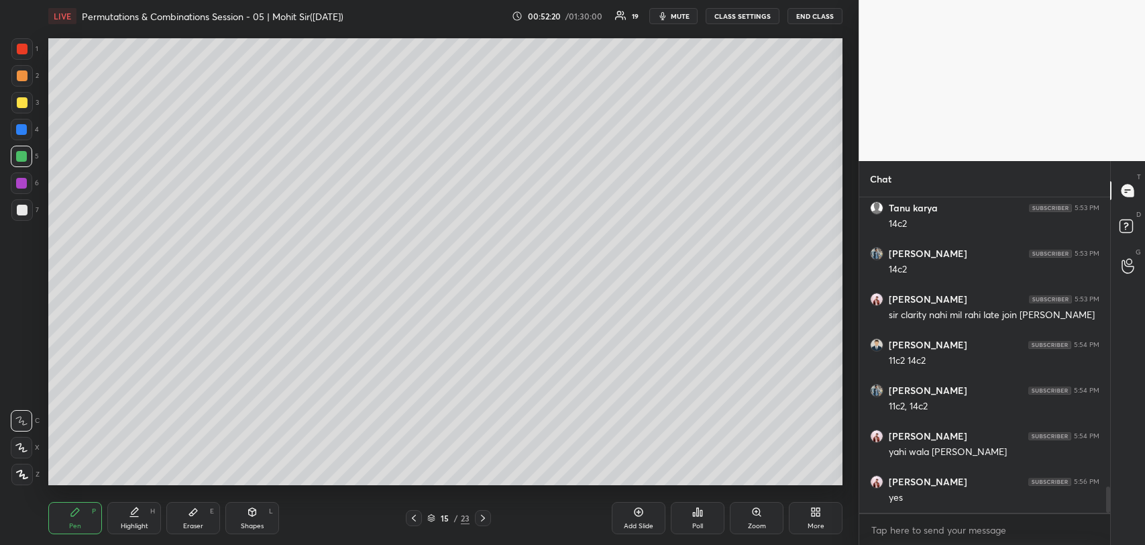
click at [409, 521] on icon at bounding box center [414, 518] width 11 height 11
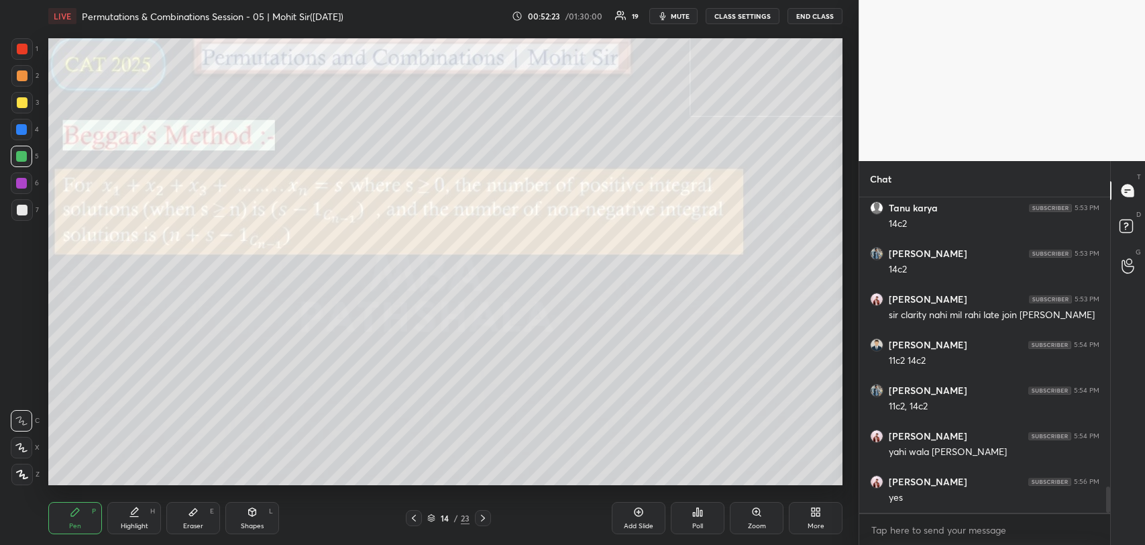
click at [486, 517] on icon at bounding box center [483, 518] width 11 height 11
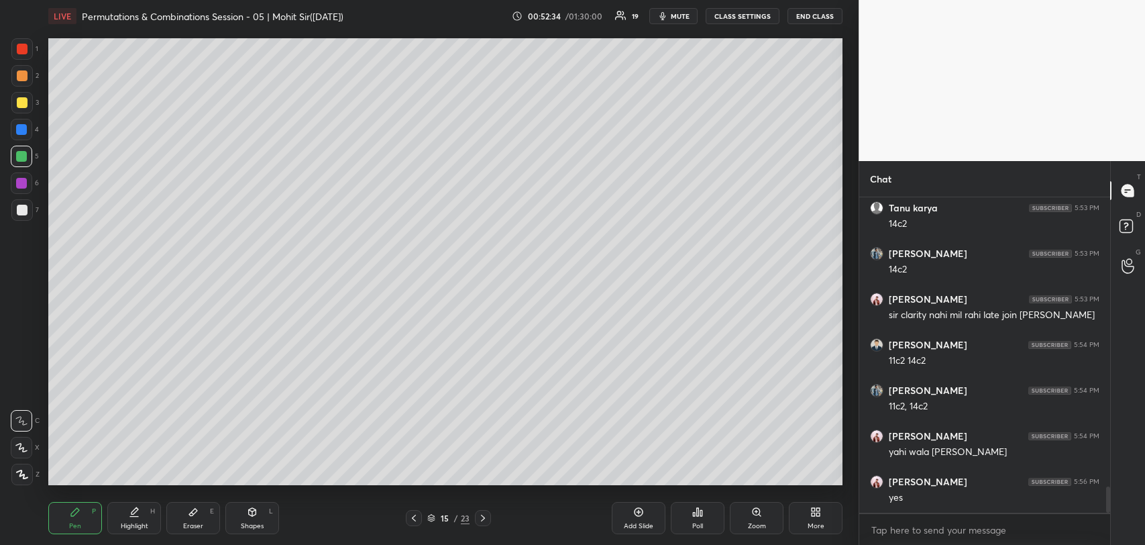
click at [415, 522] on icon at bounding box center [414, 518] width 11 height 11
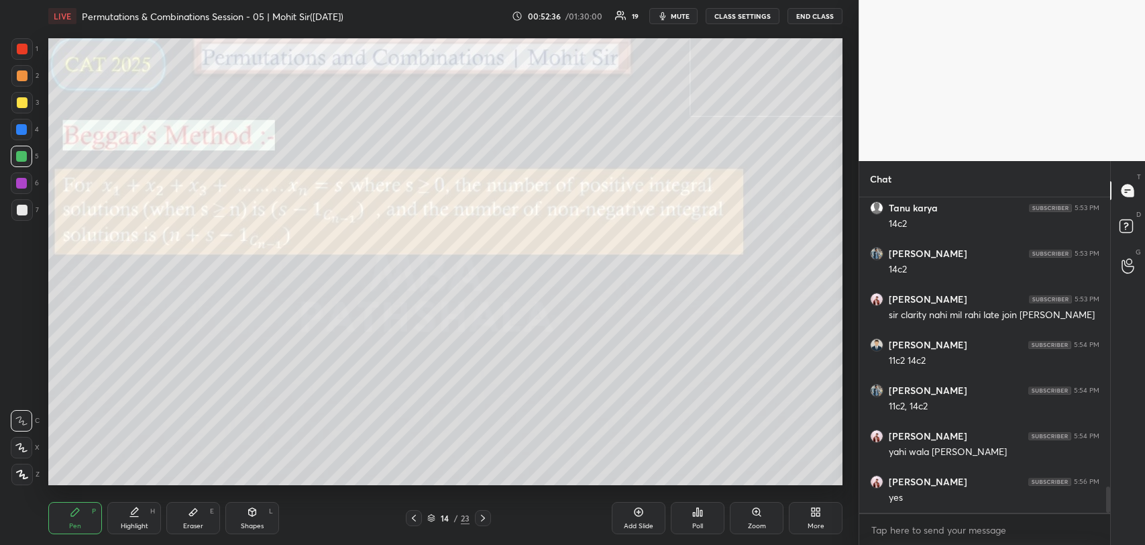
click at [478, 519] on icon at bounding box center [483, 518] width 11 height 11
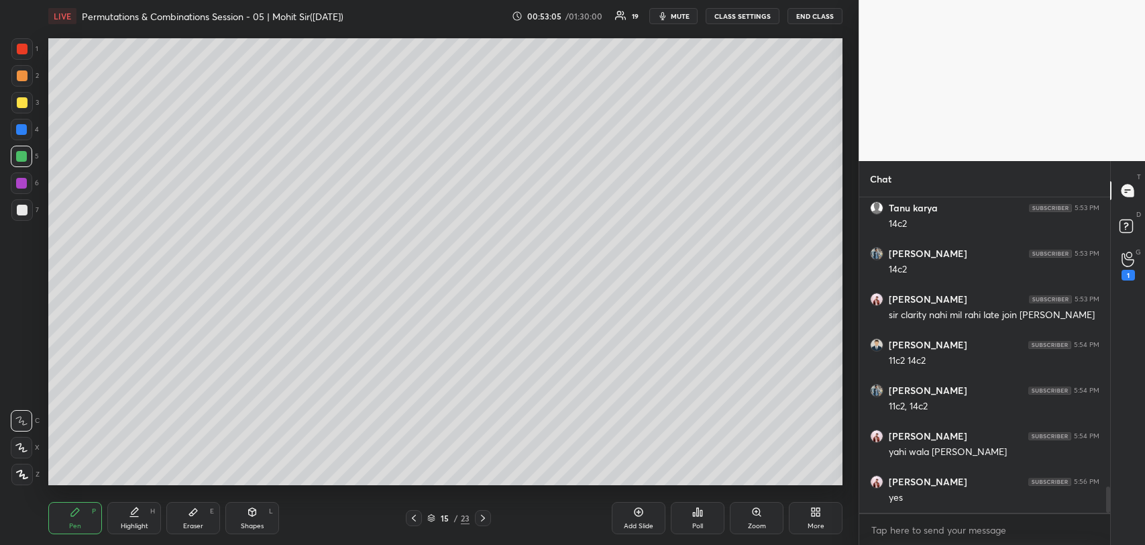
click at [1127, 257] on circle at bounding box center [1129, 254] width 5 height 5
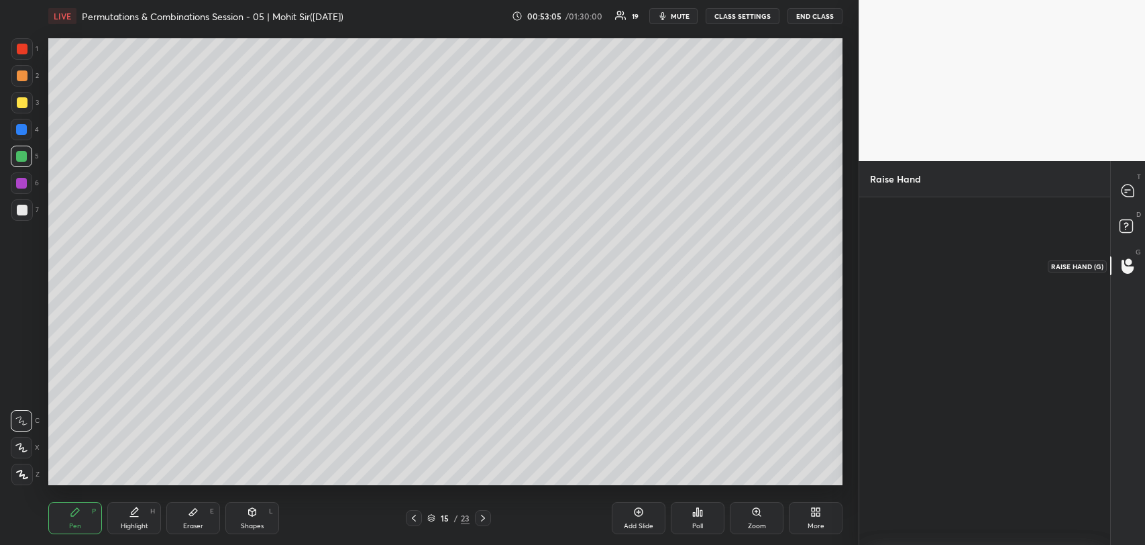
scroll to position [5, 4]
click at [905, 251] on img "grid" at bounding box center [908, 255] width 27 height 27
click at [904, 286] on button "INVITE" at bounding box center [908, 288] width 65 height 17
click at [417, 516] on icon at bounding box center [414, 518] width 11 height 11
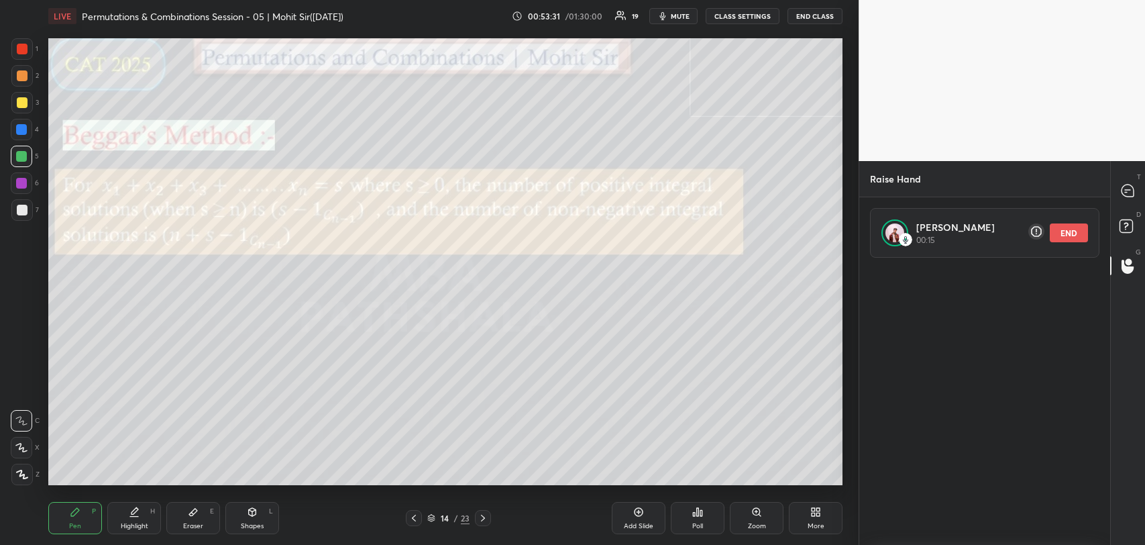
click at [410, 520] on icon at bounding box center [414, 518] width 11 height 11
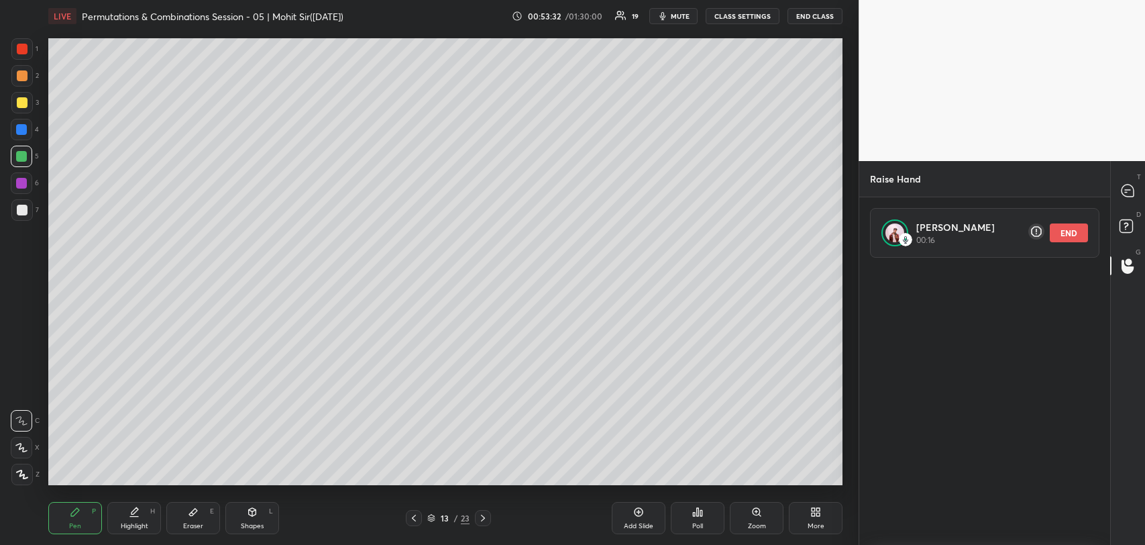
click at [412, 517] on icon at bounding box center [414, 518] width 4 height 7
click at [489, 514] on div at bounding box center [483, 518] width 16 height 16
click at [487, 507] on div "Pen P Highlight H Eraser E Shapes L 13 / 23 Add Slide Poll Zoom More" at bounding box center [445, 518] width 794 height 54
click at [484, 516] on icon at bounding box center [483, 518] width 11 height 11
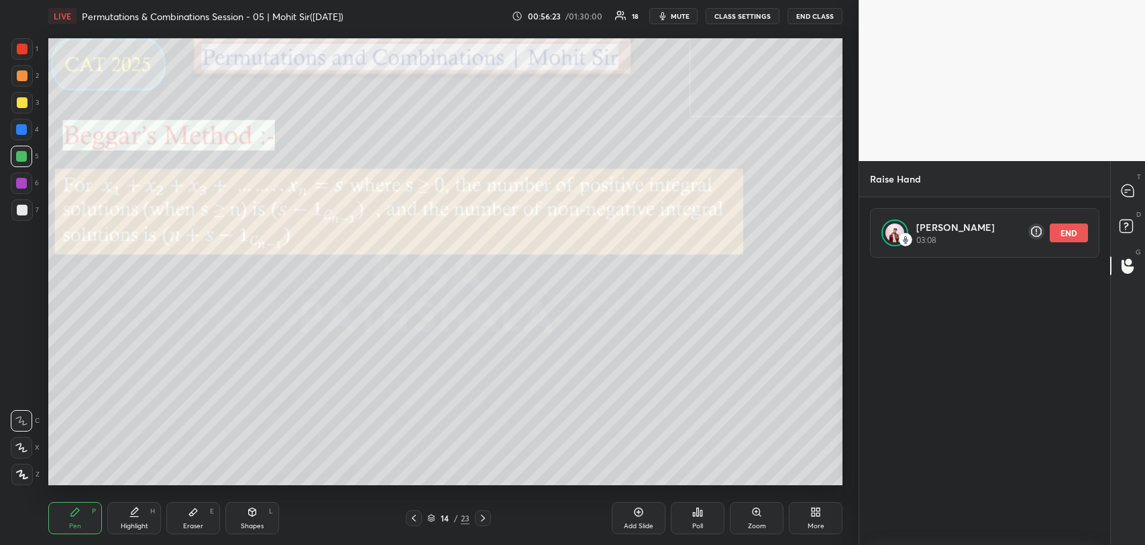
click at [338, 486] on div "Setting up your live class Poll for secs No correct answer Start poll" at bounding box center [445, 261] width 805 height 459
click at [1062, 229] on button "END" at bounding box center [1069, 232] width 38 height 19
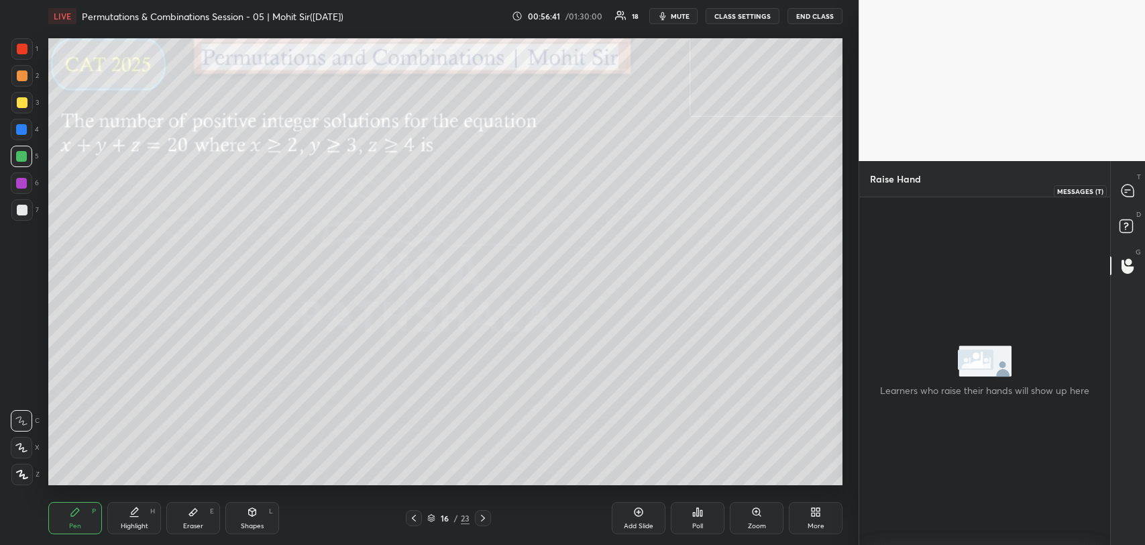
click at [1123, 190] on icon at bounding box center [1128, 191] width 12 height 12
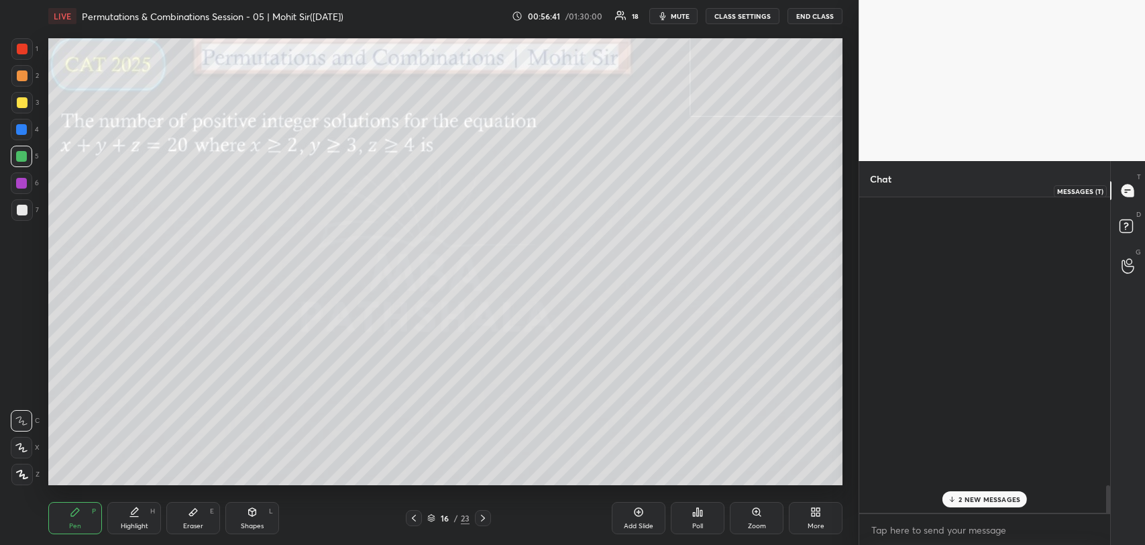
scroll to position [311, 247]
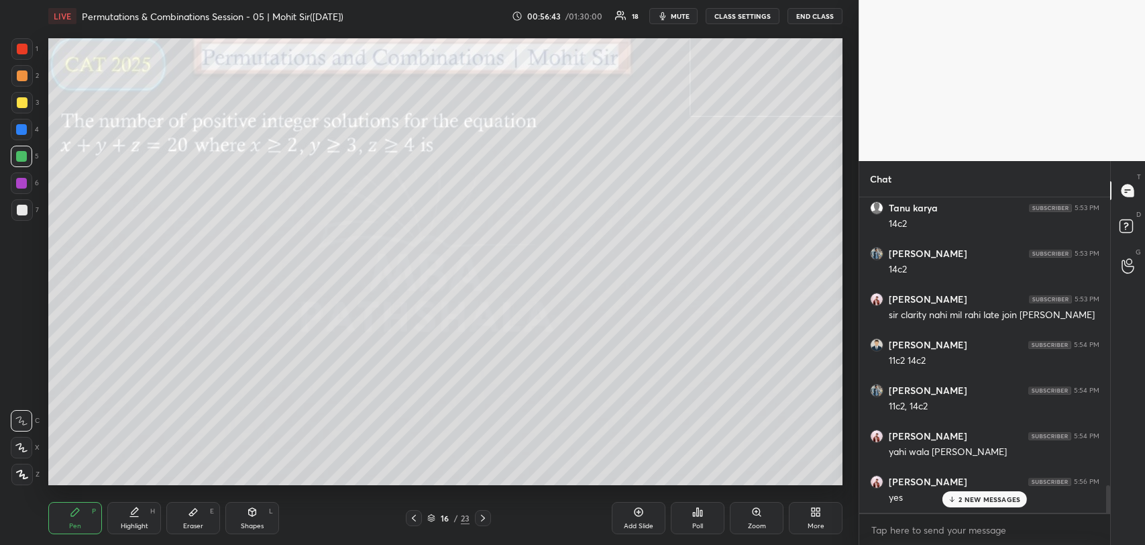
click at [970, 496] on p "2 NEW MESSAGES" at bounding box center [990, 499] width 62 height 8
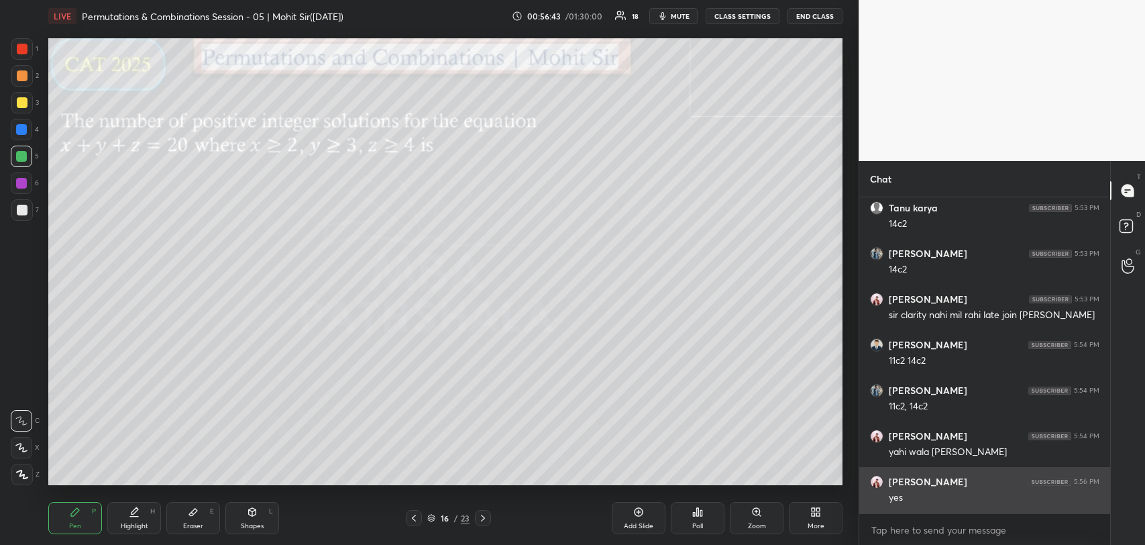
scroll to position [3849, 0]
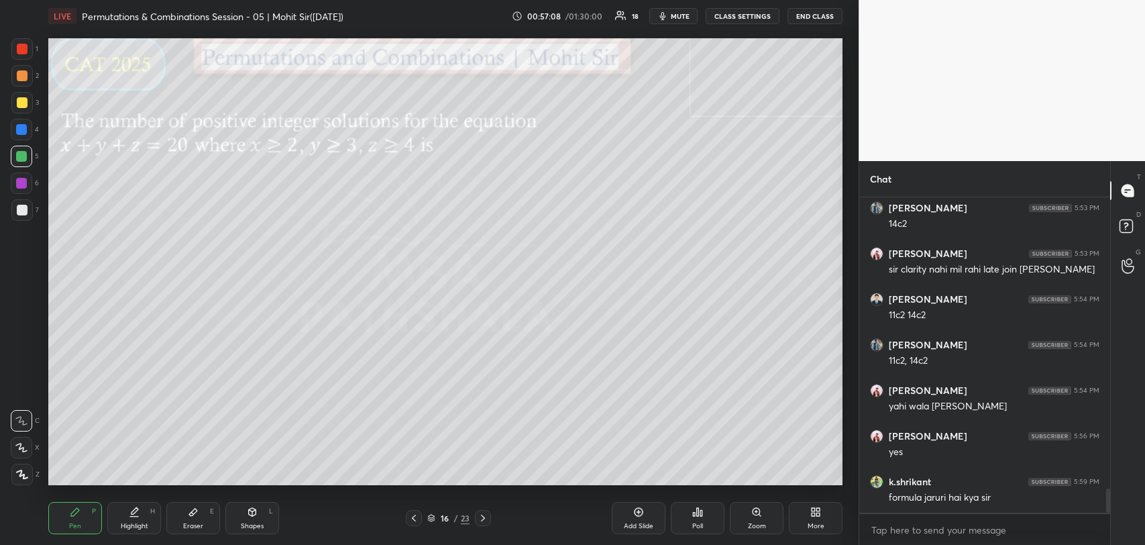
click at [23, 100] on div at bounding box center [22, 102] width 11 height 11
click at [412, 522] on icon at bounding box center [414, 518] width 11 height 11
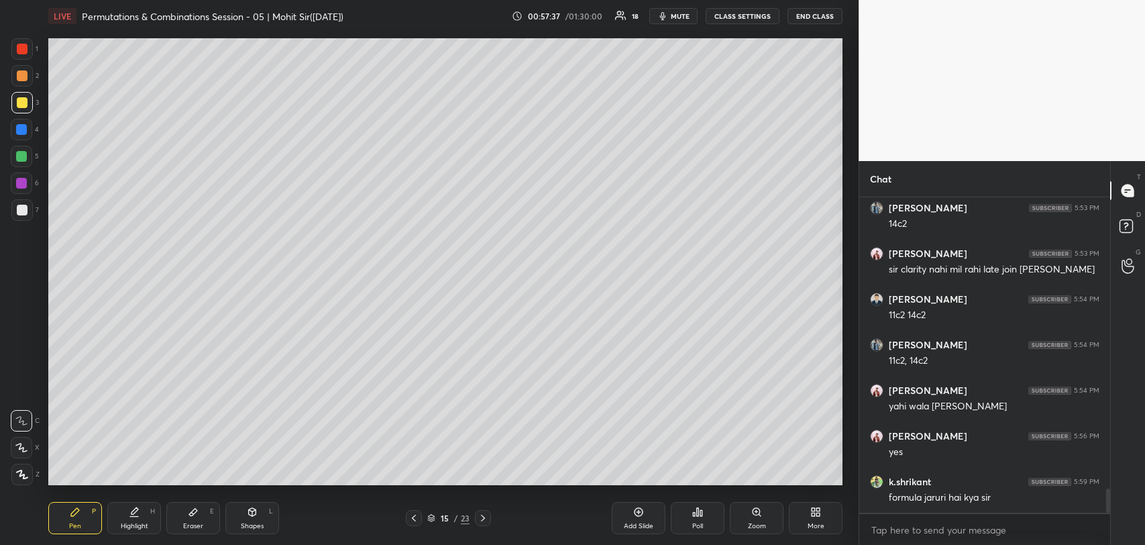
click at [486, 513] on icon at bounding box center [483, 518] width 11 height 11
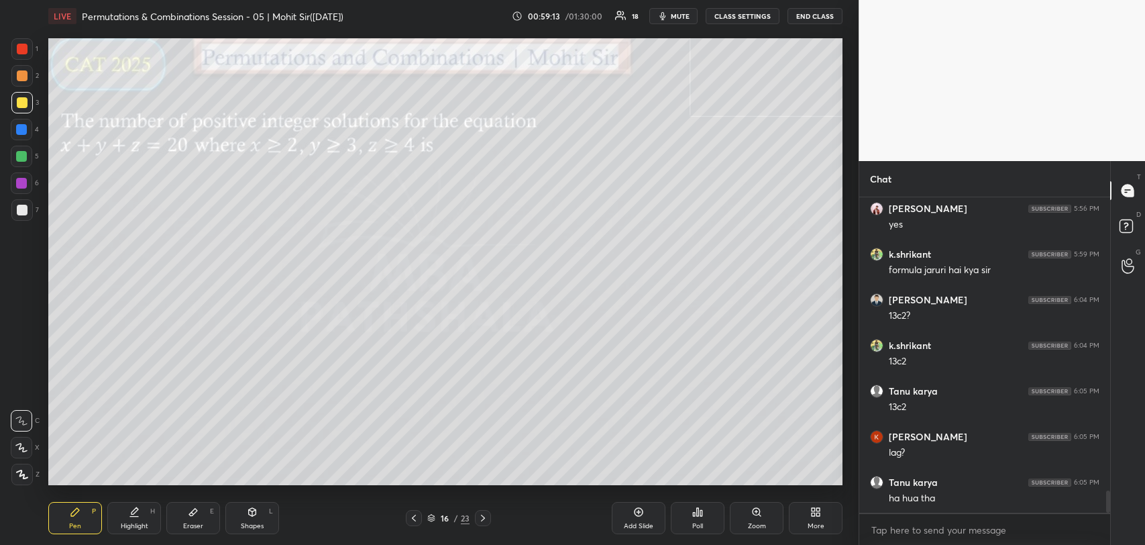
scroll to position [4123, 0]
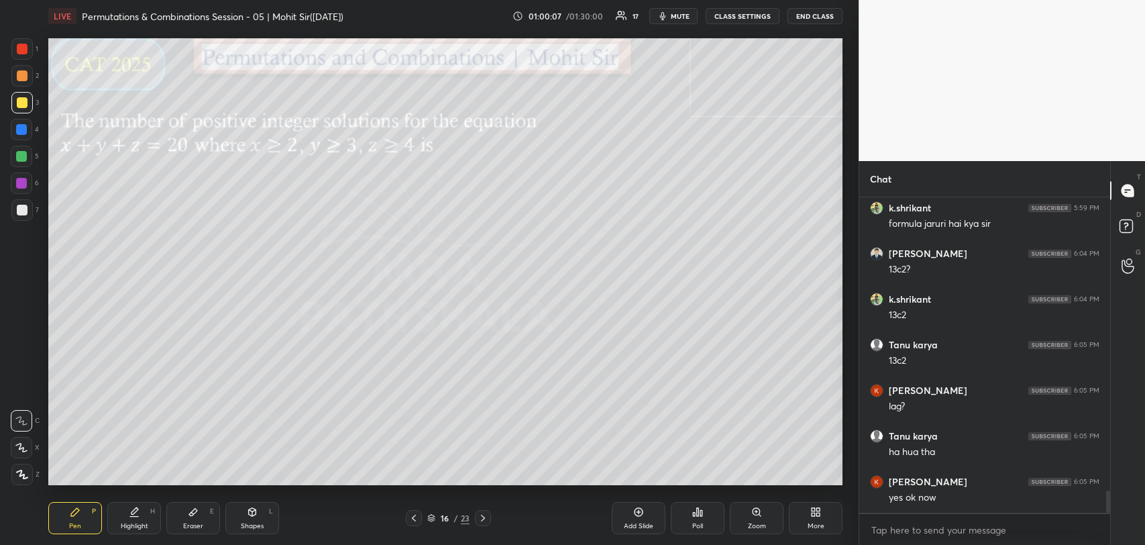
click at [199, 517] on div "Eraser E" at bounding box center [193, 518] width 54 height 32
click at [75, 517] on div "Pen P" at bounding box center [75, 518] width 54 height 32
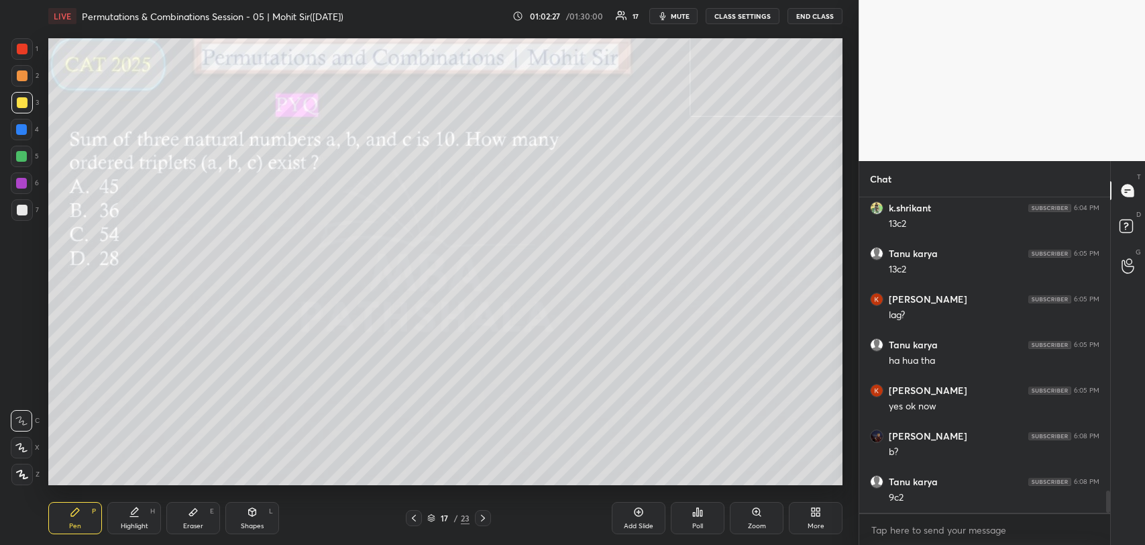
scroll to position [4259, 0]
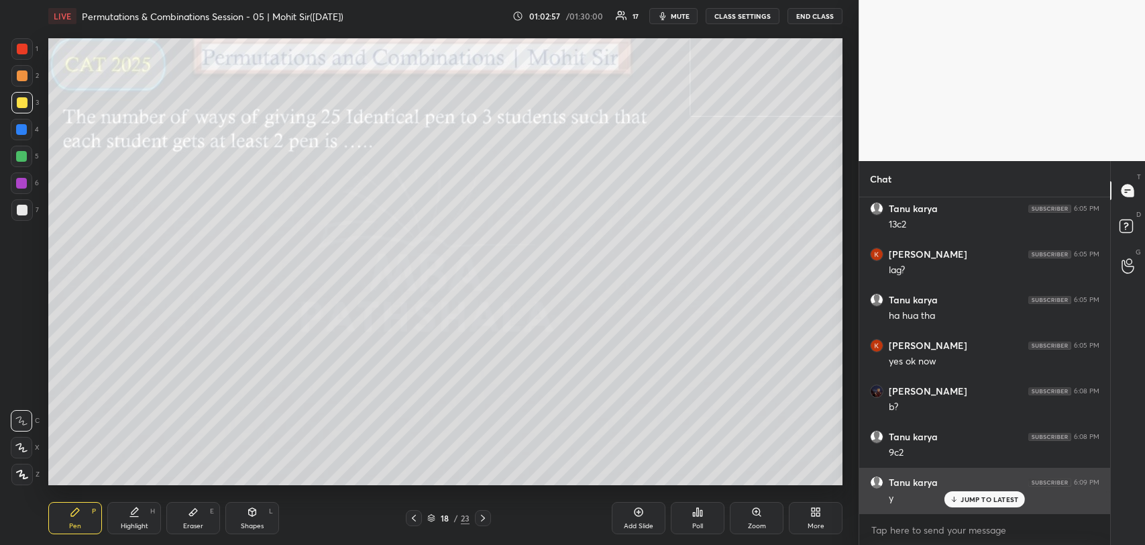
click at [969, 497] on p "JUMP TO LATEST" at bounding box center [990, 499] width 58 height 8
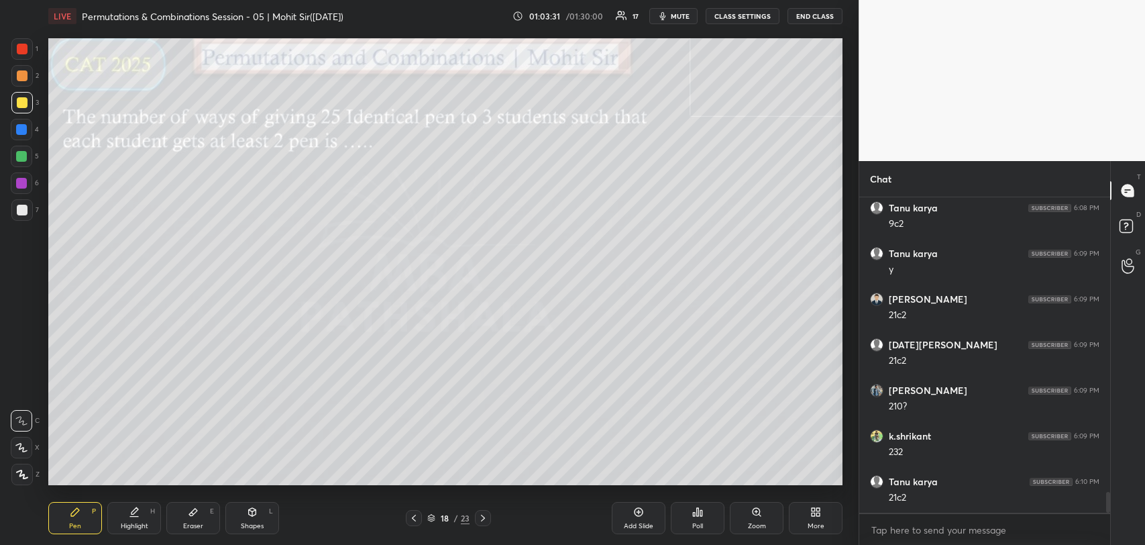
scroll to position [4533, 0]
click at [188, 510] on icon at bounding box center [193, 512] width 11 height 11
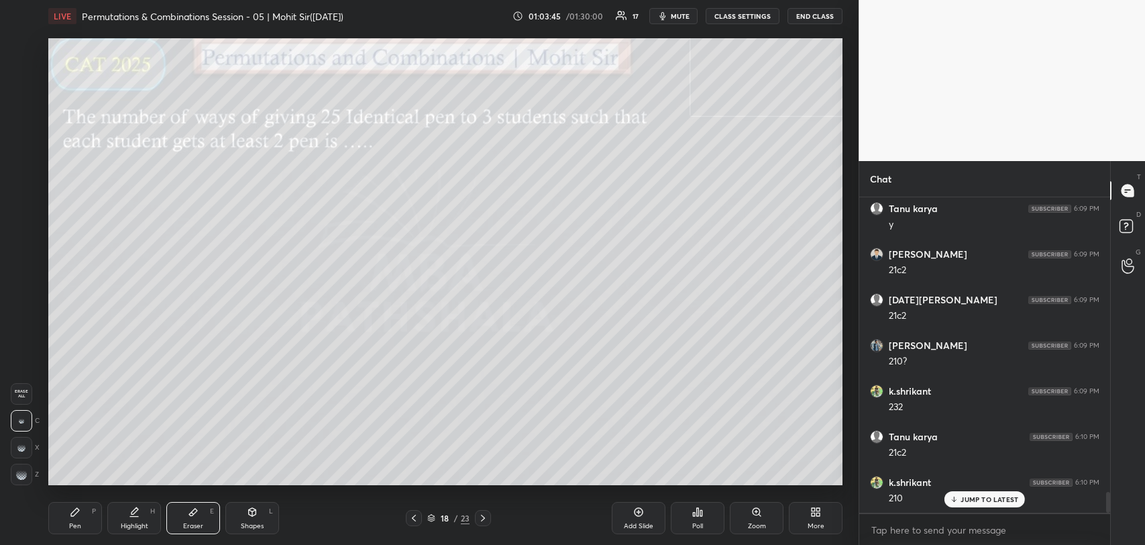
click at [65, 517] on div "Pen P" at bounding box center [75, 518] width 54 height 32
click at [197, 517] on icon at bounding box center [193, 512] width 11 height 11
click at [75, 518] on div "Pen P" at bounding box center [75, 518] width 54 height 32
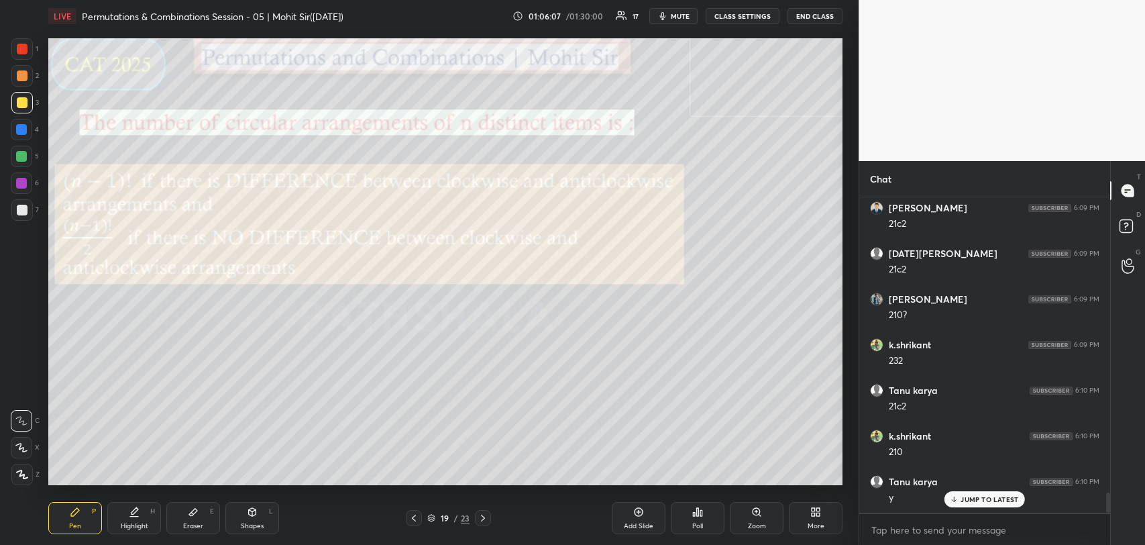
scroll to position [4624, 0]
click at [626, 503] on div "Add Slide" at bounding box center [639, 518] width 54 height 32
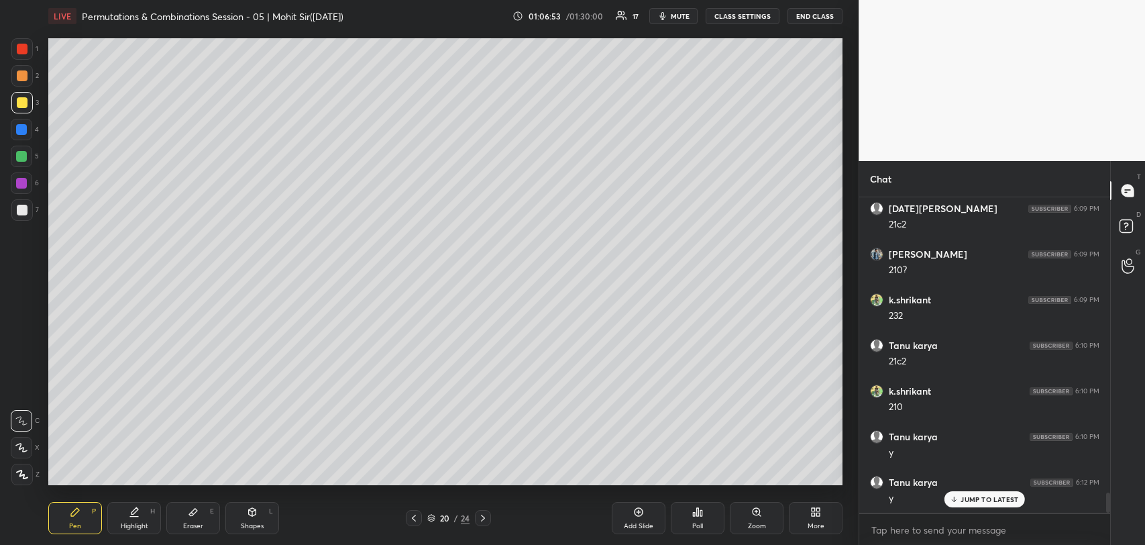
click at [254, 508] on icon at bounding box center [252, 512] width 7 height 8
click at [23, 421] on icon at bounding box center [21, 420] width 11 height 11
click at [74, 509] on icon at bounding box center [75, 512] width 11 height 11
click at [978, 502] on p "JUMP TO LATEST" at bounding box center [990, 499] width 58 height 8
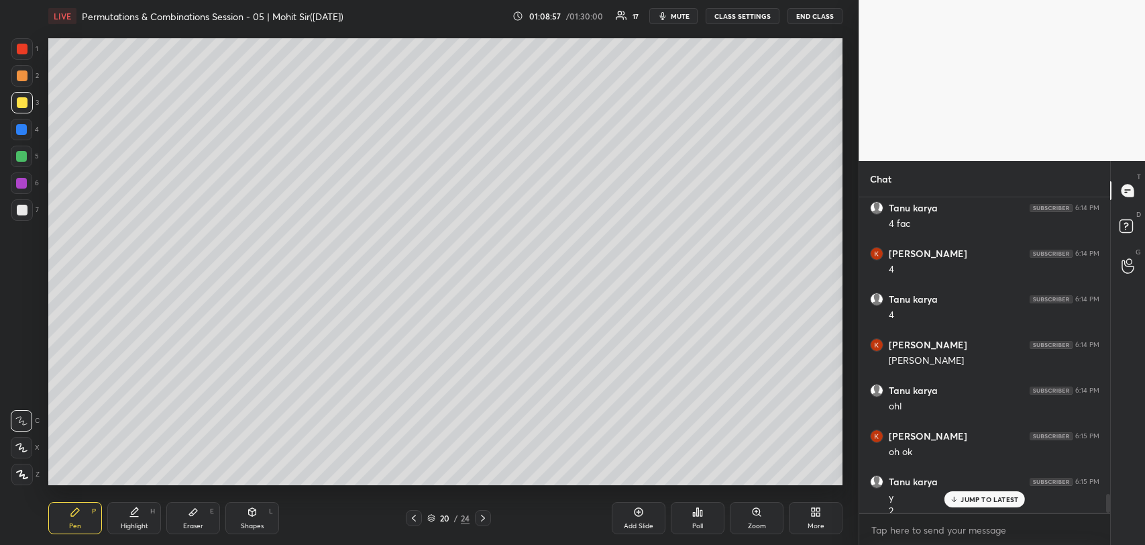
scroll to position [5048, 0]
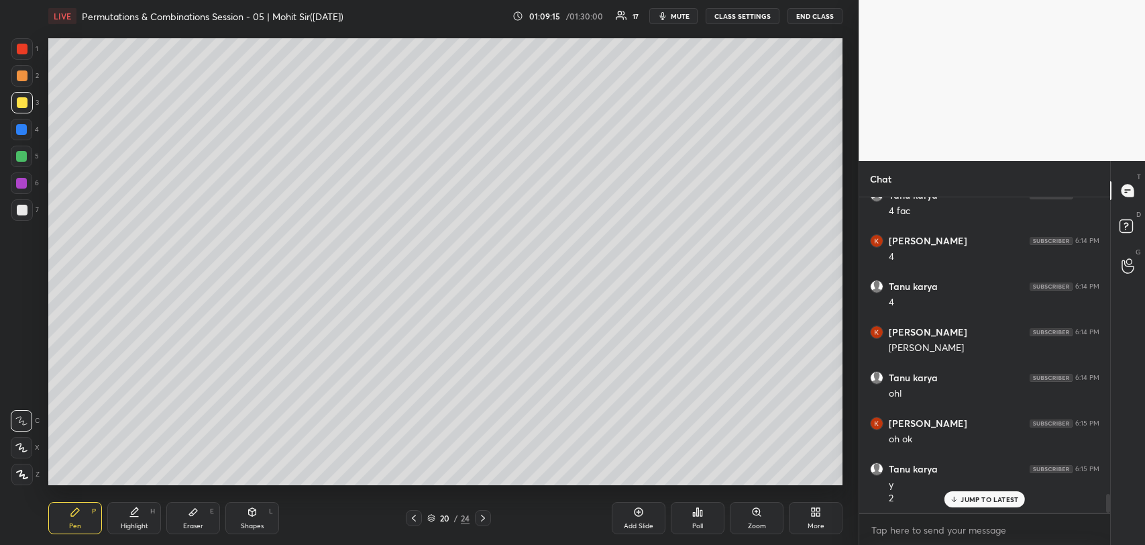
click at [189, 513] on icon at bounding box center [193, 512] width 8 height 7
click at [68, 510] on div "Pen P" at bounding box center [75, 518] width 54 height 32
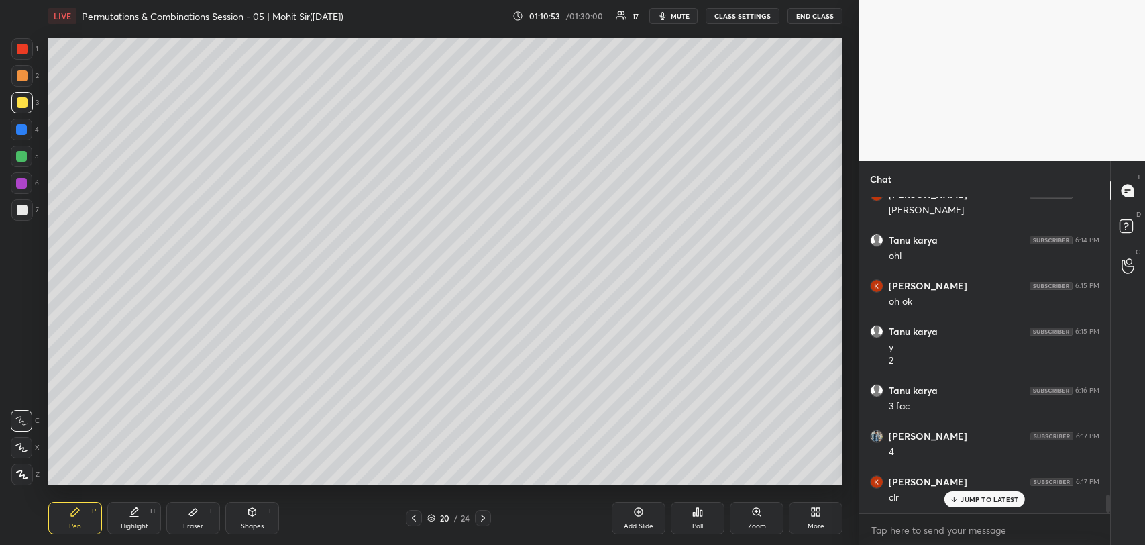
scroll to position [5230, 0]
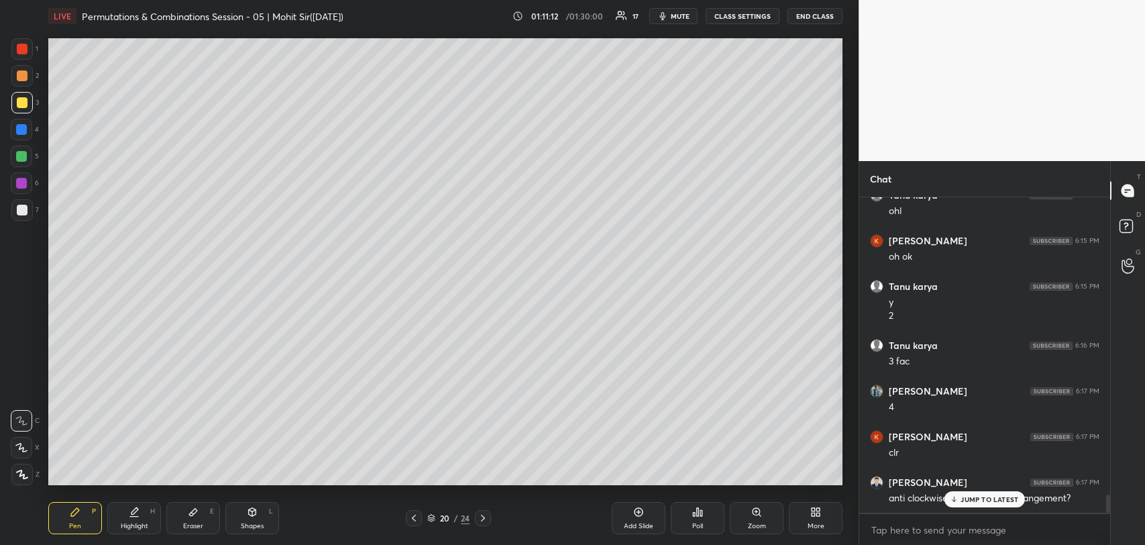
click at [204, 488] on div "Setting up your live class Poll for secs No correct answer Start poll" at bounding box center [445, 261] width 805 height 459
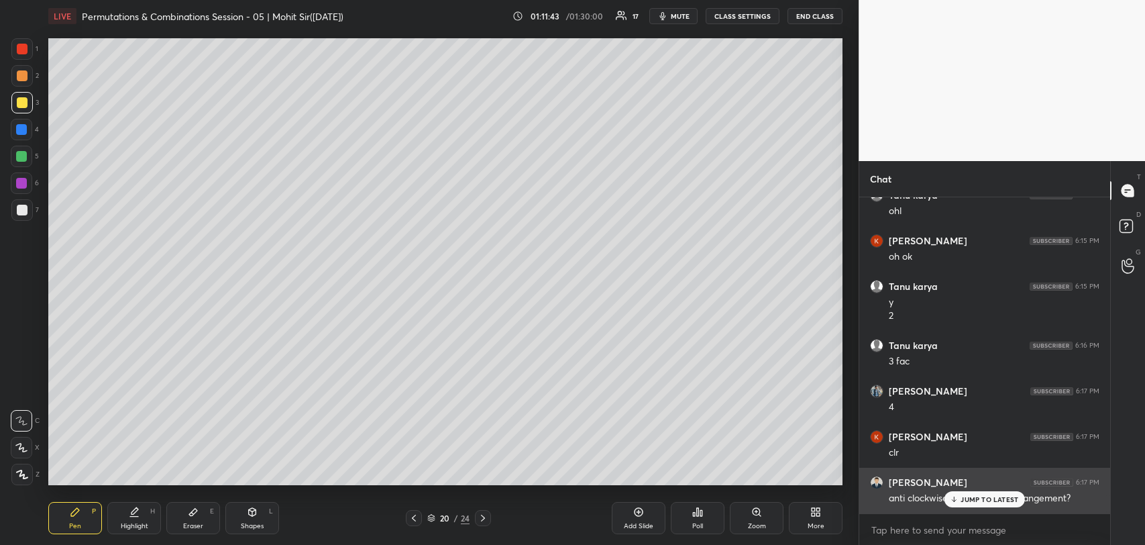
click at [977, 492] on div "JUMP TO LATEST" at bounding box center [985, 499] width 81 height 16
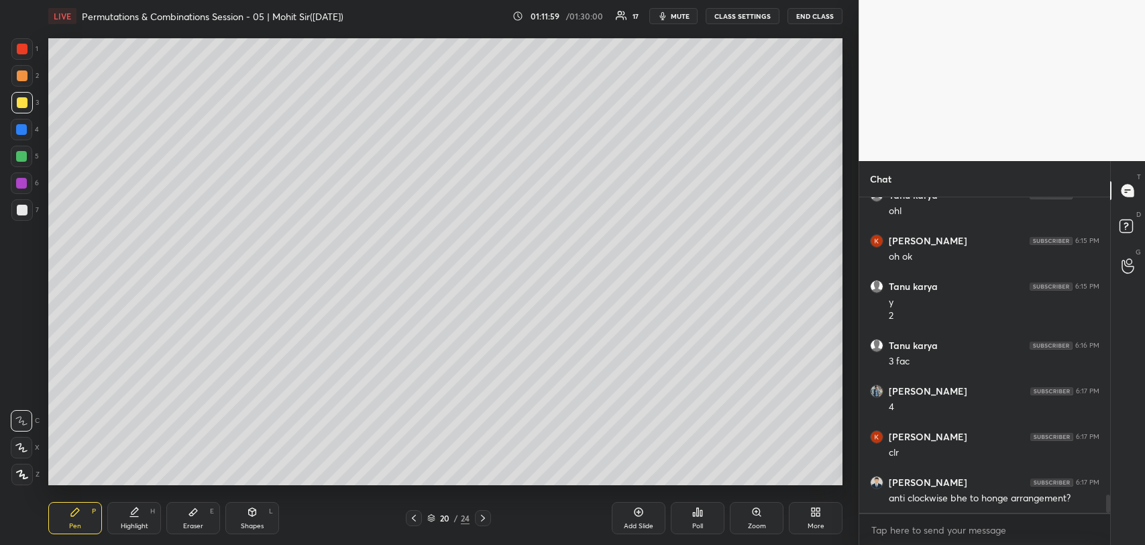
click at [197, 516] on icon at bounding box center [193, 512] width 11 height 11
click at [17, 474] on rect at bounding box center [17, 473] width 1 height 1
click at [68, 517] on div "Pen P" at bounding box center [75, 518] width 54 height 32
click at [413, 514] on icon at bounding box center [414, 518] width 11 height 11
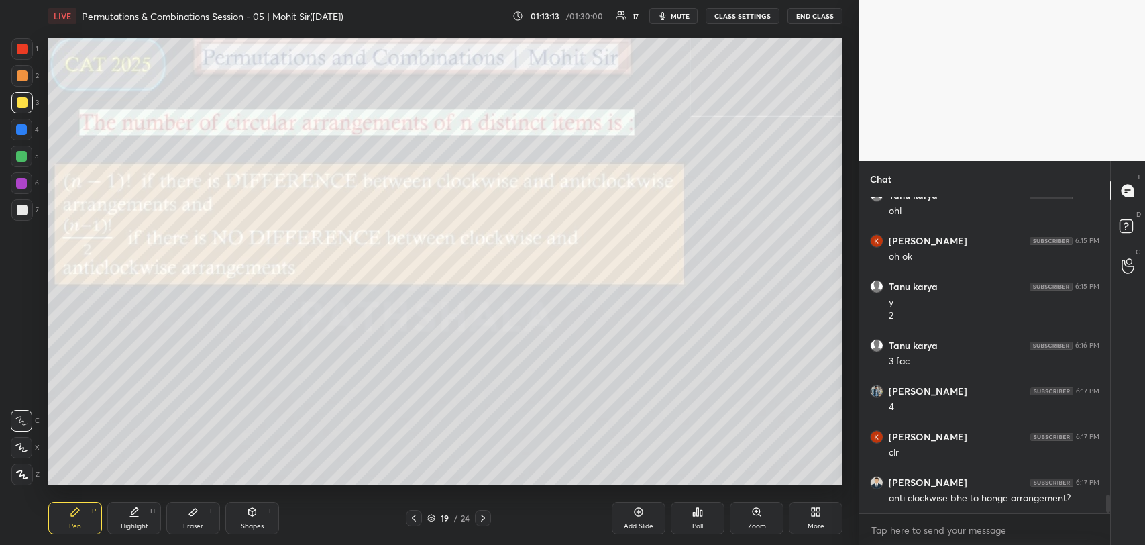
click at [483, 519] on icon at bounding box center [483, 518] width 11 height 11
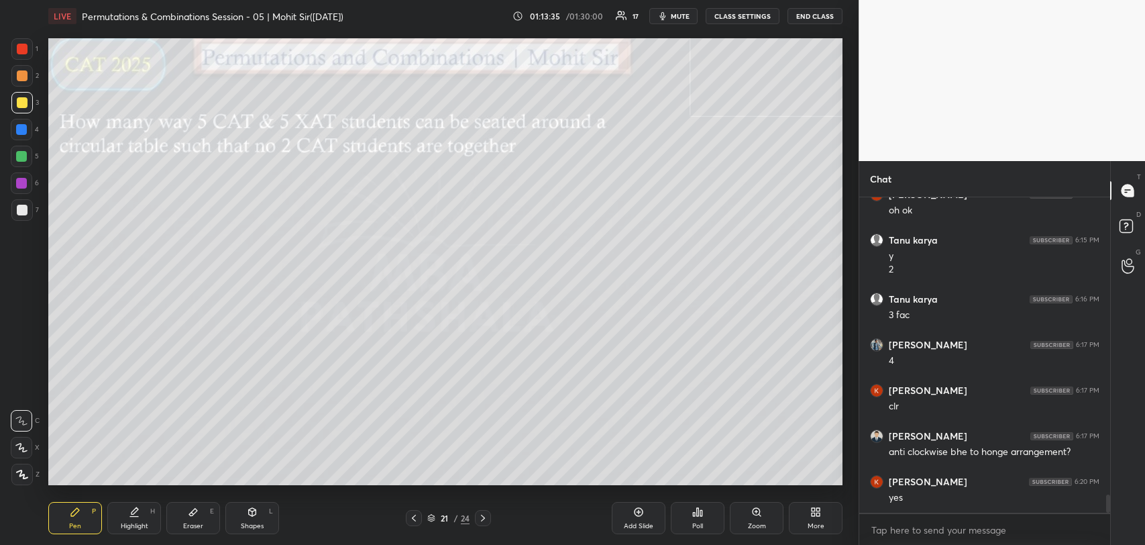
scroll to position [5322, 0]
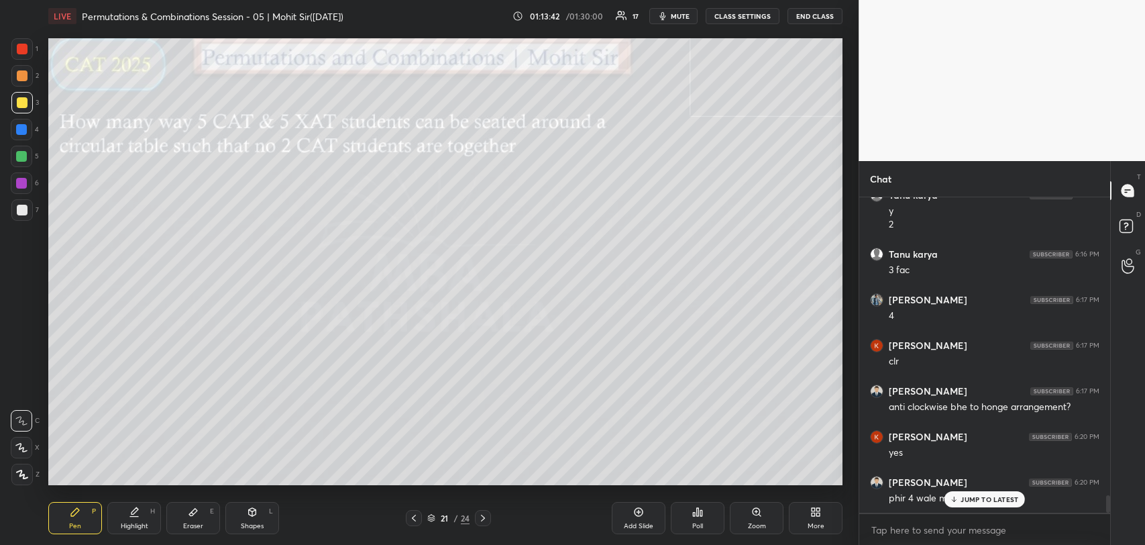
click at [989, 500] on p "JUMP TO LATEST" at bounding box center [990, 499] width 58 height 8
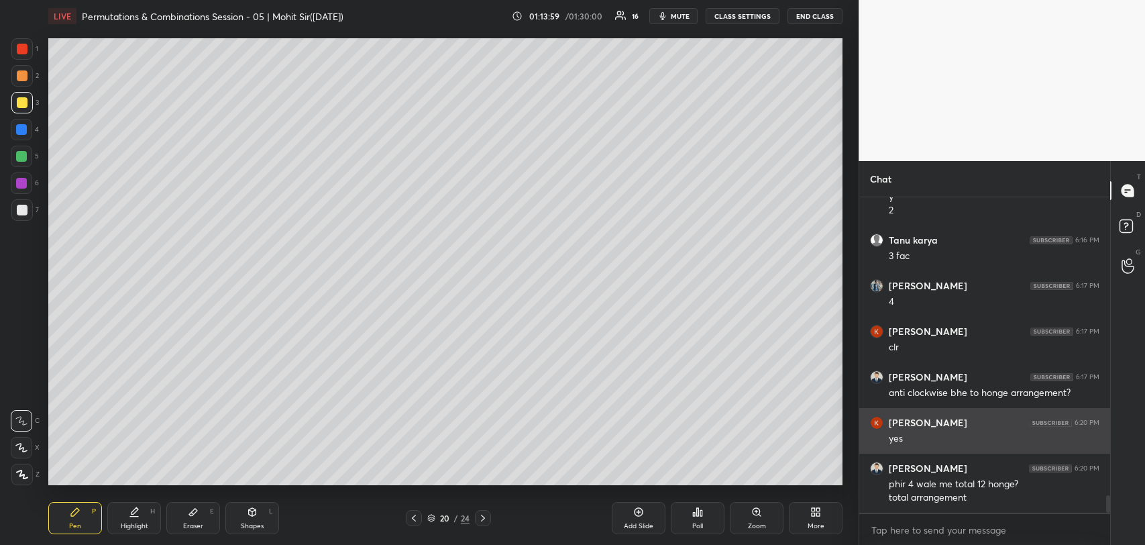
scroll to position [5381, 0]
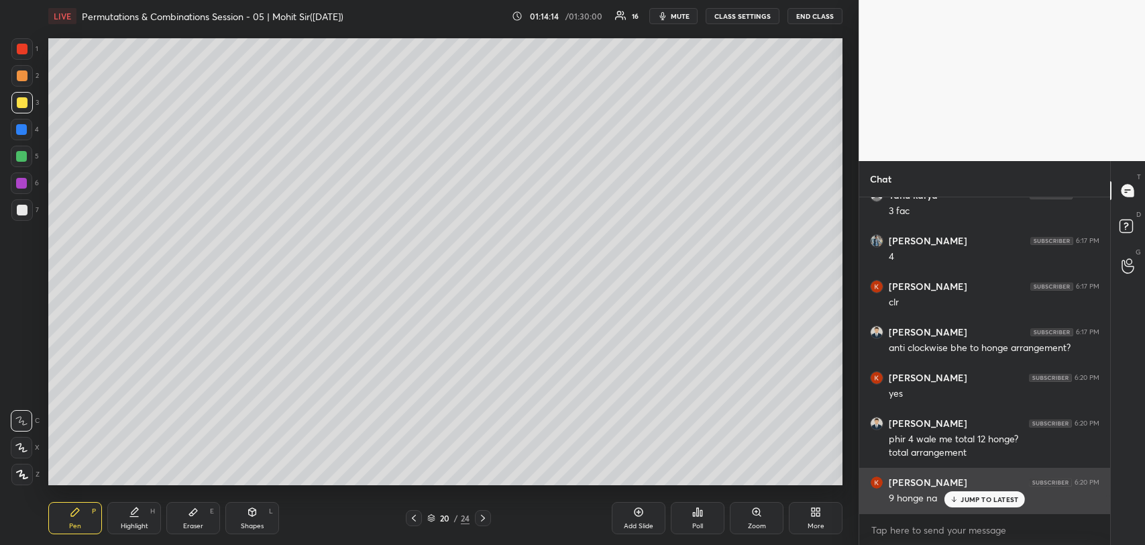
click at [964, 498] on p "JUMP TO LATEST" at bounding box center [990, 499] width 58 height 8
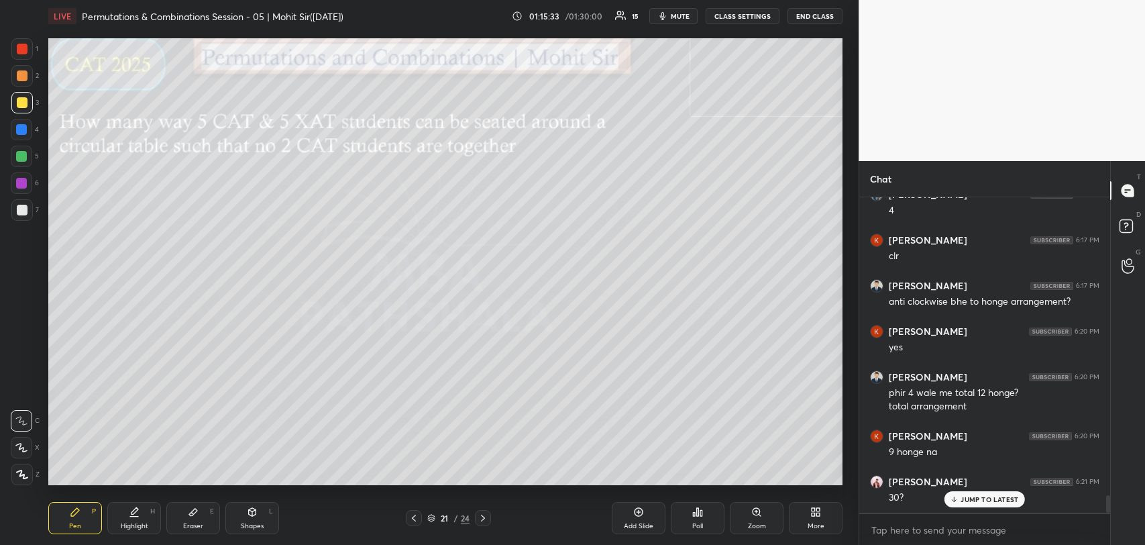
scroll to position [5472, 0]
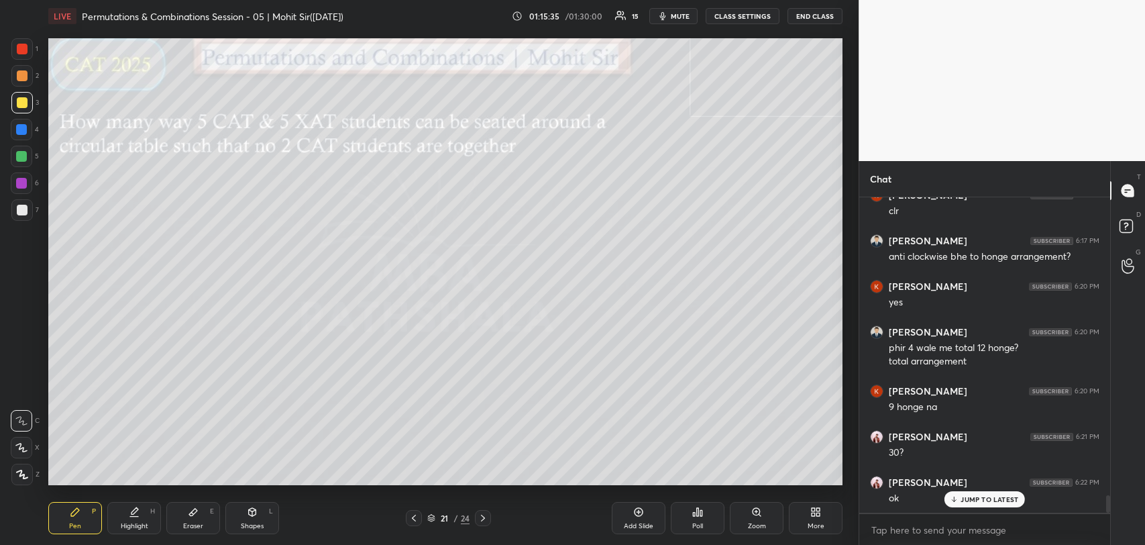
click at [197, 511] on icon at bounding box center [193, 512] width 8 height 7
click at [76, 521] on div "Pen P" at bounding box center [75, 518] width 54 height 32
click at [242, 512] on div "Shapes L" at bounding box center [252, 518] width 54 height 32
click at [20, 417] on icon at bounding box center [21, 420] width 11 height 11
click at [73, 507] on icon at bounding box center [75, 512] width 11 height 11
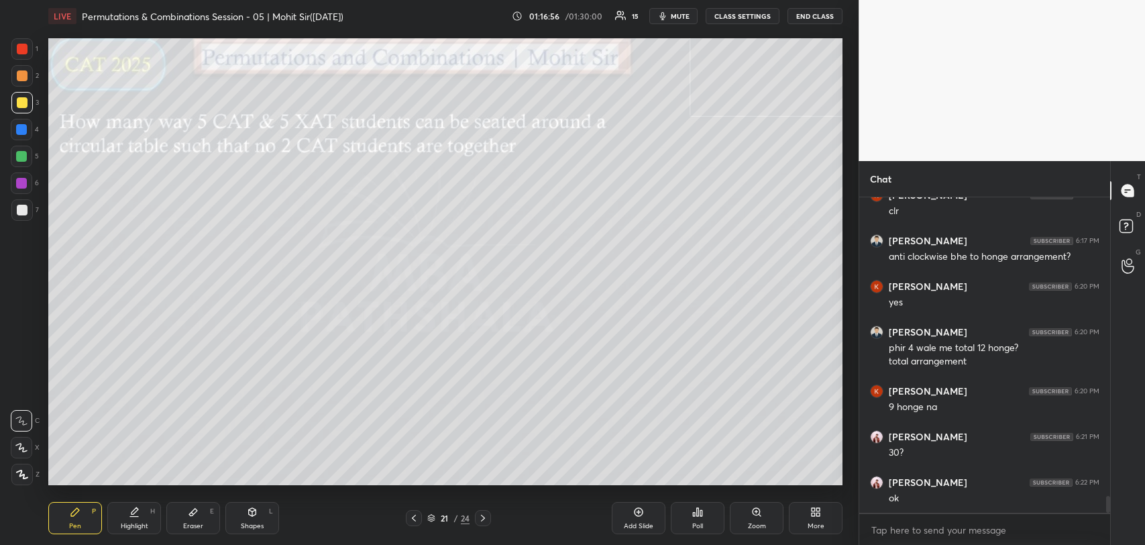
scroll to position [5518, 0]
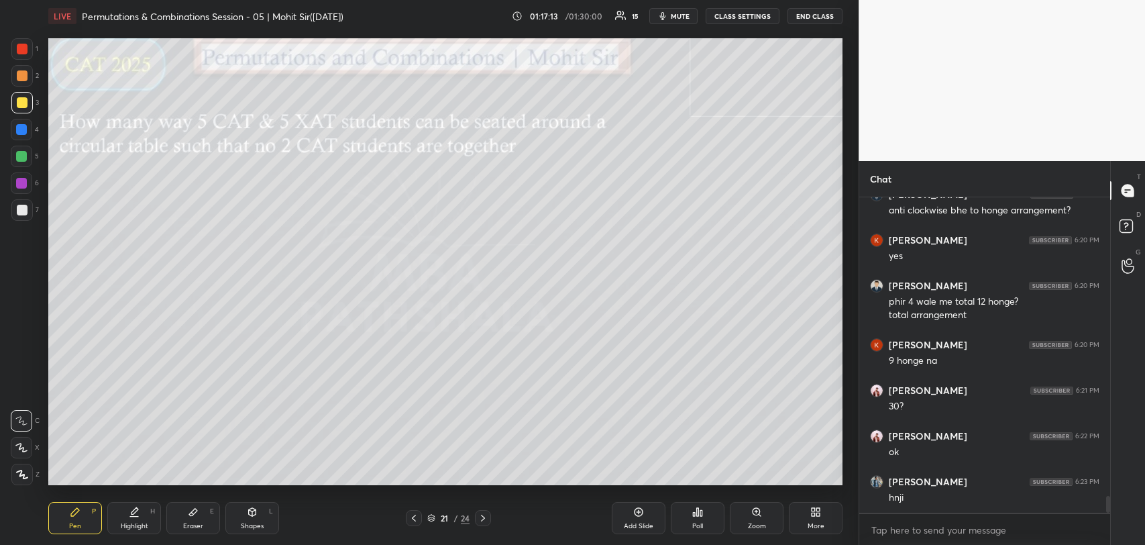
click at [193, 511] on icon at bounding box center [193, 512] width 8 height 7
click at [64, 513] on div "Pen P" at bounding box center [75, 518] width 54 height 32
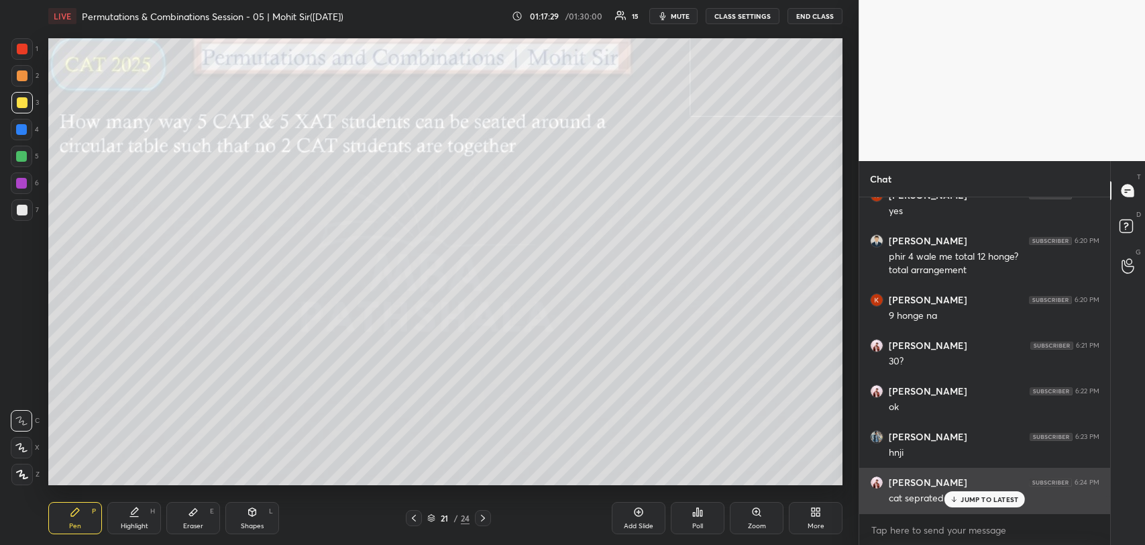
click at [958, 500] on icon at bounding box center [954, 499] width 9 height 8
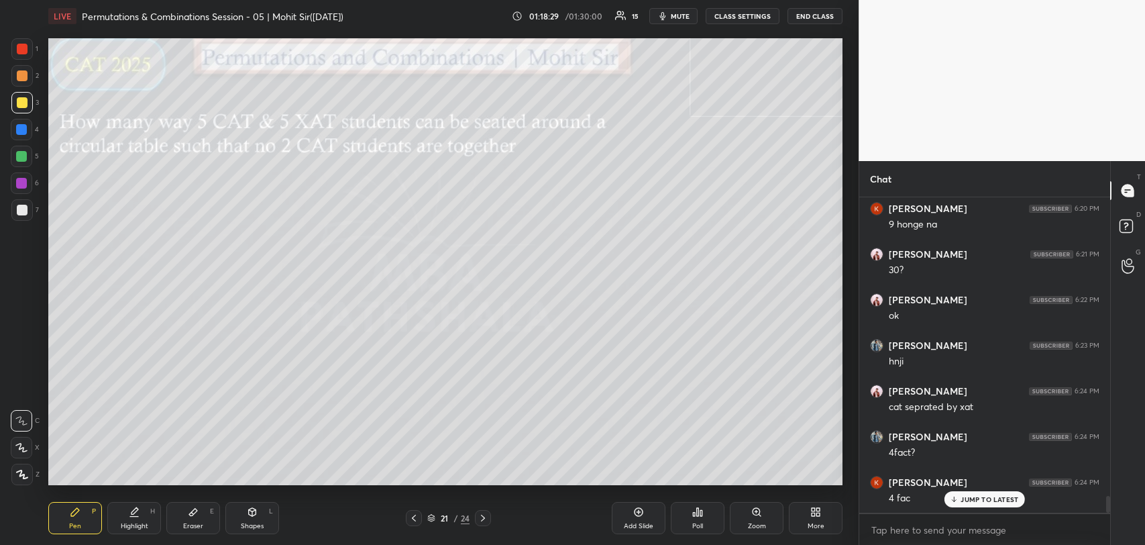
scroll to position [5701, 0]
click at [20, 158] on div at bounding box center [21, 156] width 11 height 11
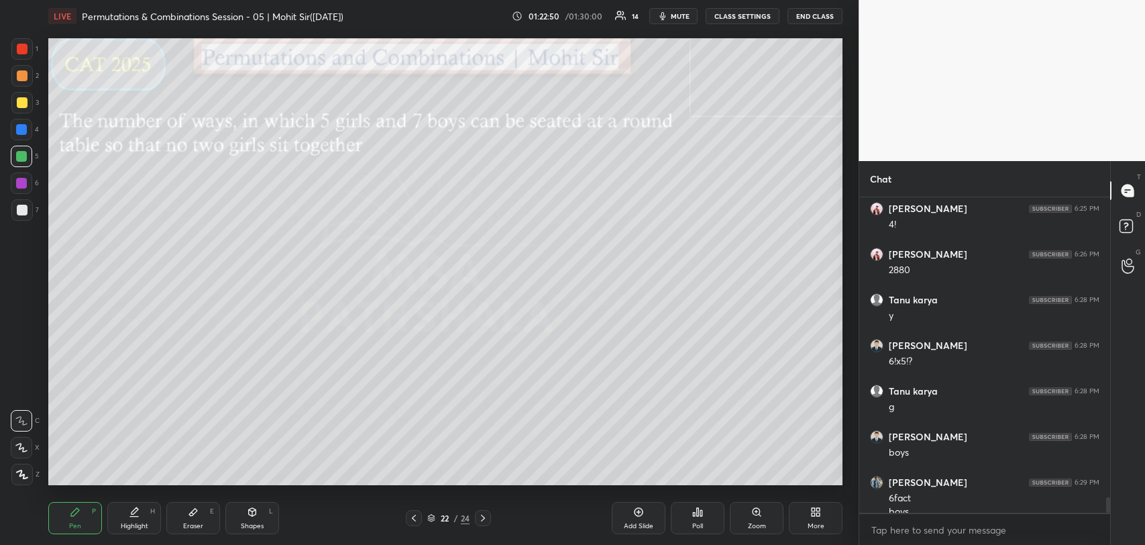
scroll to position [6034, 0]
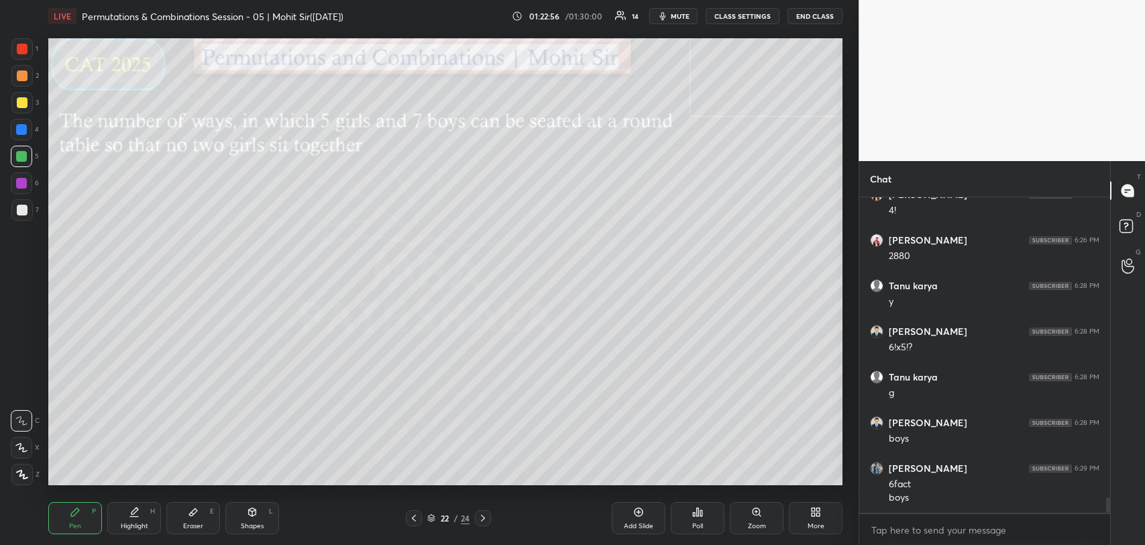
click at [197, 505] on div "Eraser E" at bounding box center [193, 518] width 54 height 32
click at [79, 513] on icon at bounding box center [75, 512] width 11 height 11
click at [250, 509] on icon at bounding box center [252, 512] width 7 height 8
click at [21, 419] on icon at bounding box center [21, 420] width 11 height 11
click at [77, 513] on icon at bounding box center [75, 512] width 11 height 11
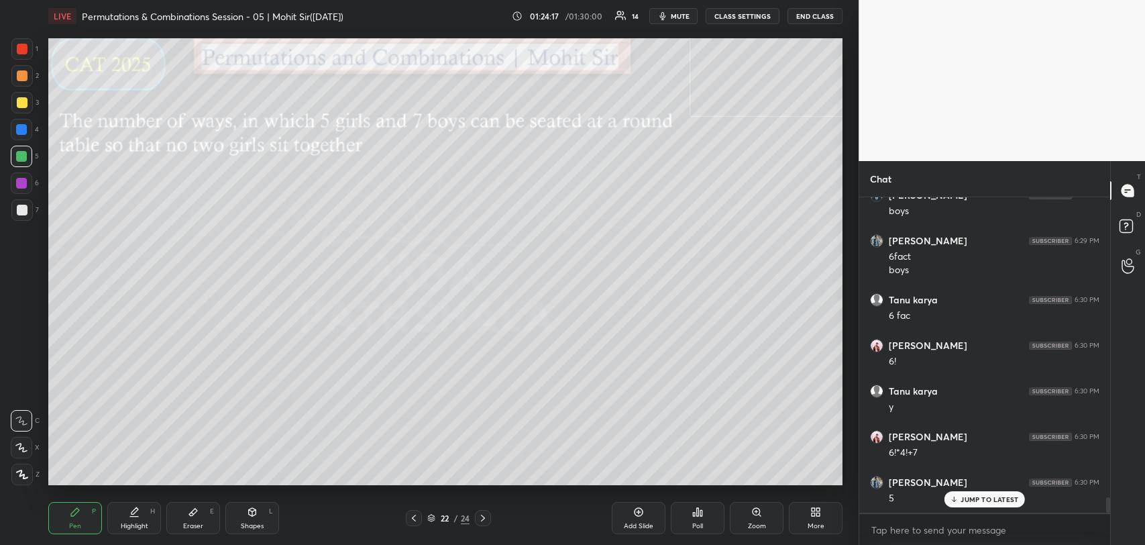
scroll to position [6307, 0]
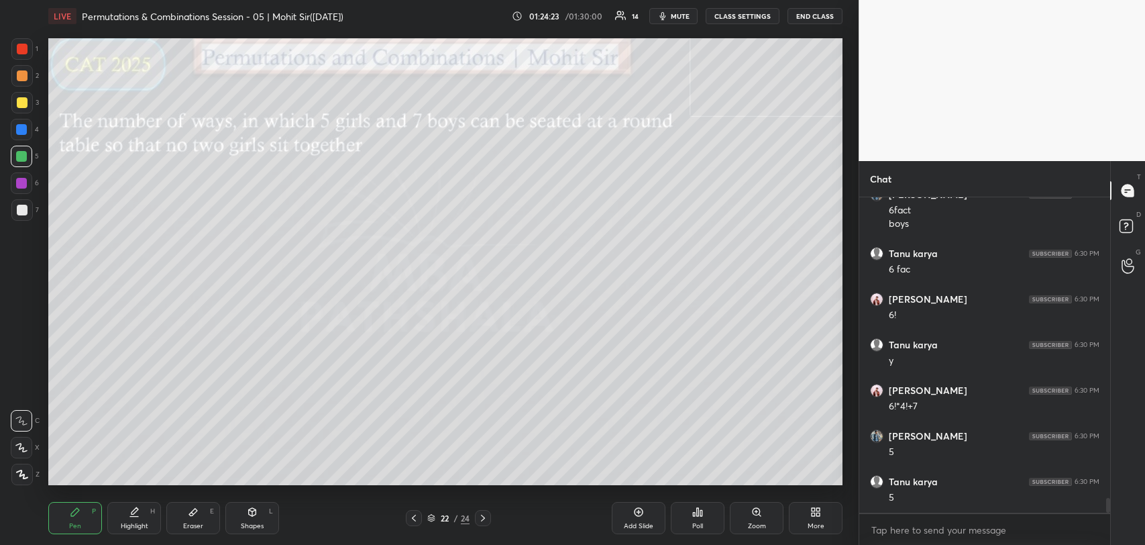
click at [21, 205] on div at bounding box center [22, 210] width 11 height 11
click at [20, 125] on div at bounding box center [21, 129] width 11 height 11
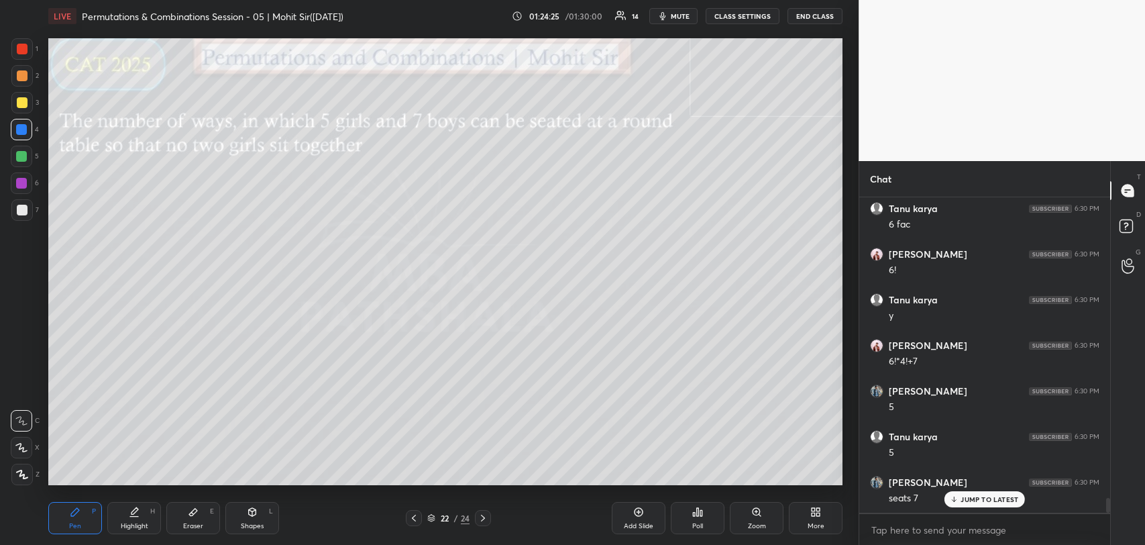
click at [24, 95] on div at bounding box center [21, 102] width 21 height 21
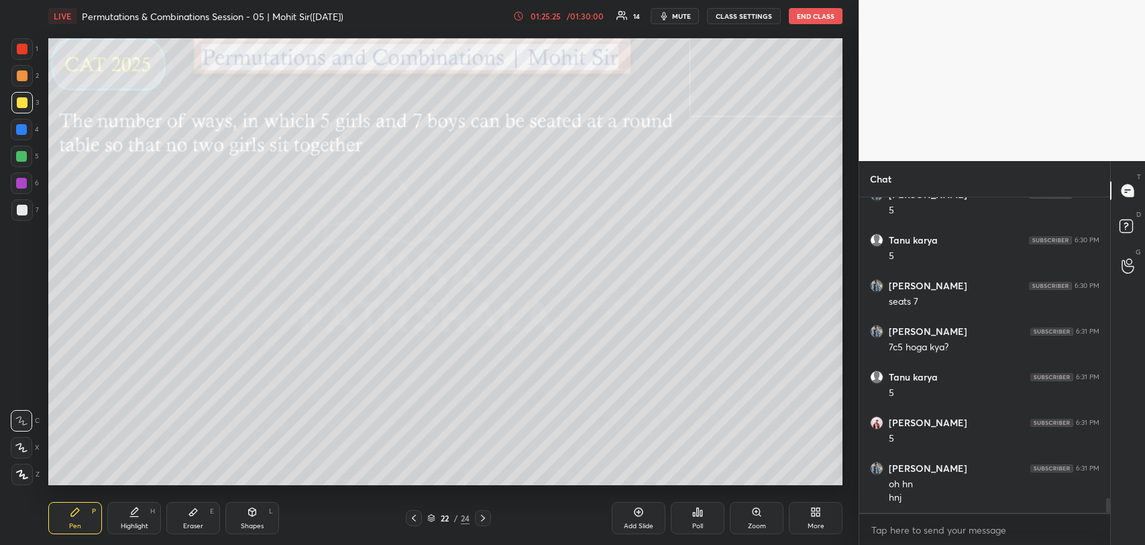
scroll to position [6594, 0]
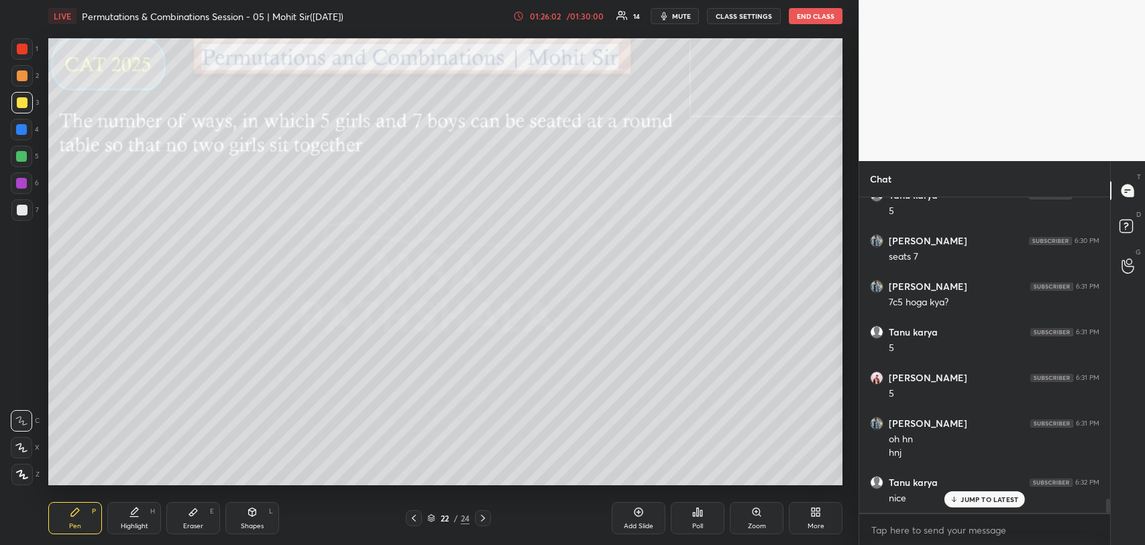
click at [190, 507] on icon at bounding box center [193, 512] width 11 height 11
click at [83, 513] on div "Pen P" at bounding box center [75, 518] width 54 height 32
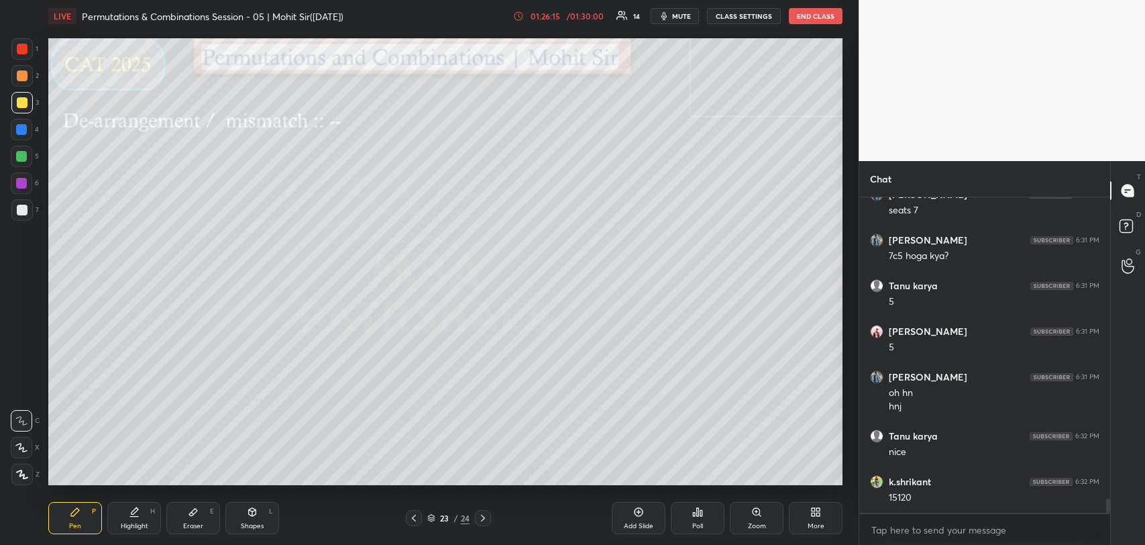
click at [427, 518] on icon at bounding box center [431, 518] width 8 height 8
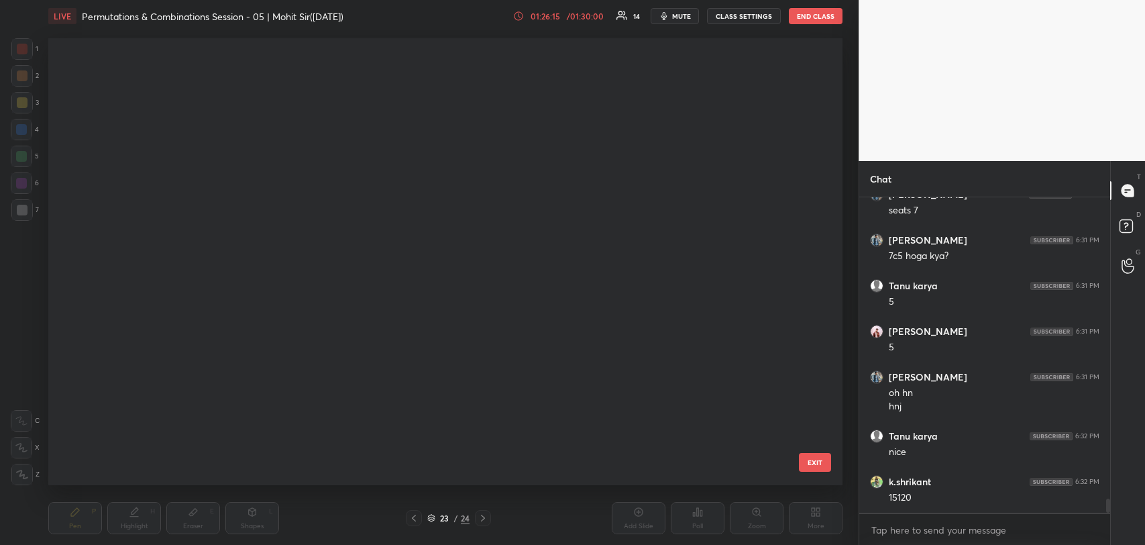
scroll to position [444, 788]
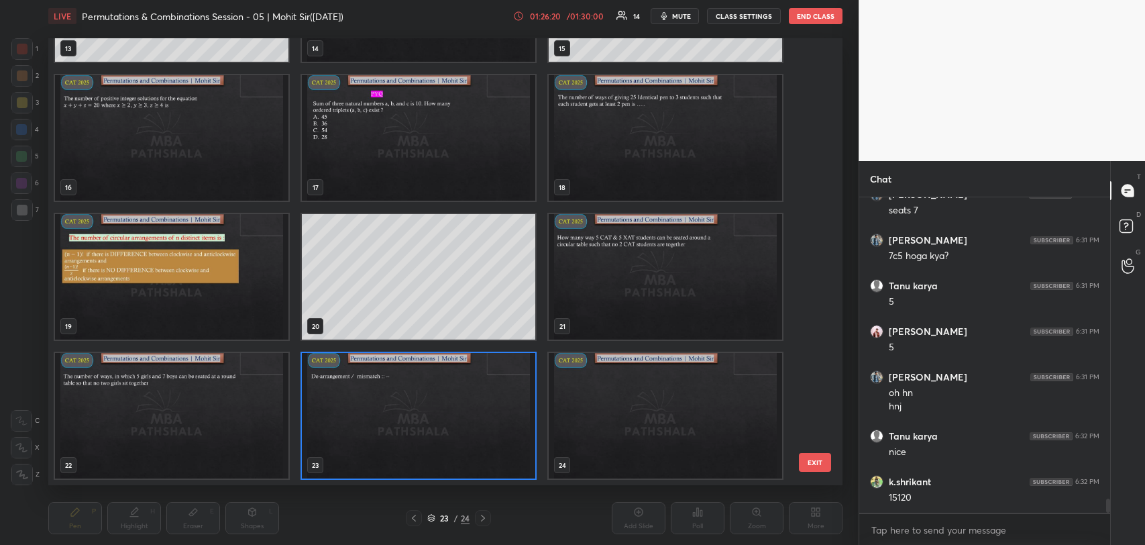
click at [174, 411] on img "grid" at bounding box center [172, 415] width 234 height 125
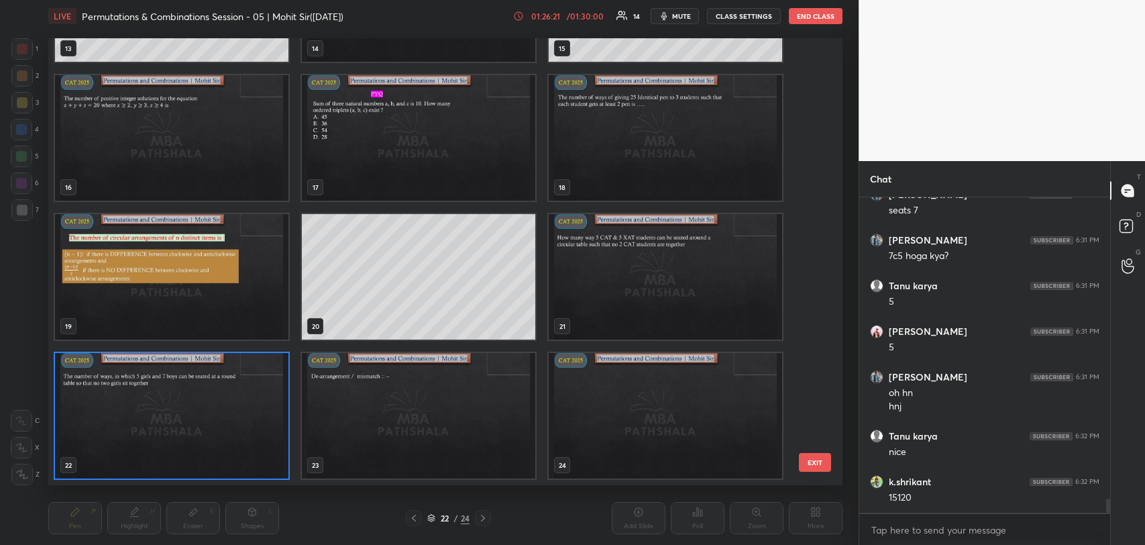
click at [811, 459] on button "EXIT" at bounding box center [815, 462] width 32 height 19
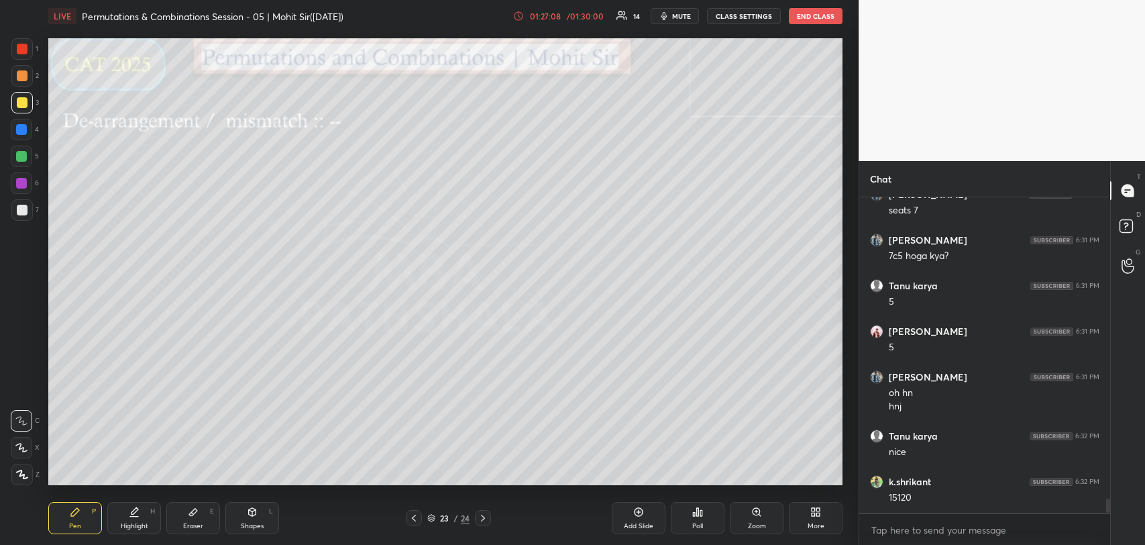
click at [193, 515] on icon at bounding box center [193, 512] width 8 height 7
click at [74, 505] on div "Pen P" at bounding box center [75, 518] width 54 height 32
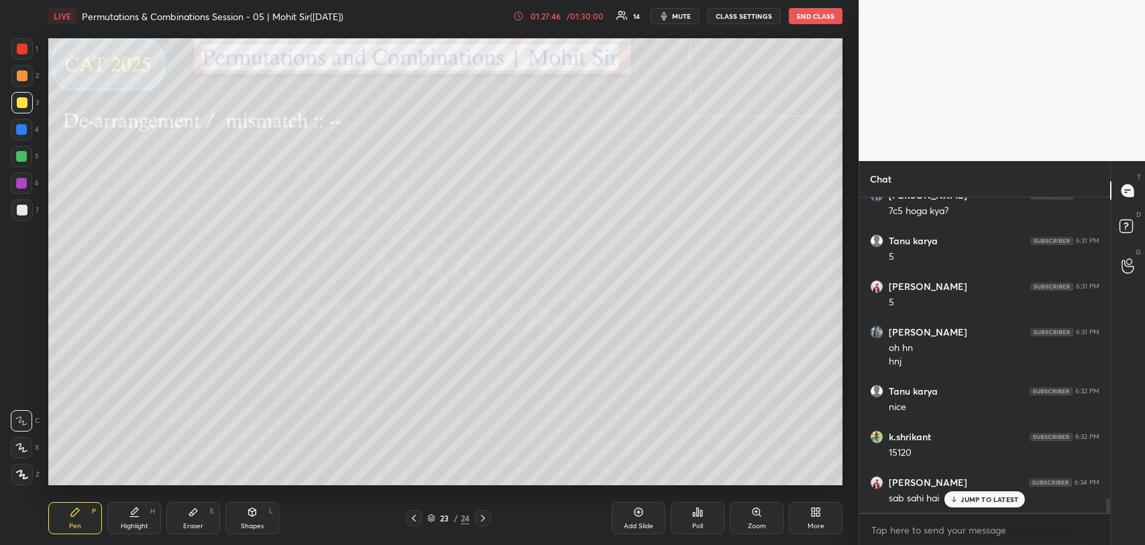
click at [958, 501] on icon at bounding box center [954, 499] width 9 height 8
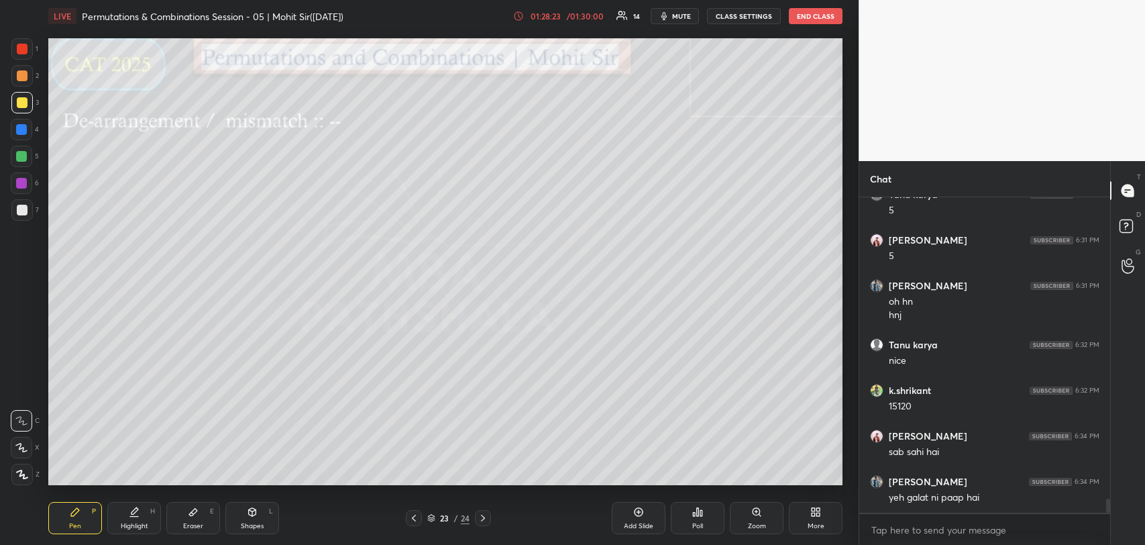
click at [189, 512] on icon at bounding box center [193, 512] width 11 height 11
click at [72, 517] on div "Pen P" at bounding box center [75, 518] width 54 height 32
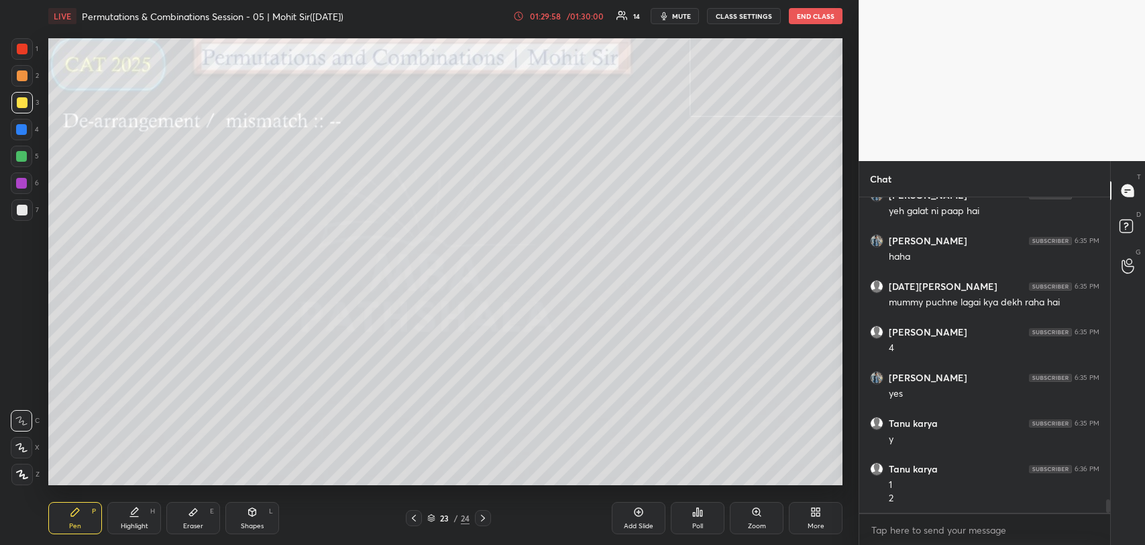
scroll to position [7064, 0]
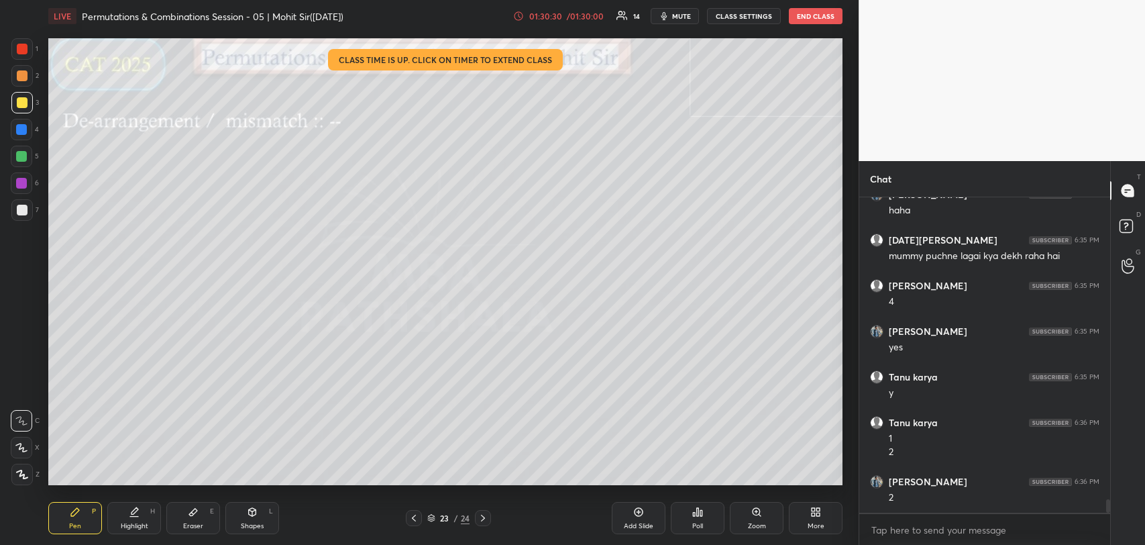
click at [193, 517] on icon at bounding box center [193, 512] width 11 height 11
click at [64, 512] on div "Pen P" at bounding box center [75, 518] width 54 height 32
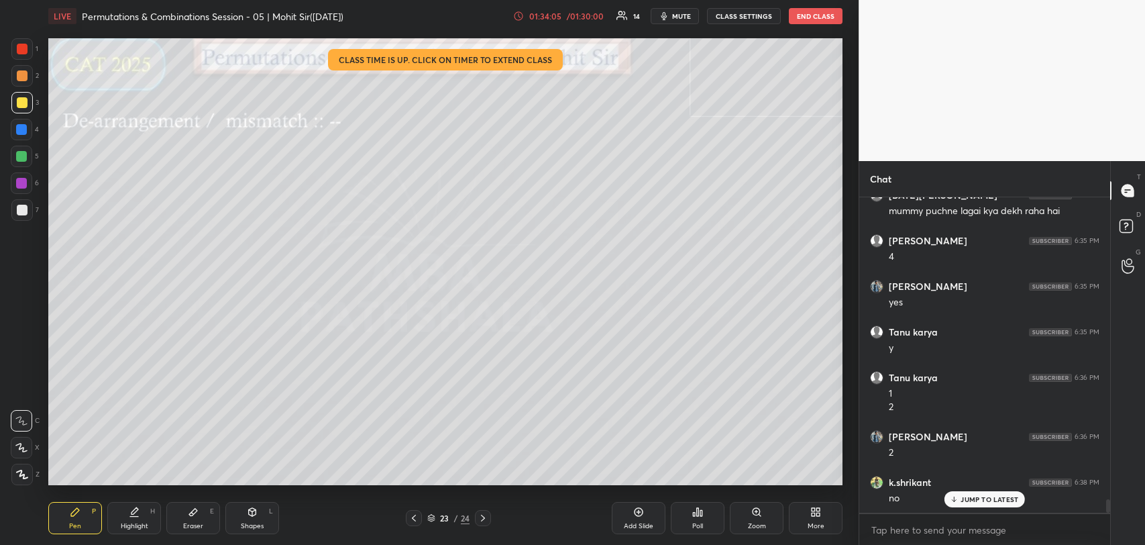
click at [193, 513] on icon at bounding box center [193, 512] width 8 height 7
click at [84, 517] on div "Pen P" at bounding box center [75, 518] width 54 height 32
click at [632, 518] on div "Add Slide" at bounding box center [639, 518] width 54 height 32
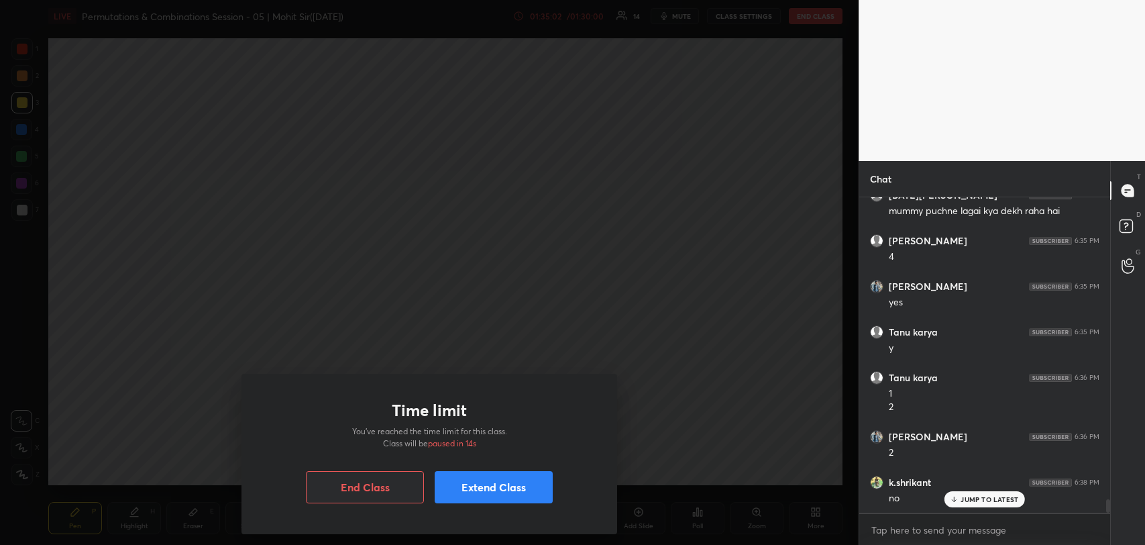
click at [475, 484] on button "Extend Class" at bounding box center [494, 487] width 118 height 32
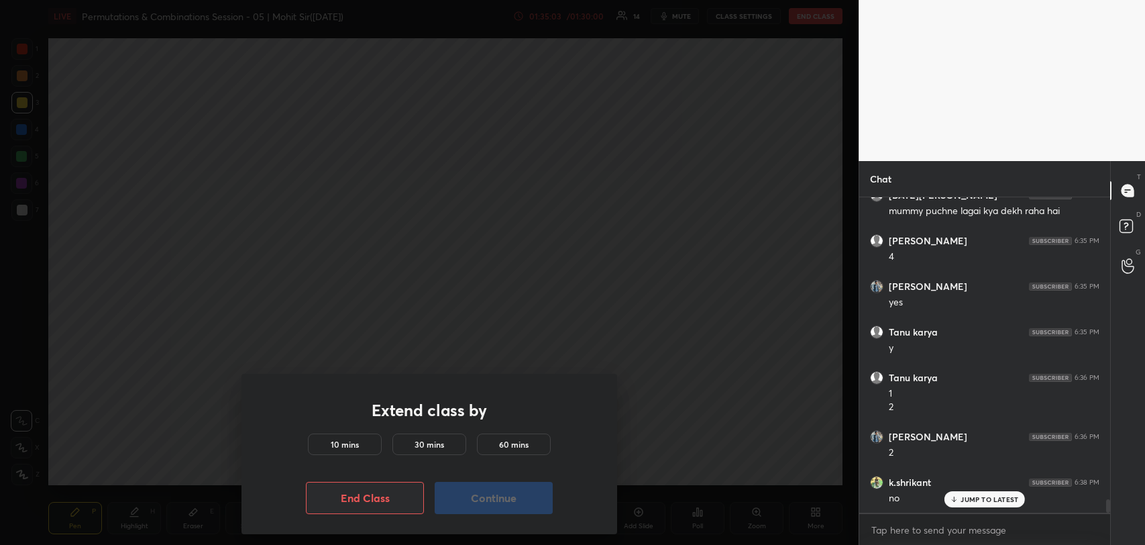
click at [352, 447] on h5 "10 mins" at bounding box center [345, 444] width 28 height 12
click at [490, 495] on button "Continue" at bounding box center [494, 498] width 118 height 32
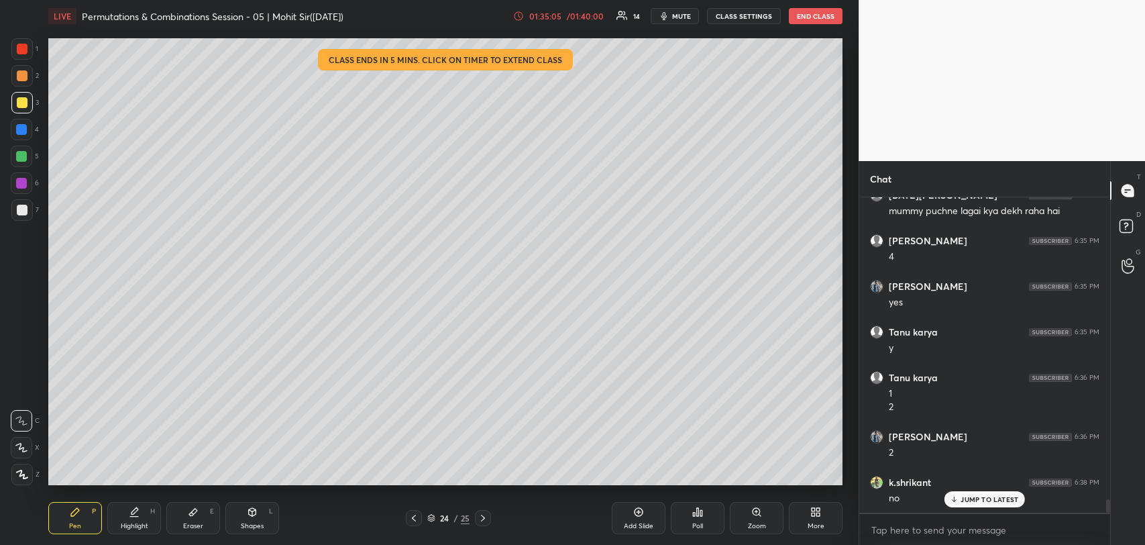
click at [476, 494] on div "Pen P Highlight H Eraser E Shapes L 24 / 25 Add Slide Poll Zoom More" at bounding box center [445, 518] width 794 height 54
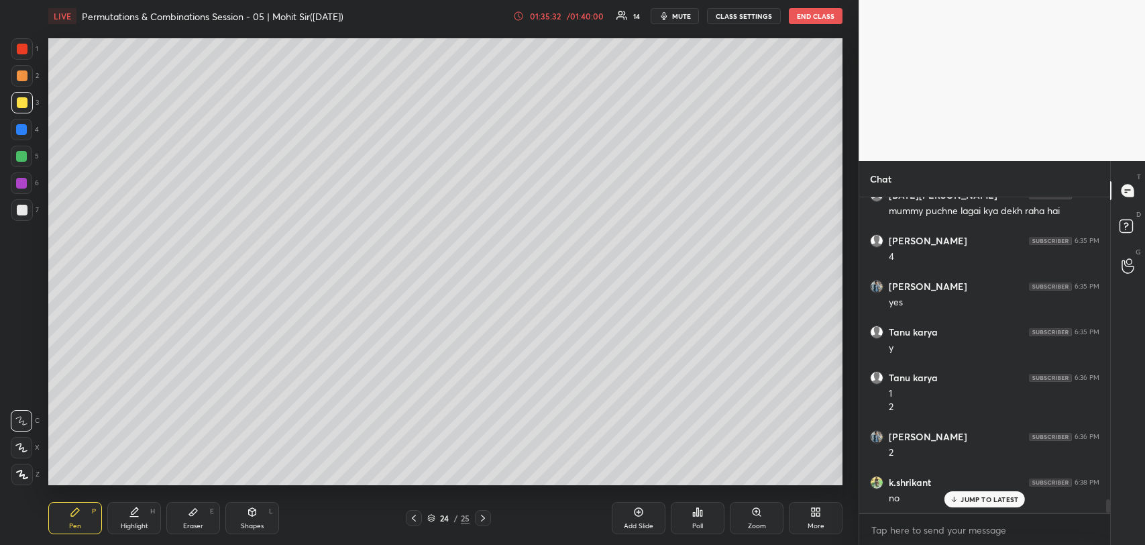
scroll to position [7155, 0]
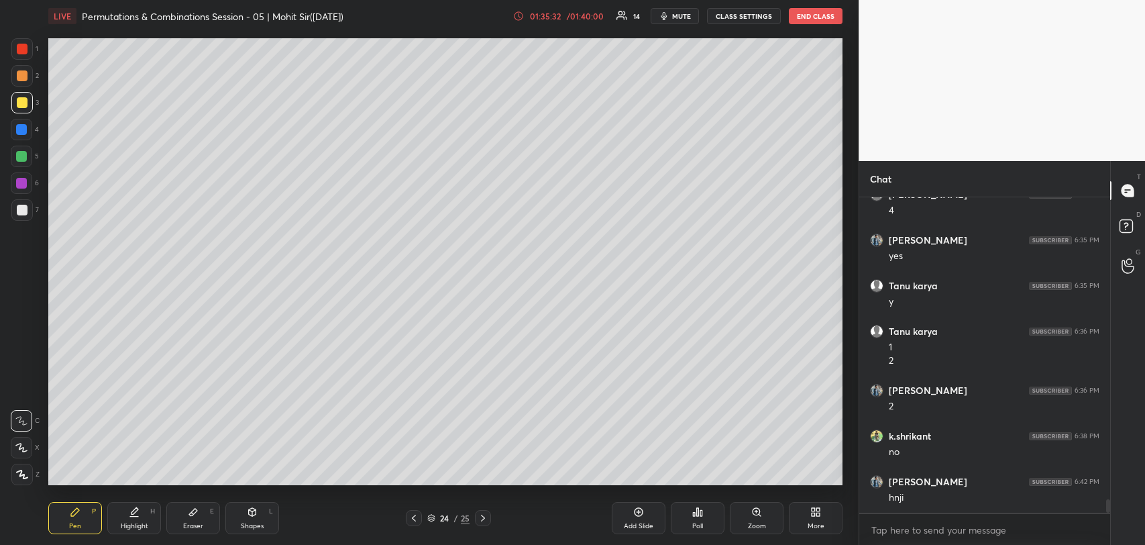
click at [199, 511] on div "Eraser E" at bounding box center [193, 518] width 54 height 32
click at [66, 506] on div "Pen P" at bounding box center [75, 518] width 54 height 32
click at [199, 511] on div "Eraser E" at bounding box center [193, 518] width 54 height 32
click at [80, 515] on icon at bounding box center [75, 512] width 11 height 11
click at [633, 517] on div "Add Slide" at bounding box center [639, 518] width 54 height 32
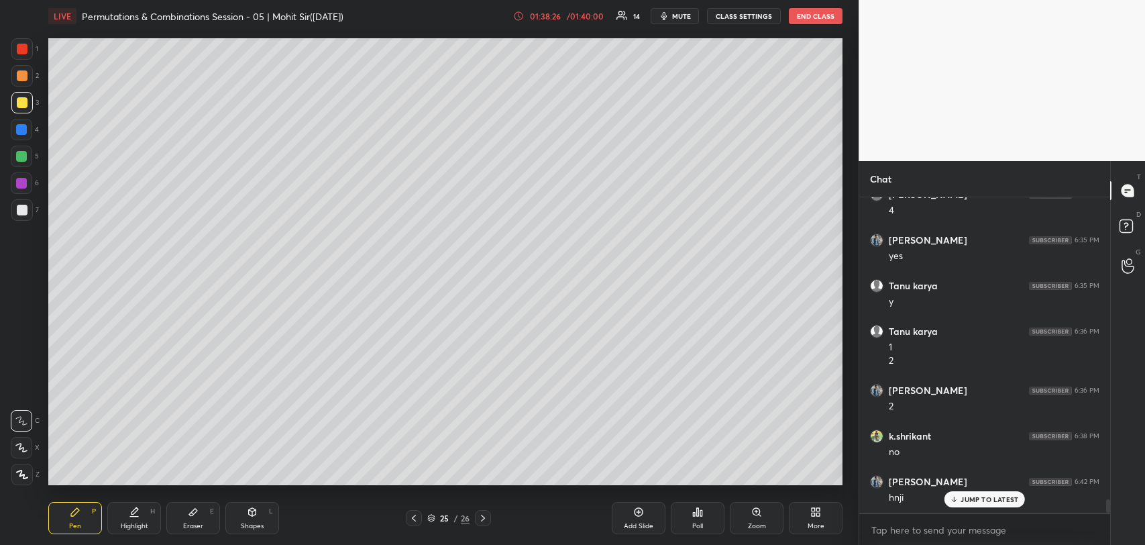
scroll to position [7200, 0]
click at [633, 511] on icon at bounding box center [638, 512] width 11 height 11
click at [202, 505] on div "Eraser E" at bounding box center [193, 518] width 54 height 32
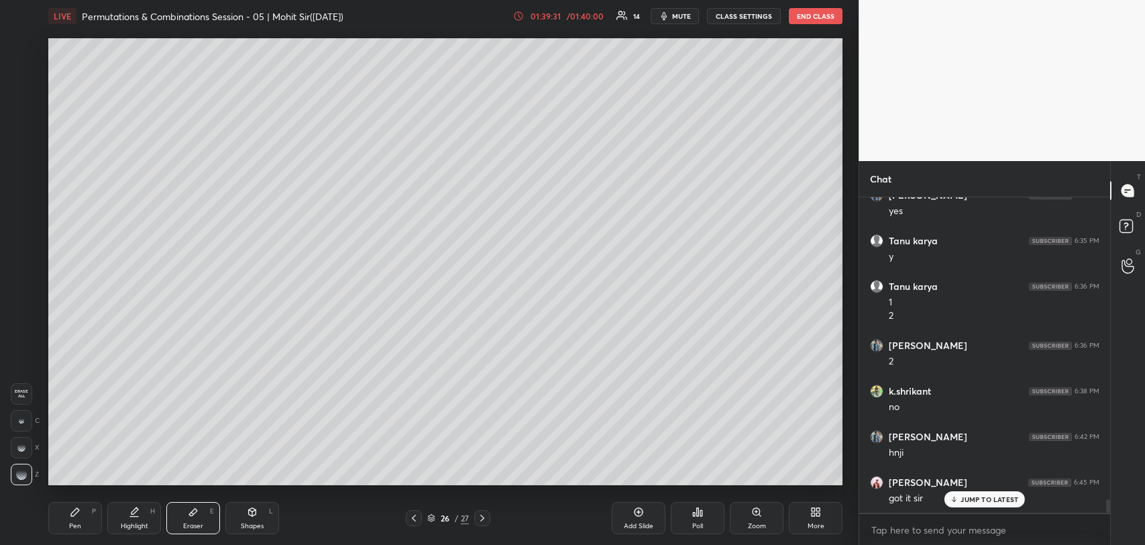
click at [85, 510] on div "Pen P" at bounding box center [75, 518] width 54 height 32
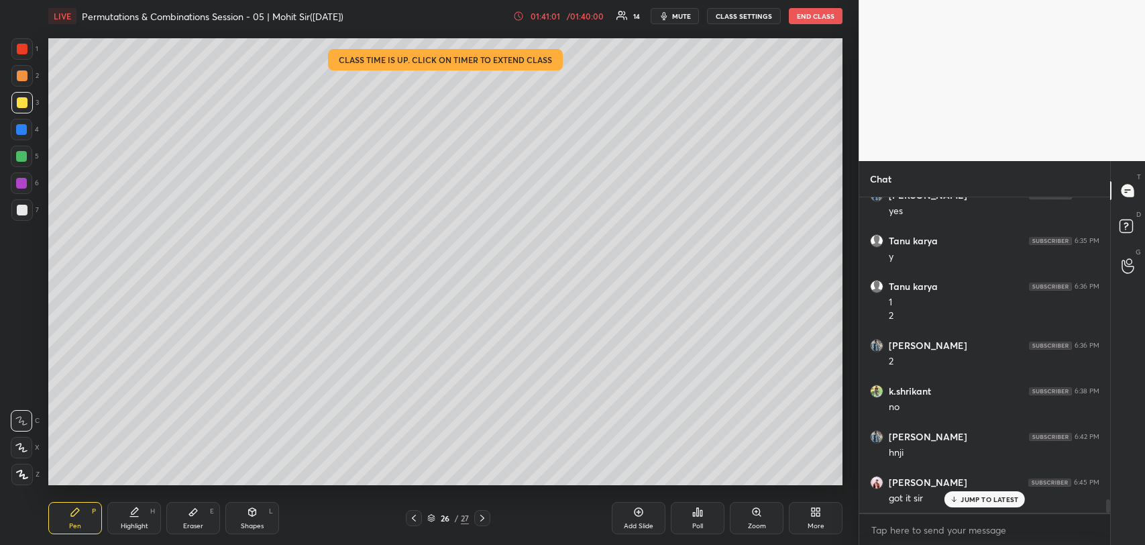
scroll to position [7258, 0]
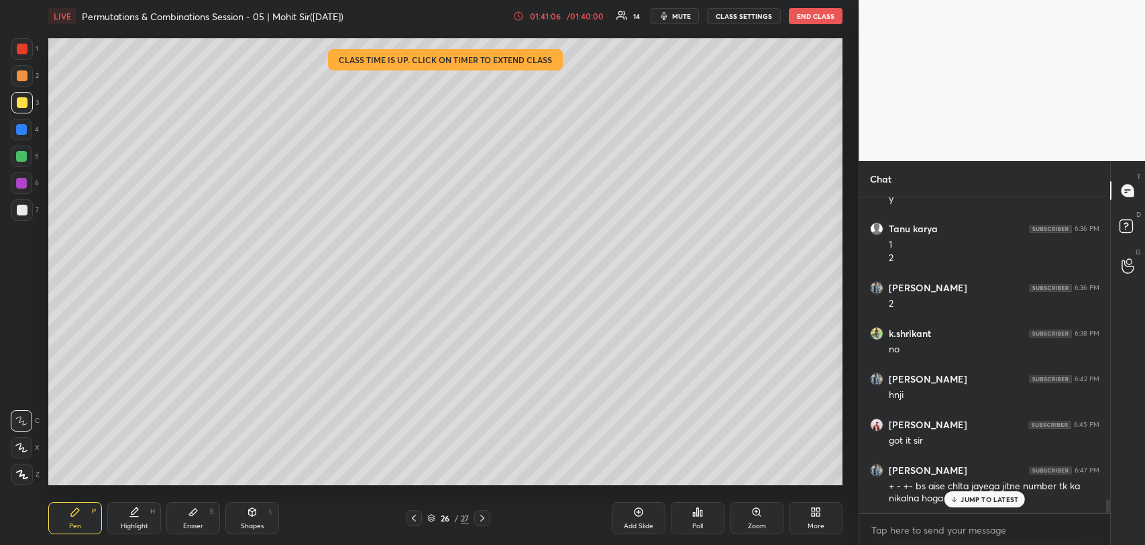
click at [973, 496] on p "JUMP TO LATEST" at bounding box center [990, 499] width 58 height 8
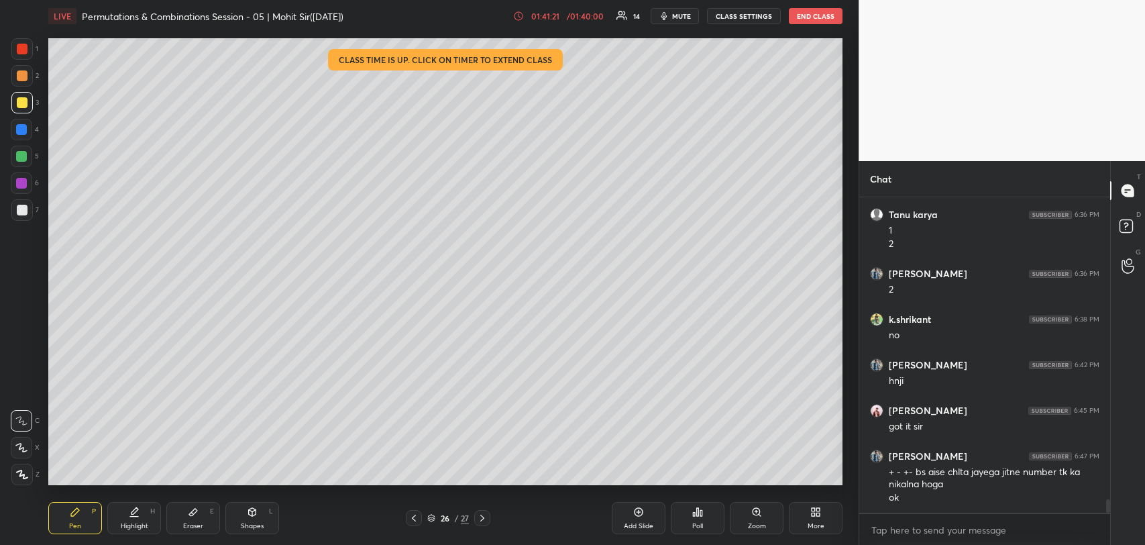
click at [639, 517] on icon at bounding box center [638, 512] width 11 height 11
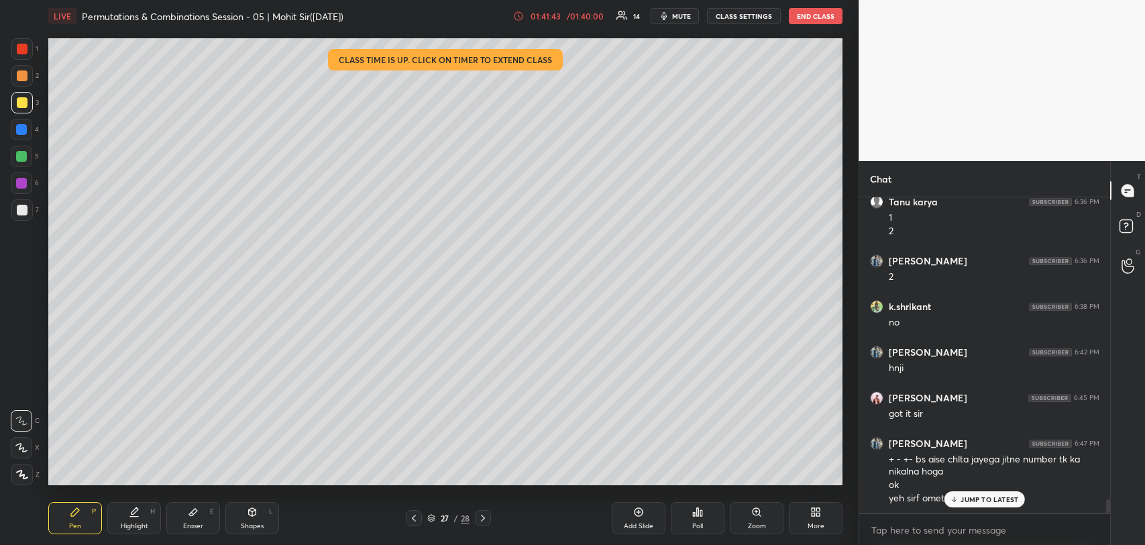
click at [964, 495] on p "JUMP TO LATEST" at bounding box center [990, 499] width 58 height 8
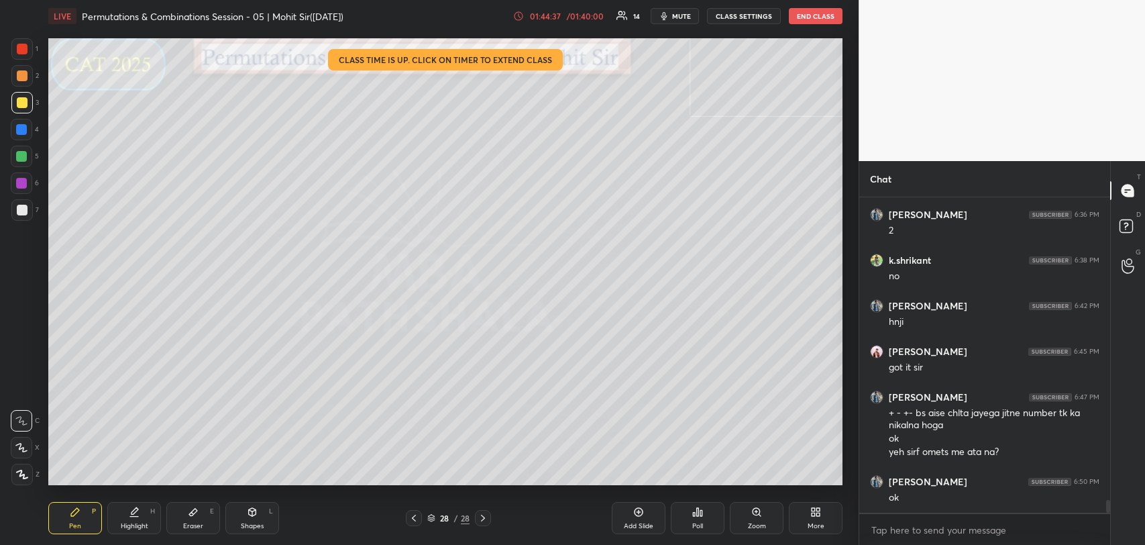
scroll to position [7380, 0]
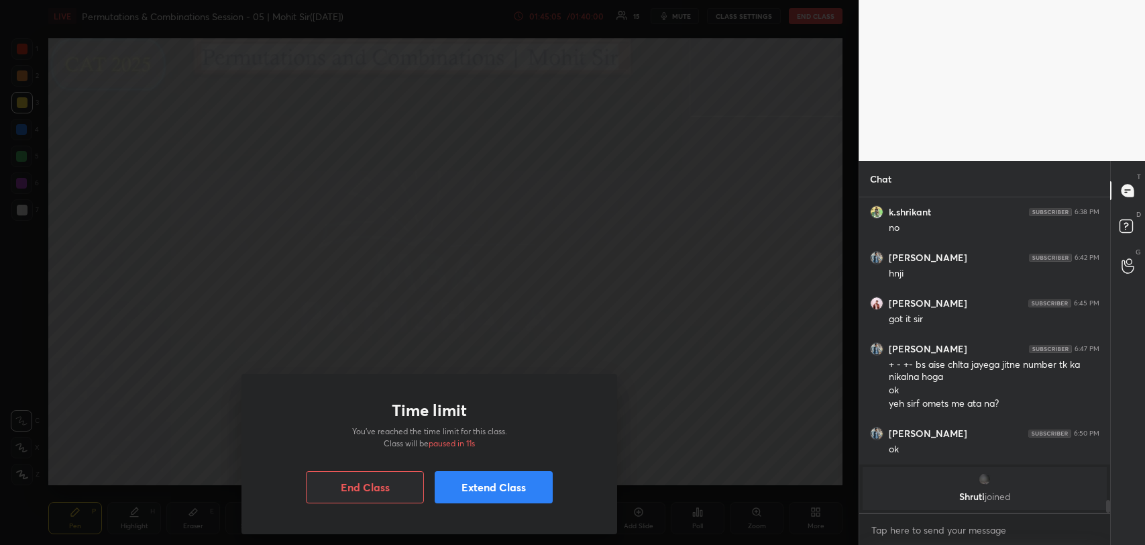
click at [472, 484] on button "Extend Class" at bounding box center [494, 487] width 118 height 32
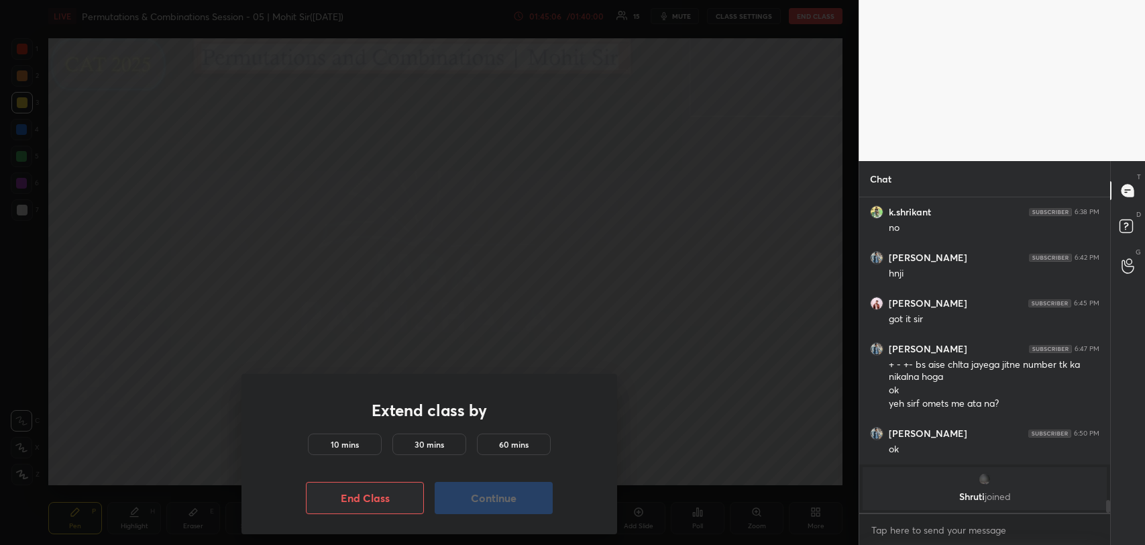
click at [350, 435] on div "10 mins" at bounding box center [345, 443] width 74 height 21
click at [489, 493] on button "Continue" at bounding box center [494, 498] width 118 height 32
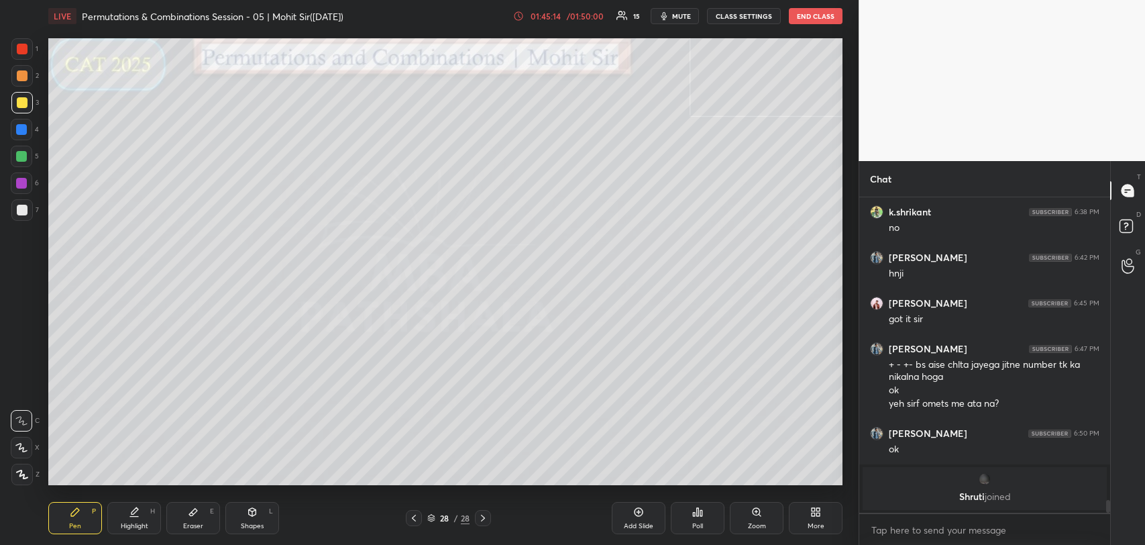
scroll to position [5450, 0]
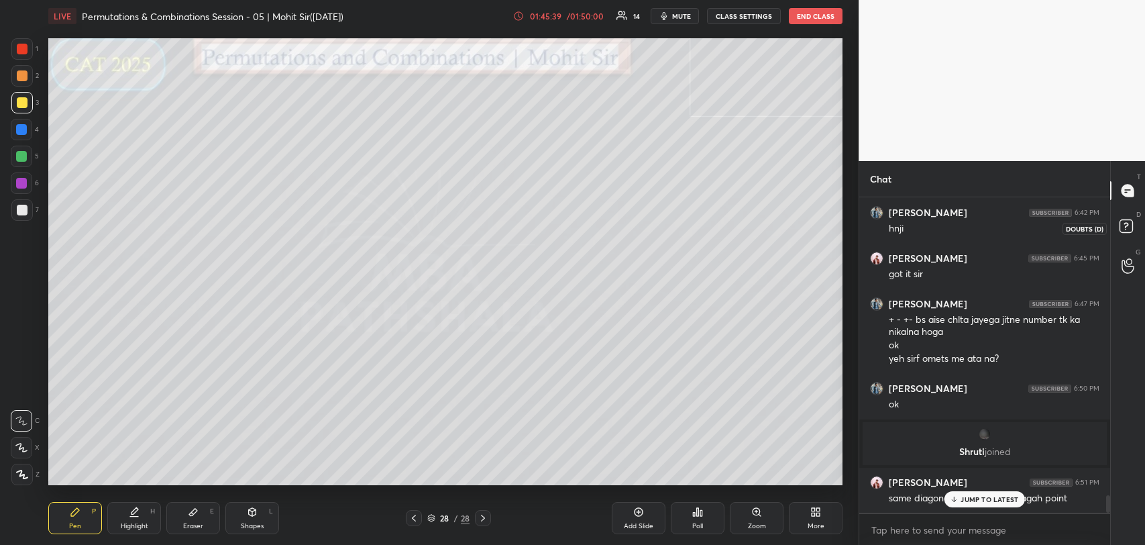
click at [1127, 223] on icon at bounding box center [1126, 225] width 5 height 5
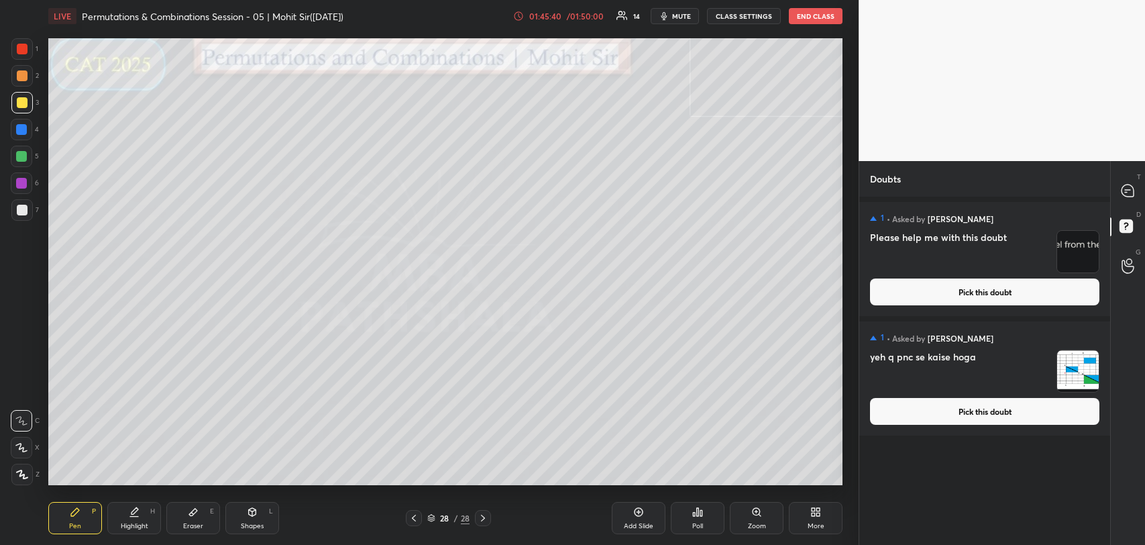
click at [982, 404] on button "Pick this doubt" at bounding box center [984, 411] width 229 height 27
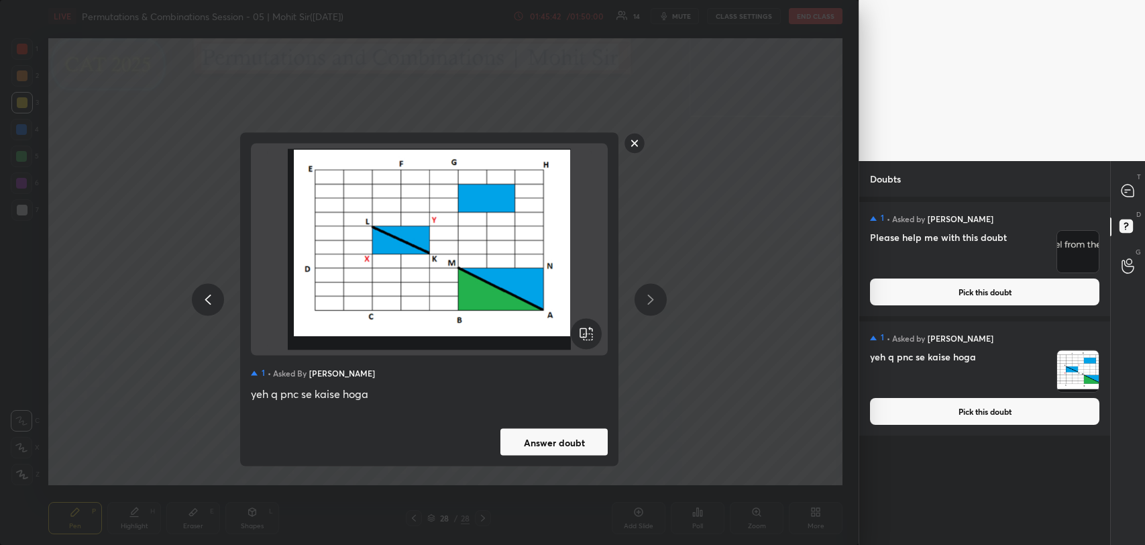
click at [565, 441] on button "Answer doubt" at bounding box center [554, 442] width 107 height 27
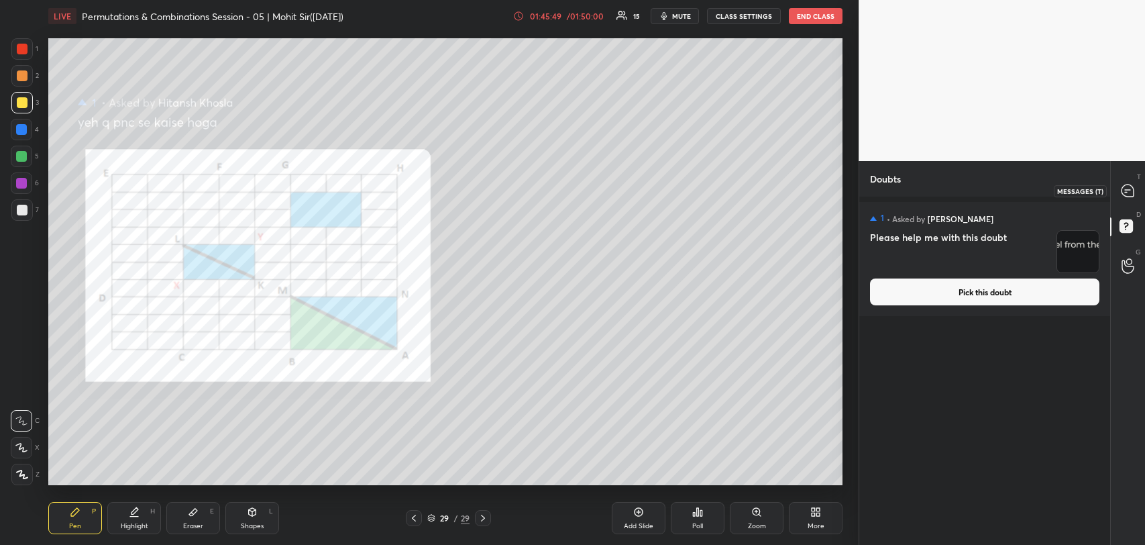
click at [1127, 193] on icon at bounding box center [1128, 191] width 12 height 12
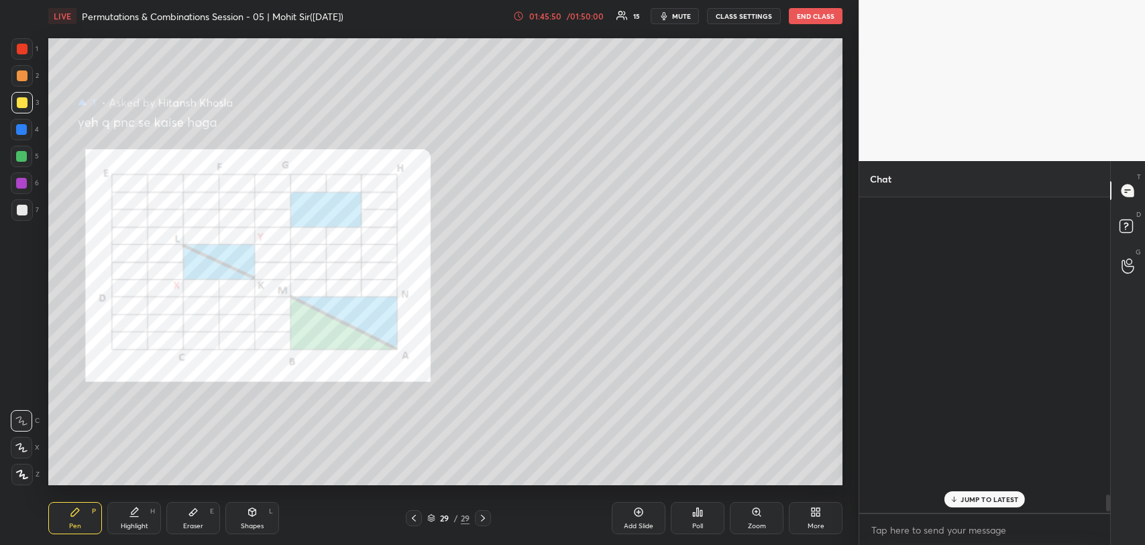
scroll to position [311, 247]
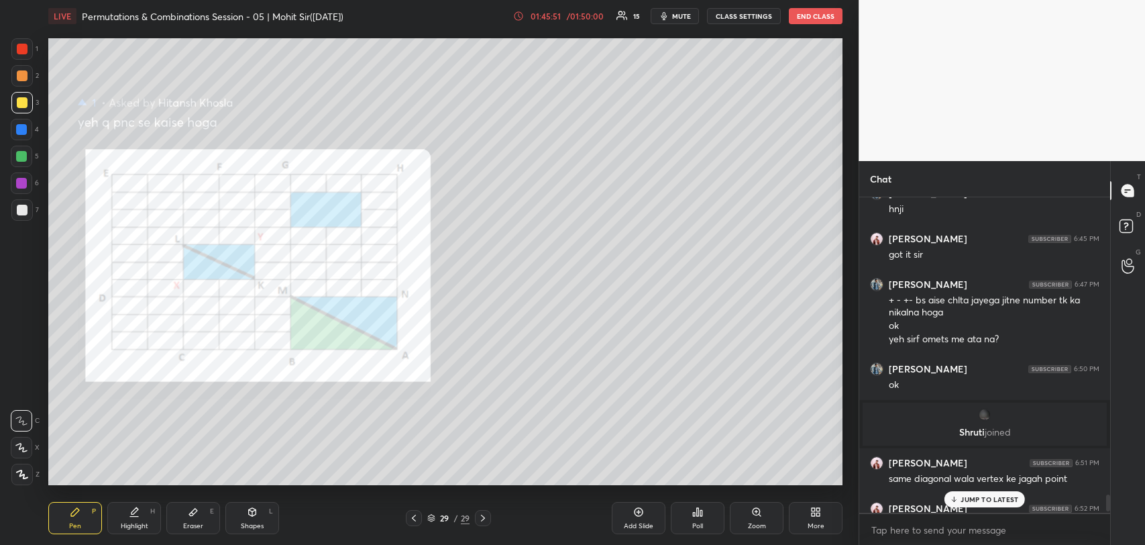
click at [988, 497] on p "JUMP TO LATEST" at bounding box center [990, 499] width 58 height 8
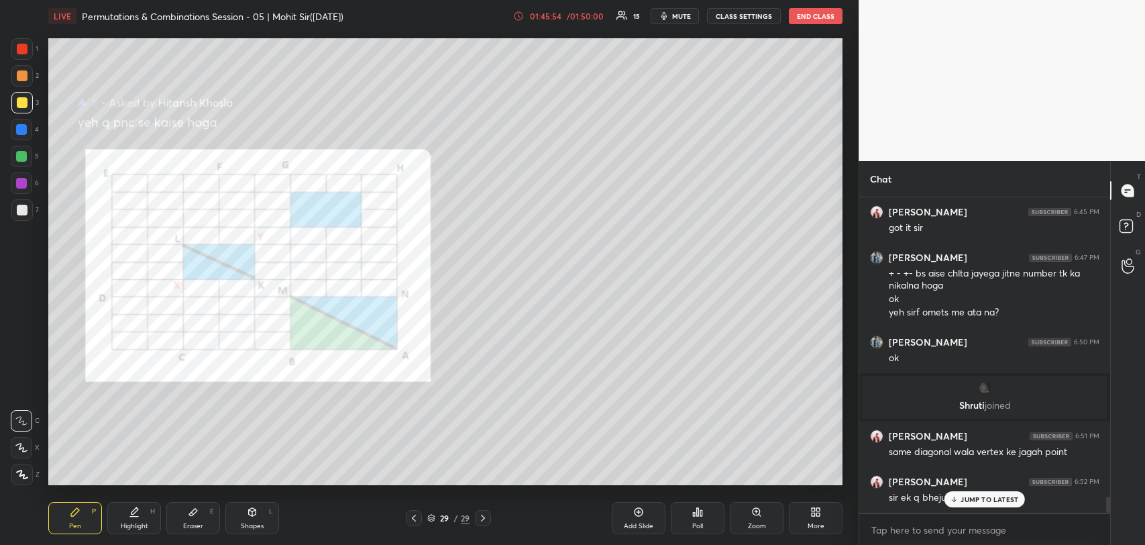
scroll to position [5793, 0]
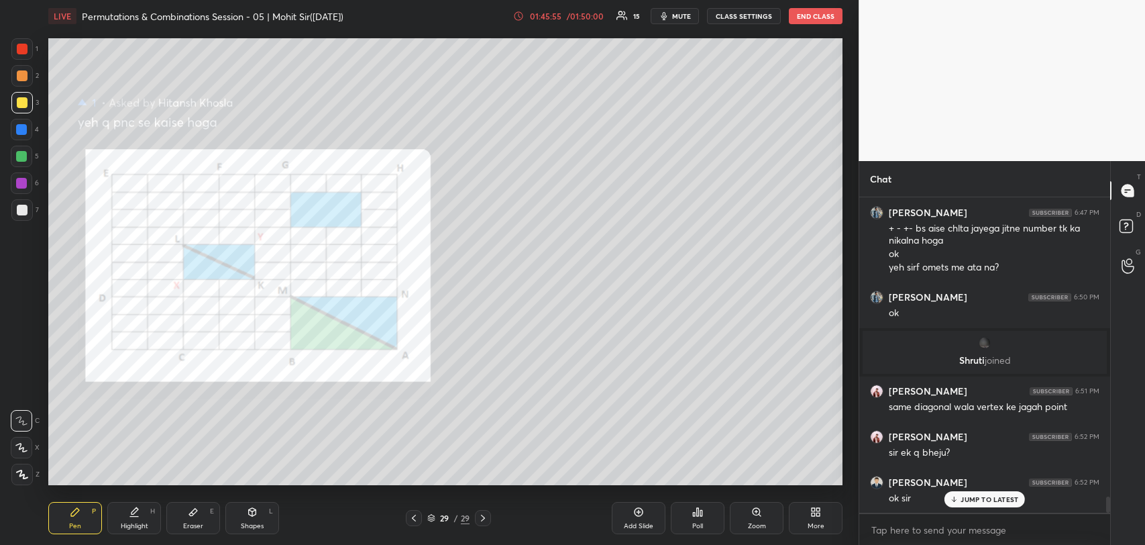
click at [990, 495] on p "JUMP TO LATEST" at bounding box center [990, 499] width 58 height 8
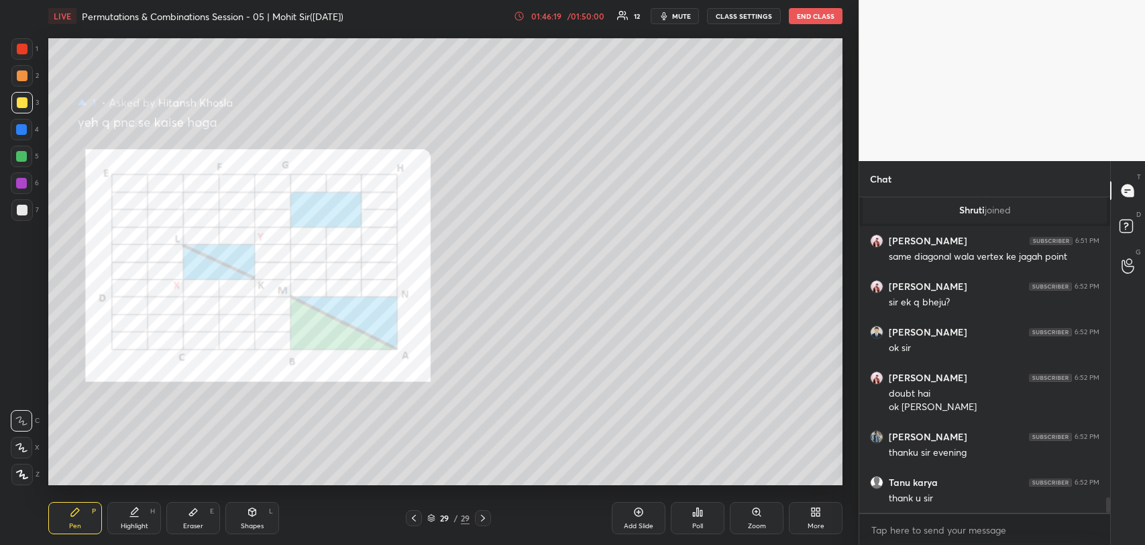
scroll to position [5989, 0]
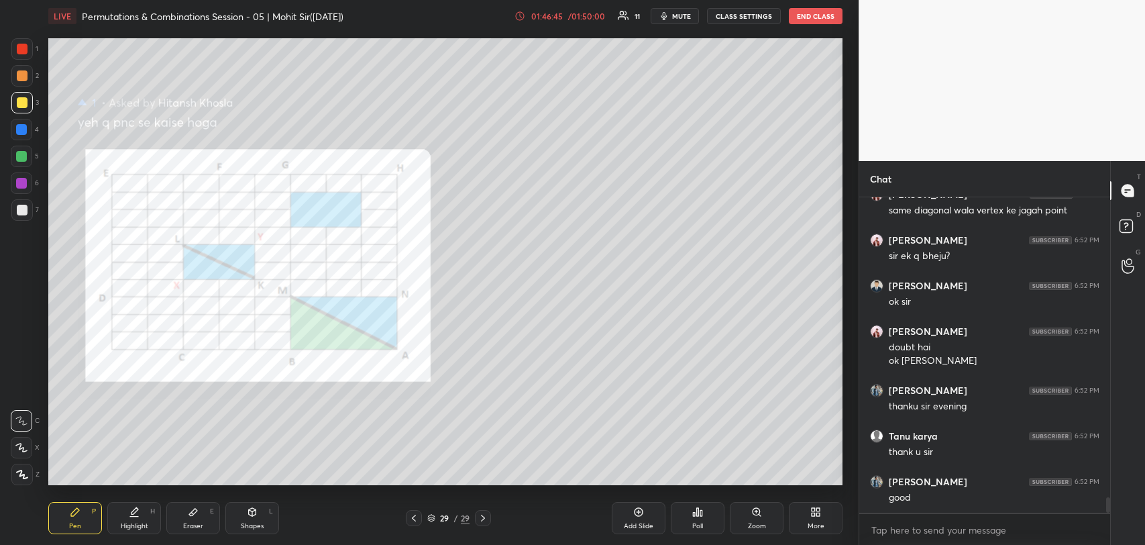
click at [809, 16] on button "END CLASS" at bounding box center [816, 16] width 54 height 16
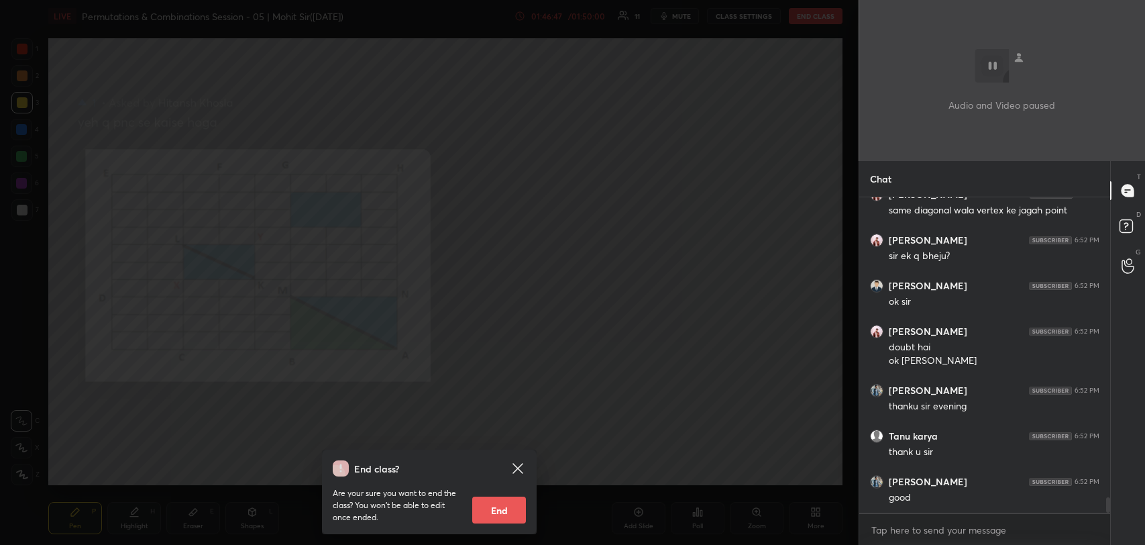
click at [499, 511] on button "End" at bounding box center [499, 510] width 54 height 27
type textarea "x"
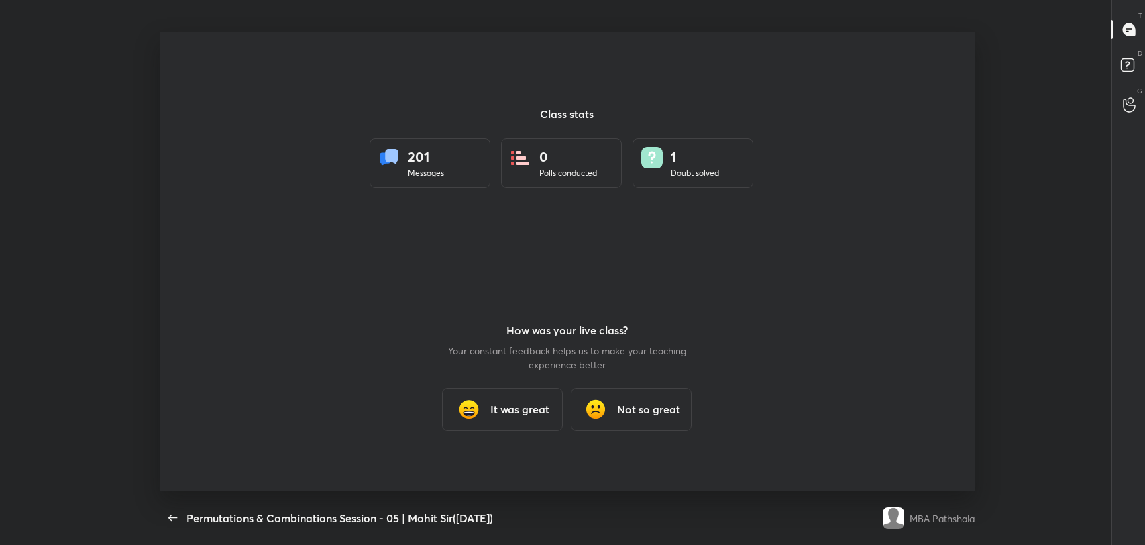
scroll to position [0, 0]
